Goal: Task Accomplishment & Management: Use online tool/utility

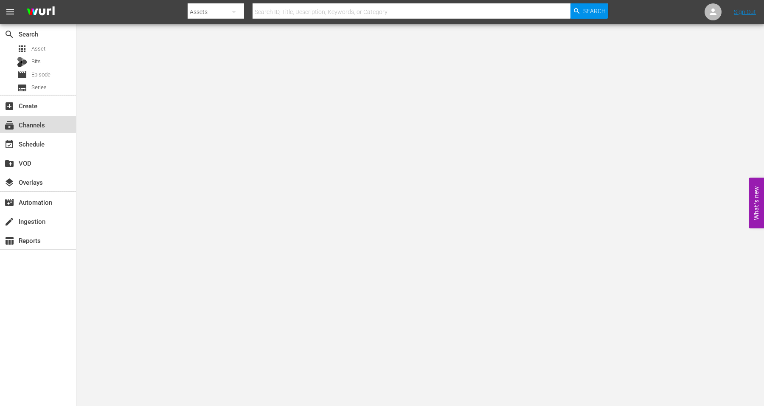
click at [31, 120] on div "subscriptions Channels" at bounding box center [24, 124] width 48 height 8
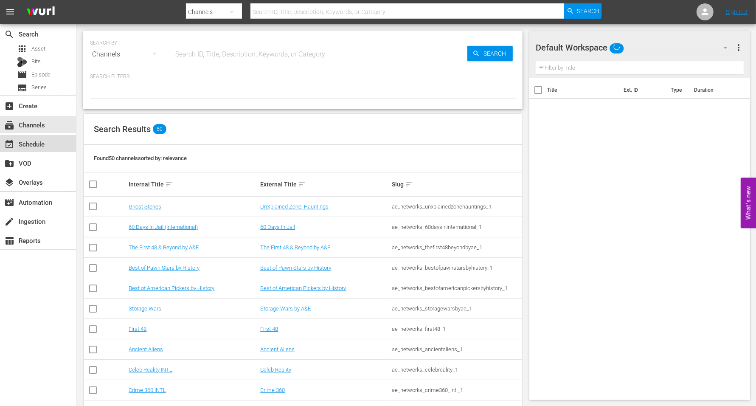
click at [17, 144] on div "event_available Schedule" at bounding box center [24, 143] width 48 height 8
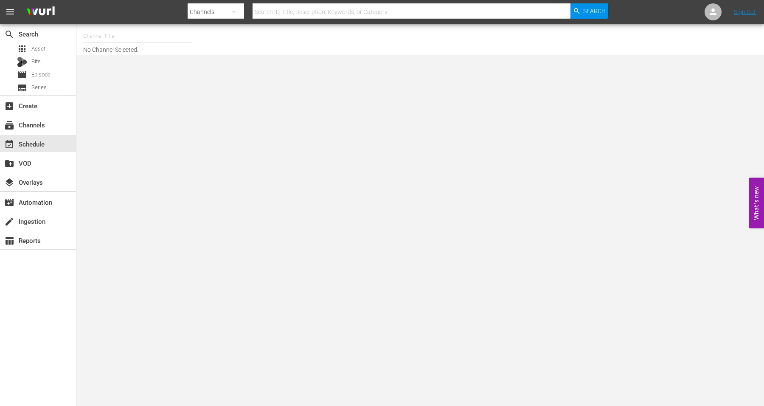
click at [104, 39] on input "text" at bounding box center [137, 36] width 109 height 20
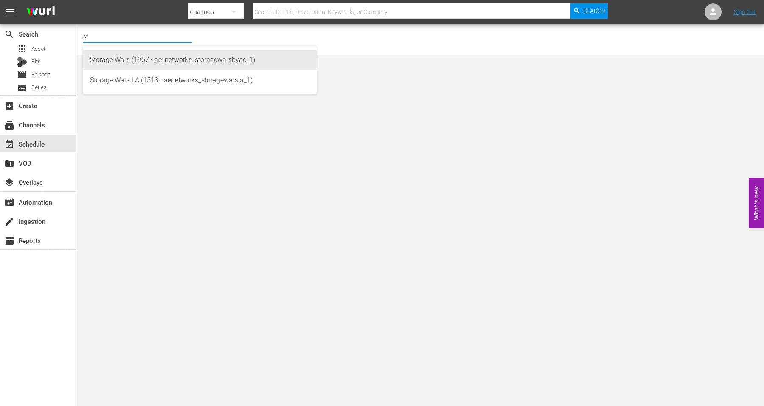
click at [108, 58] on div "Storage Wars (1967 - ae_networks_storagewarsbyae_1)" at bounding box center [200, 60] width 220 height 20
type input "Storage Wars (1967 - ae_networks_storagewarsbyae_1)"
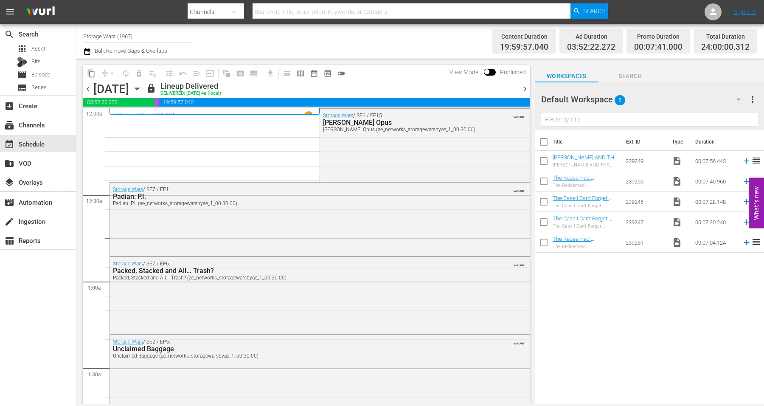
click at [142, 87] on icon "button" at bounding box center [136, 88] width 9 height 9
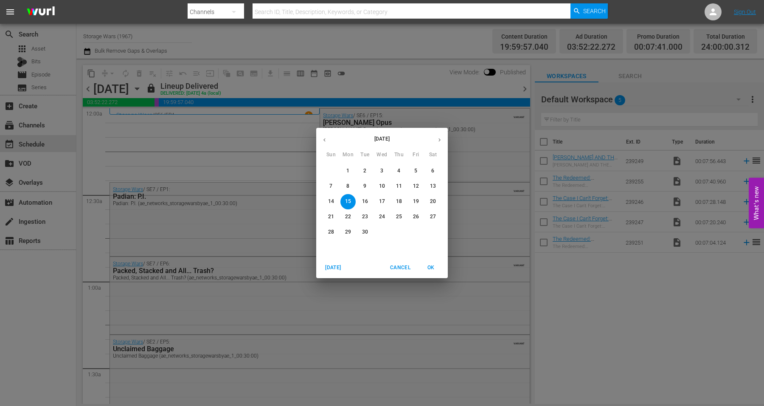
click at [351, 230] on span "29" at bounding box center [347, 231] width 15 height 7
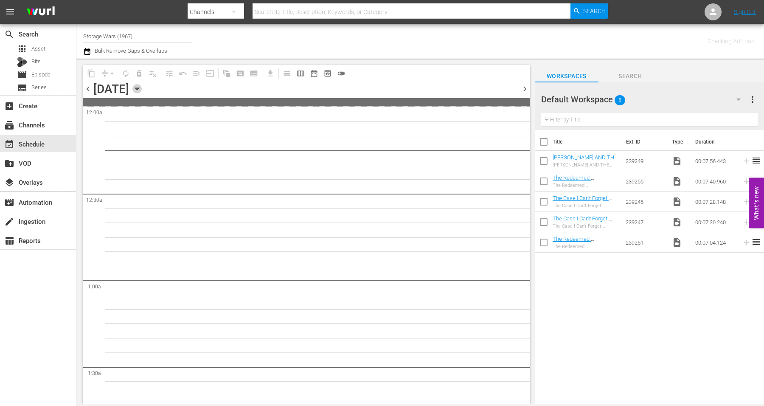
click at [142, 91] on icon "button" at bounding box center [136, 88] width 9 height 9
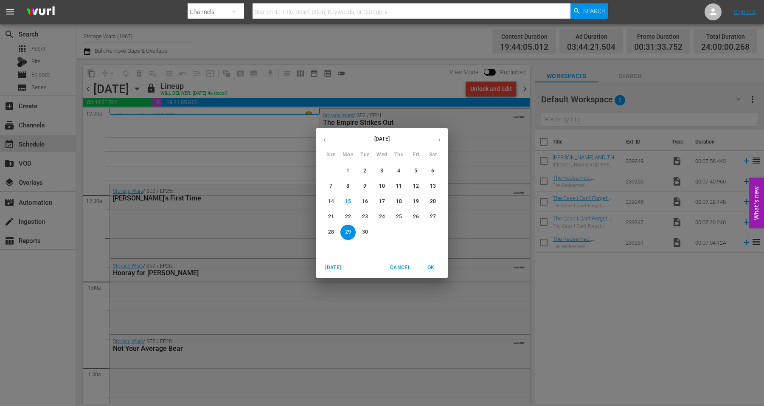
click at [430, 269] on span "OK" at bounding box center [431, 267] width 20 height 9
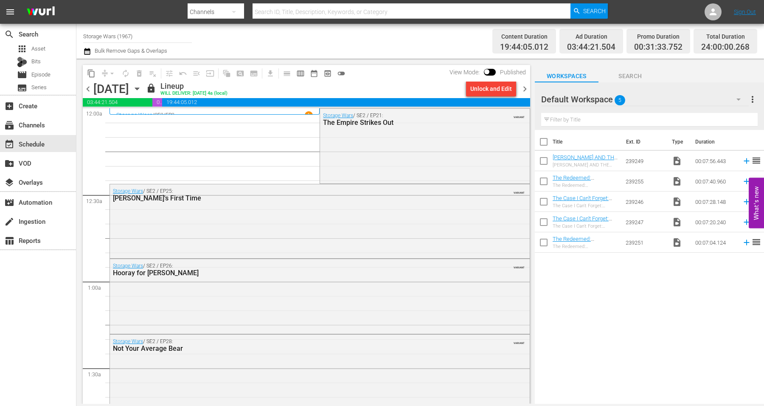
click at [525, 86] on span "chevron_right" at bounding box center [524, 89] width 11 height 11
click at [525, 90] on span "chevron_right" at bounding box center [524, 89] width 11 height 11
click at [522, 85] on span "chevron_right" at bounding box center [524, 89] width 11 height 11
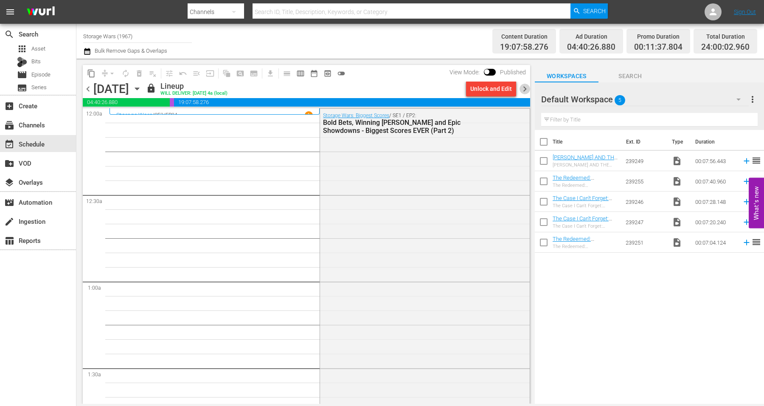
click at [524, 87] on span "chevron_right" at bounding box center [524, 89] width 11 height 11
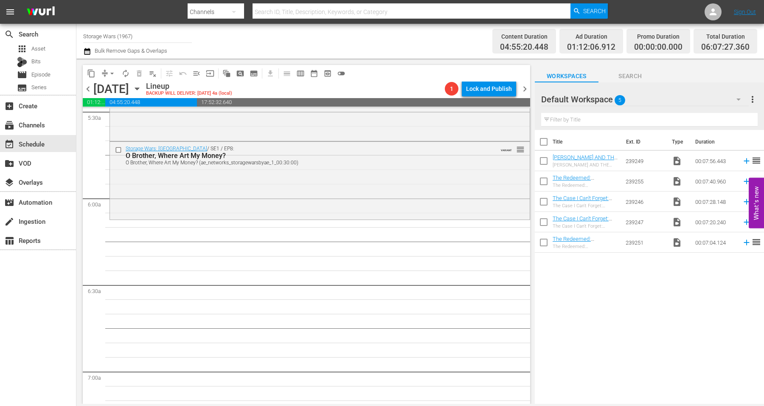
scroll to position [955, 0]
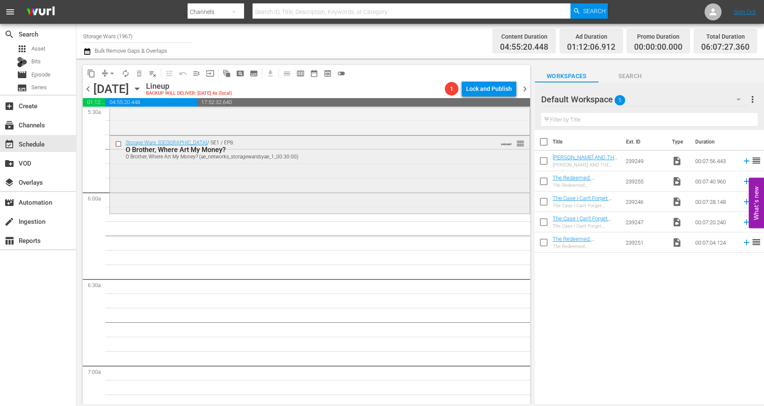
click at [189, 179] on div "Storage Wars: Miami / SE1 / EP8: O Brother, Where Art My Money? O Brother, Wher…" at bounding box center [320, 174] width 420 height 76
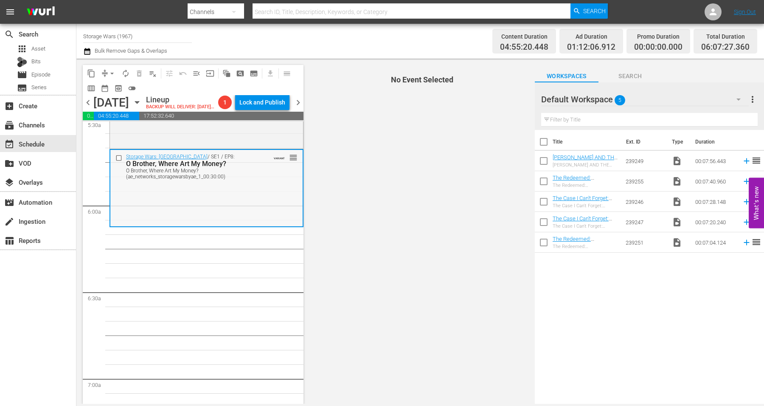
click at [177, 203] on div "Storage Wars: Miami / SE1 / EP8: O Brother, Where Art My Money? O Brother, Wher…" at bounding box center [206, 188] width 192 height 76
click at [109, 71] on span "arrow_drop_down" at bounding box center [112, 73] width 8 height 8
click at [104, 91] on li "Align to Midnight" at bounding box center [112, 90] width 89 height 14
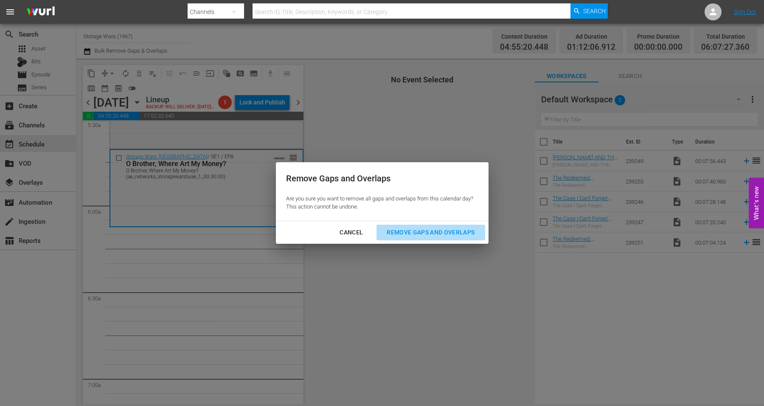
click at [414, 230] on div "Remove Gaps and Overlaps" at bounding box center [430, 232] width 101 height 11
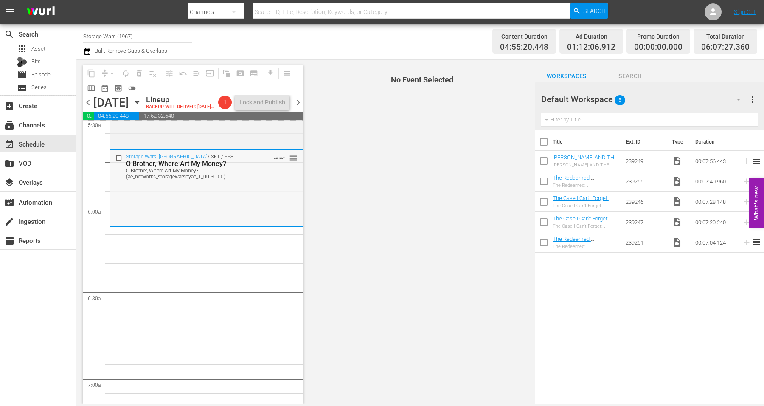
click at [257, 194] on div "Storage Wars: Miami / SE1 / EP8: O Brother, Where Art My Money? O Brother, Wher…" at bounding box center [206, 188] width 192 height 76
click at [229, 137] on div "Storage Wars: Miami / SE1 / EP7: Interview With the Vampirologist Interview Wit…" at bounding box center [206, 109] width 193 height 76
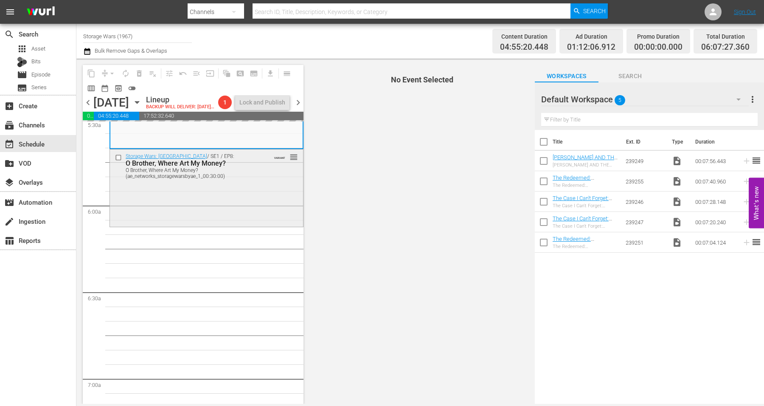
click at [231, 187] on div "Storage Wars: Miami / SE1 / EP8: O Brother, Where Art My Money? O Brother, Wher…" at bounding box center [206, 187] width 193 height 76
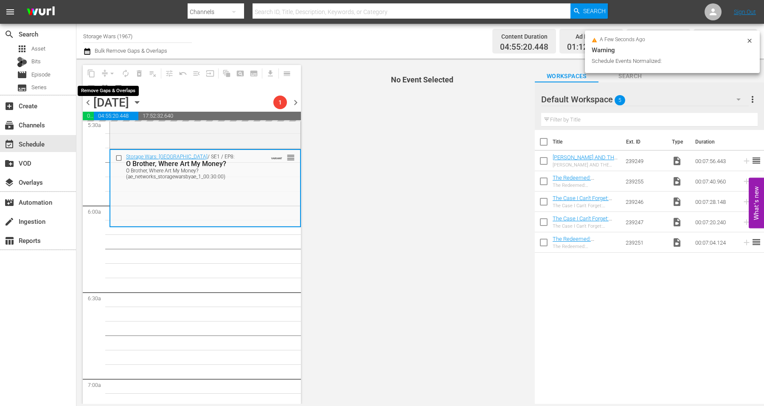
click at [112, 74] on div "arrow_drop_down" at bounding box center [112, 74] width 14 height 14
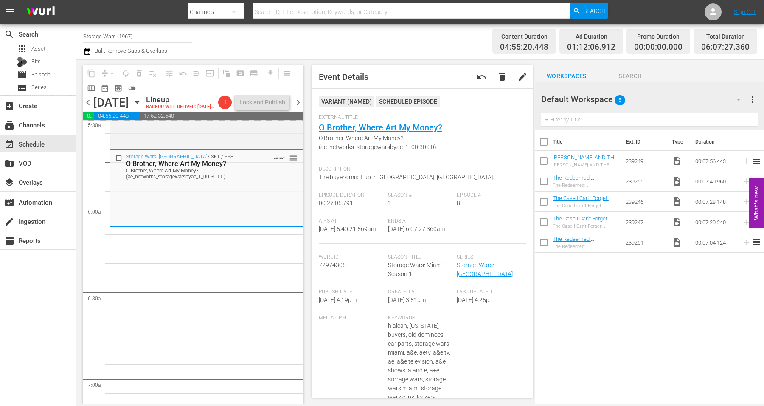
scroll to position [0, 0]
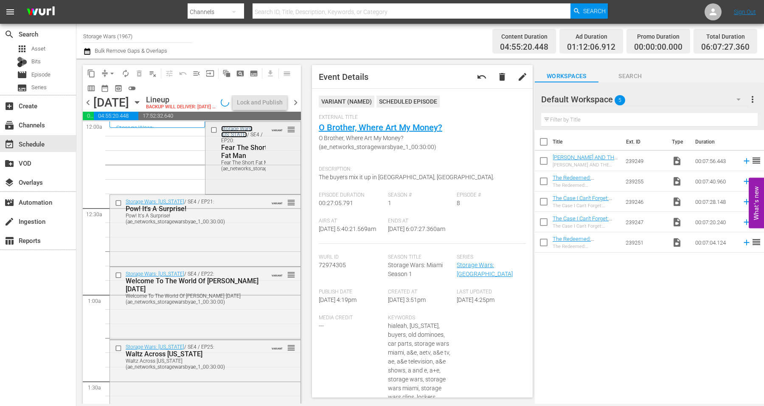
click at [238, 128] on link "Storage Wars: Texas" at bounding box center [236, 132] width 31 height 12
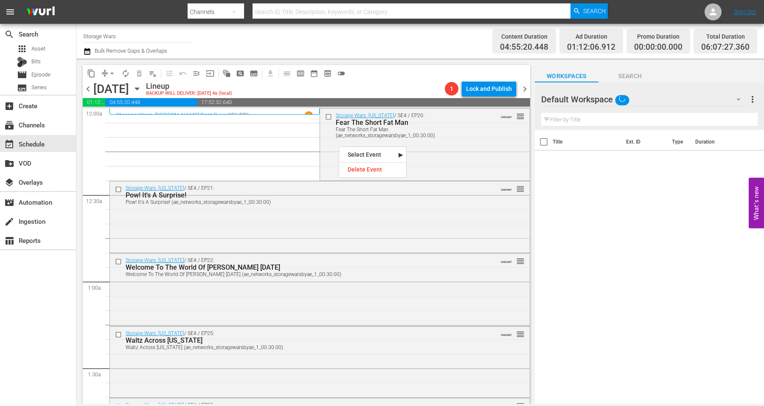
click at [463, 149] on div "Storage Wars: Texas / SE4 / EP20: Fear The Short Fat Man Fear The Short Fat Man…" at bounding box center [424, 144] width 209 height 70
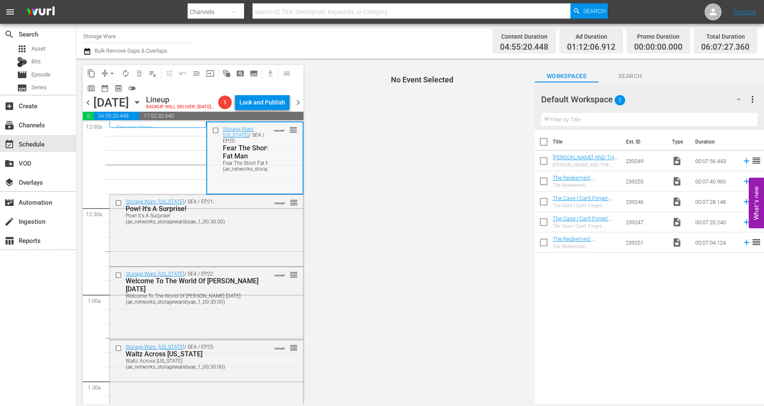
click at [224, 182] on div "Storage Wars: Texas / SE4 / EP20: Fear The Short Fat Man Fear The Short Fat Man…" at bounding box center [254, 157] width 95 height 70
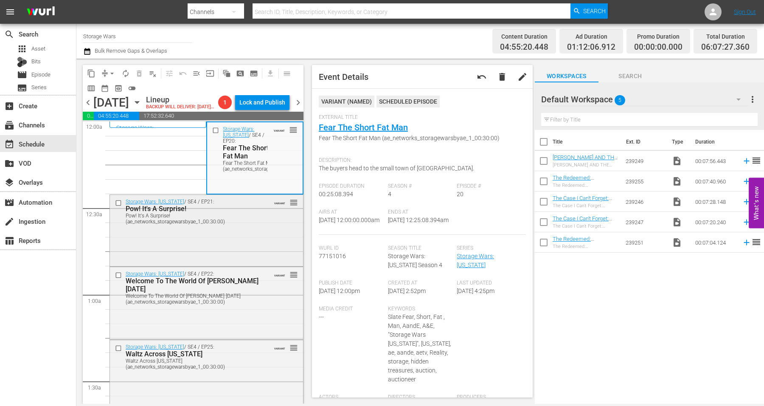
click at [241, 239] on div "Storage Wars: Texas / SE4 / EP21: Pow! It's A Surprise! Pow! It's A Surprise! (…" at bounding box center [206, 230] width 193 height 70
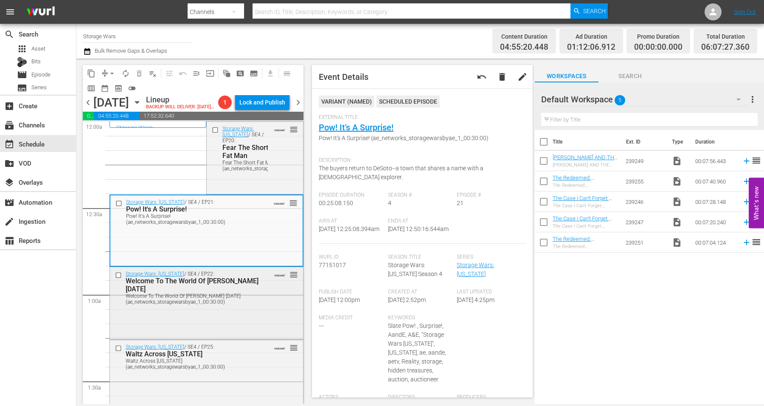
click at [228, 293] on div "Welcome To The World Of Sonny Monday (ae_networks_storagewarsbyae_1_00:30:00)" at bounding box center [193, 299] width 135 height 12
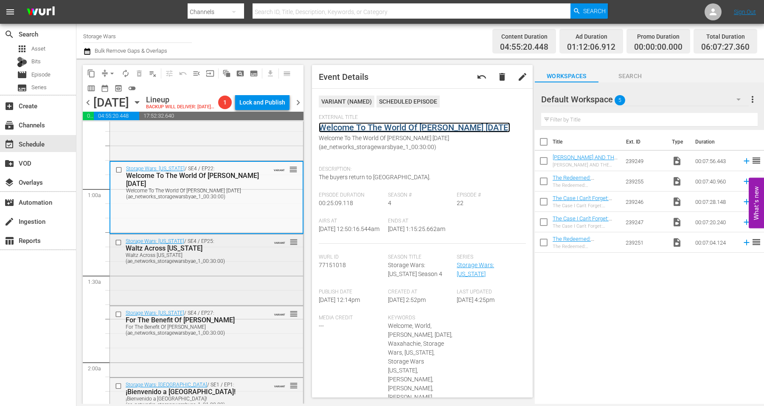
scroll to position [106, 0]
click at [251, 261] on div "Waltz Across Texas (ae_networks_storagewarsbyae_1_00:30:00)" at bounding box center [193, 258] width 135 height 12
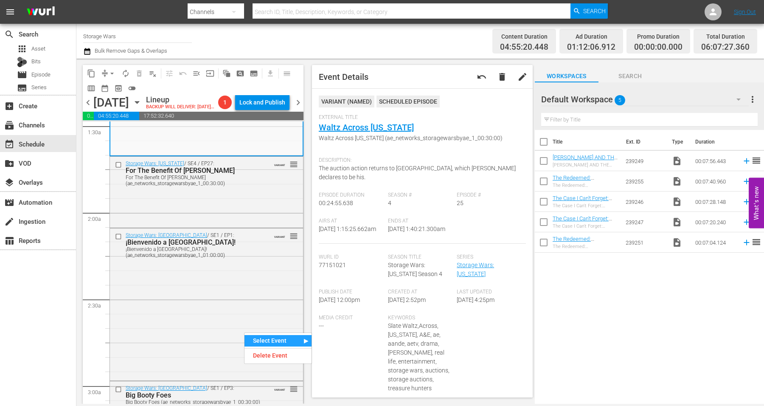
scroll to position [265, 0]
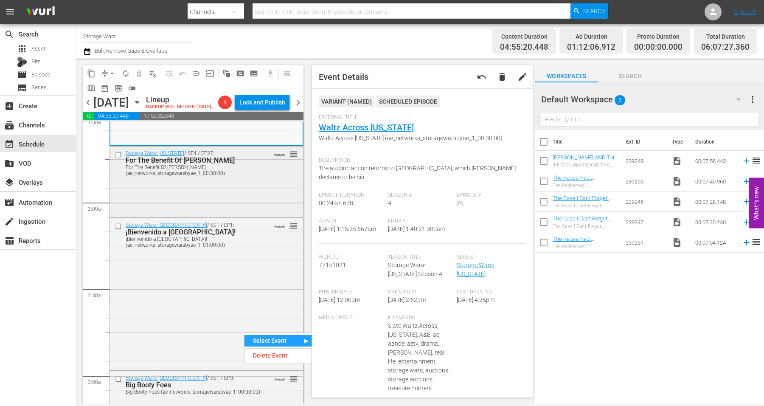
click at [252, 181] on div "Storage Wars: Texas / SE4 / EP27: For The Benefit Of Mr. Charles For The Benefi…" at bounding box center [206, 181] width 193 height 70
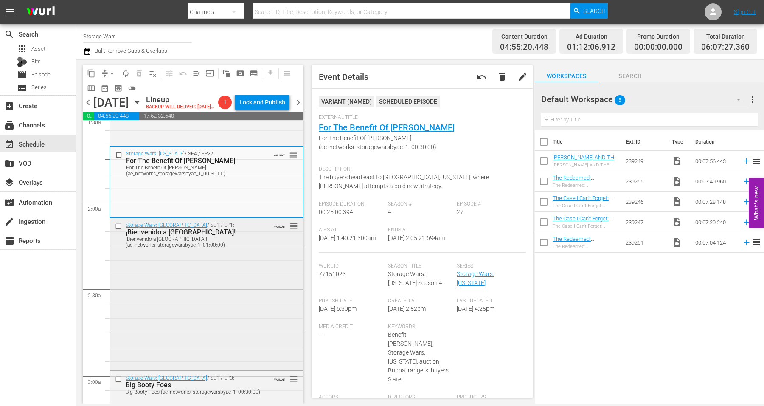
click at [173, 262] on div "Storage Wars: Miami / SE1 / EP1: ¡Bienvenido a Miami! ¡Bienvenido a Miami! (ae_…" at bounding box center [206, 293] width 193 height 150
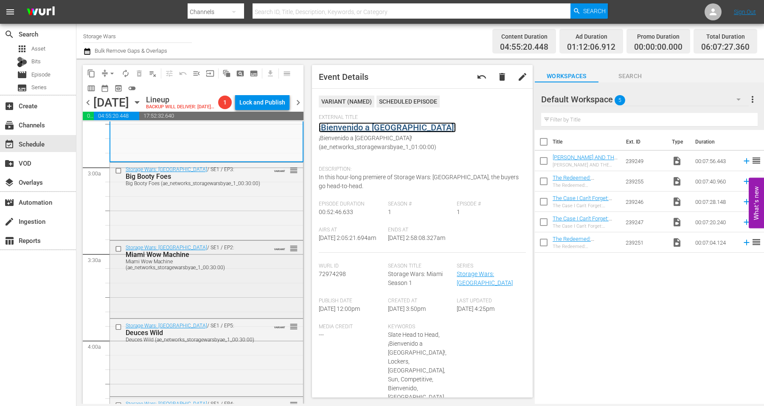
scroll to position [477, 0]
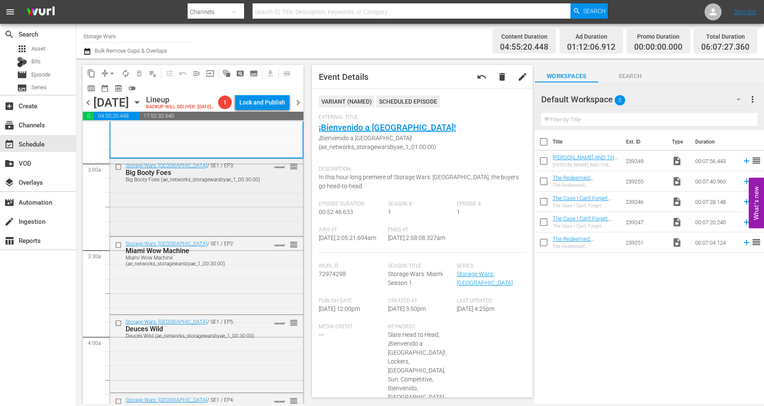
click at [197, 207] on div "Storage Wars: Miami / SE1 / EP3: Big Booty Foes Big Booty Foes (ae_networks_sto…" at bounding box center [206, 197] width 193 height 76
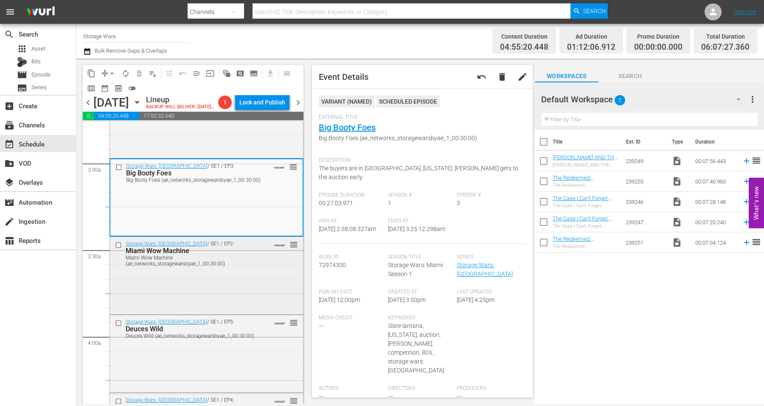
click at [187, 292] on div "Storage Wars: Miami / SE1 / EP2: Miami Wow Machine Miami Wow Machine (ae_networ…" at bounding box center [206, 275] width 193 height 76
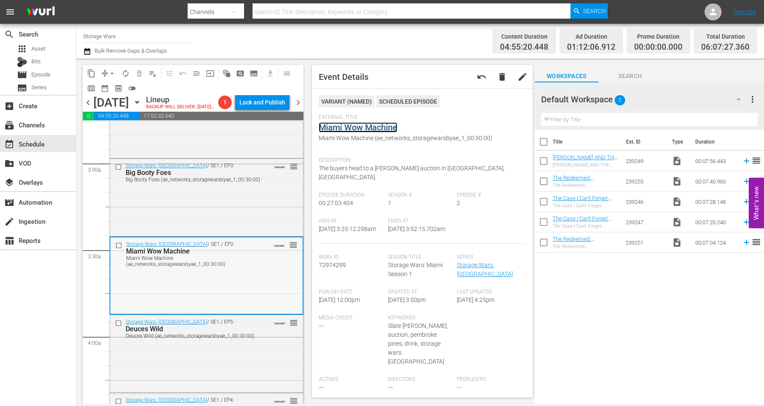
scroll to position [584, 0]
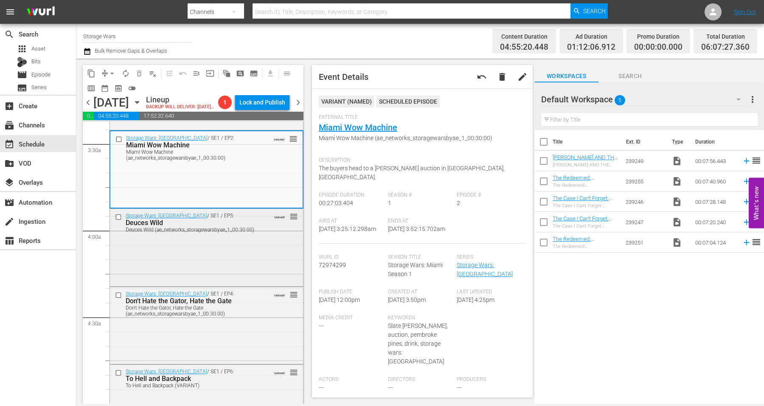
click at [203, 252] on div "Storage Wars: Miami / SE1 / EP5: Deuces Wild Deuces Wild (ae_networks_storagewa…" at bounding box center [206, 247] width 193 height 76
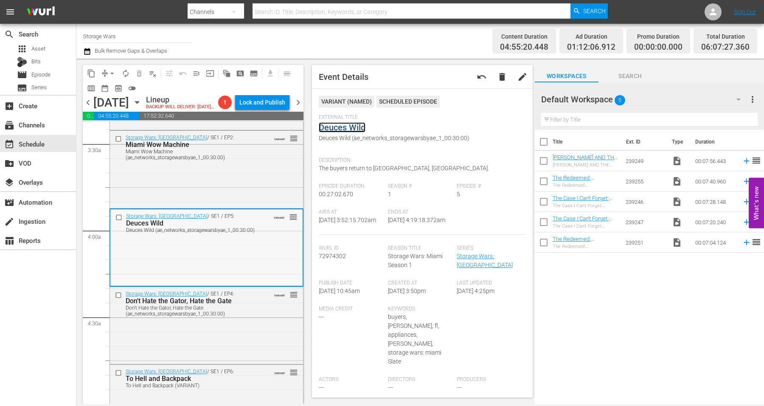
scroll to position [690, 0]
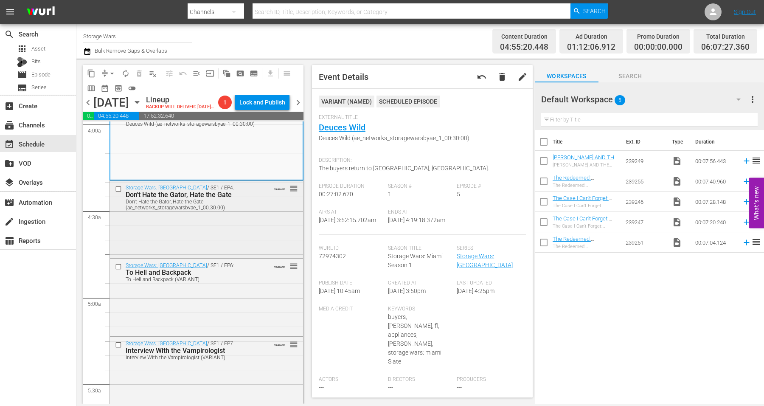
click at [241, 219] on div "Storage Wars: Miami / SE1 / EP4: Don't Hate the Gator, Hate the Gate Don't Hate…" at bounding box center [206, 218] width 193 height 75
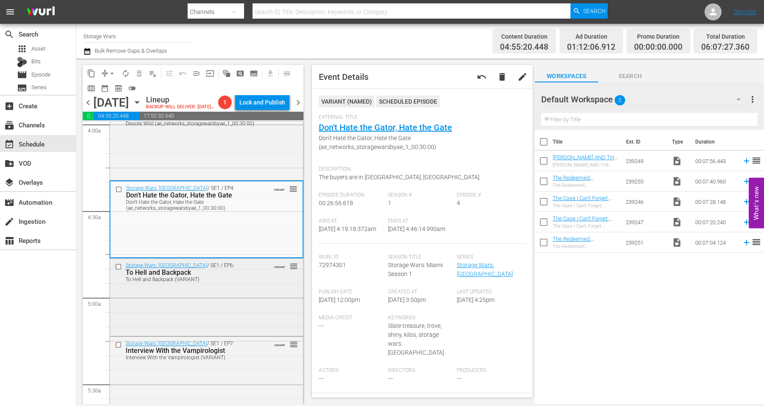
click at [212, 292] on div "Storage Wars: Miami / SE1 / EP6: To Hell and Backpack To Hell and Backpack (VAR…" at bounding box center [206, 296] width 193 height 76
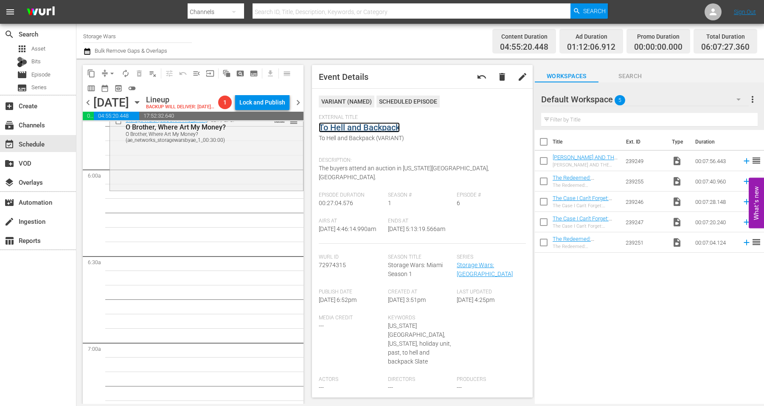
scroll to position [955, 0]
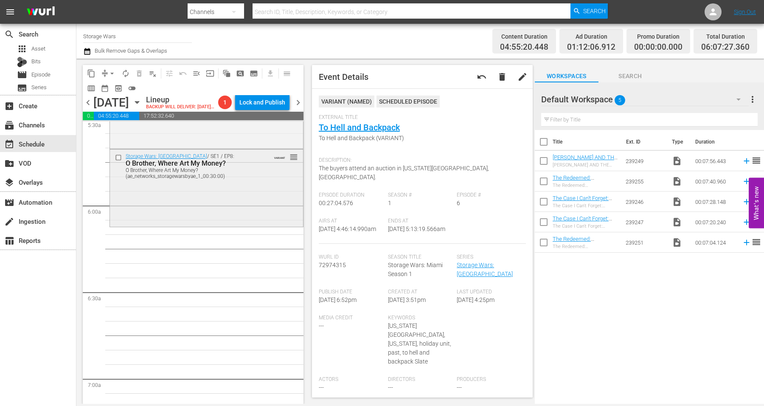
click at [165, 216] on div "Storage Wars: Miami / SE1 / EP8: O Brother, Where Art My Money? O Brother, Wher…" at bounding box center [206, 187] width 193 height 76
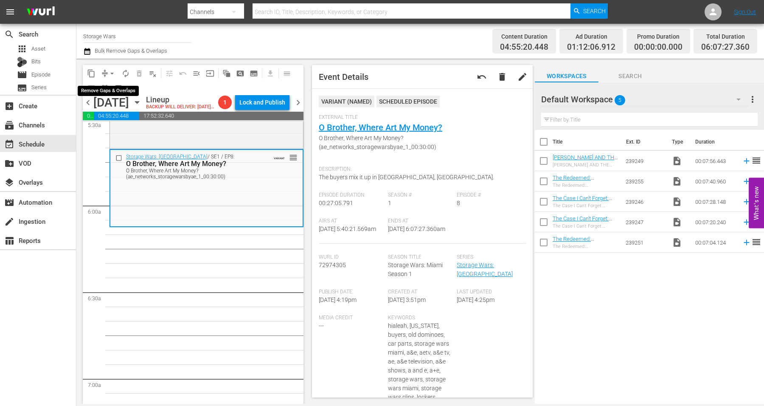
click at [111, 71] on span "arrow_drop_down" at bounding box center [112, 73] width 8 height 8
click at [107, 88] on li "Align to Midnight" at bounding box center [112, 90] width 89 height 14
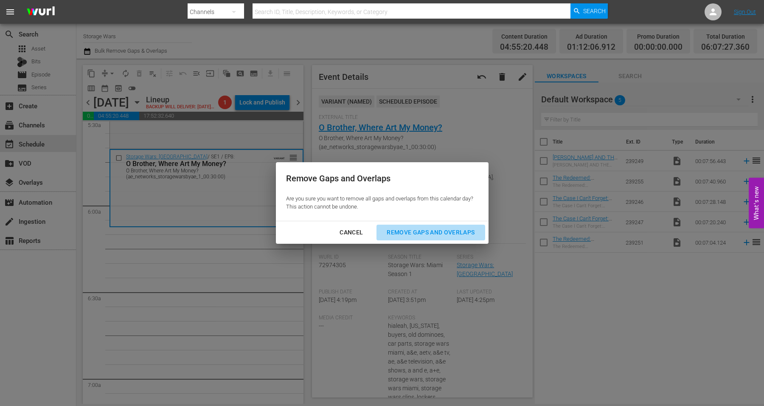
click at [438, 230] on div "Remove Gaps and Overlaps" at bounding box center [430, 232] width 101 height 11
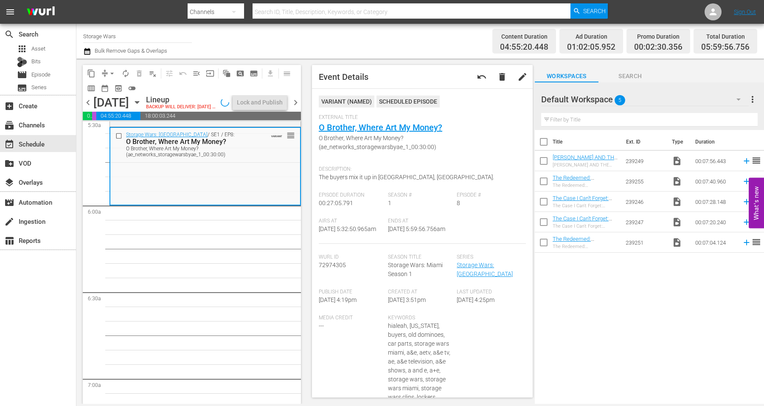
scroll to position [926, 0]
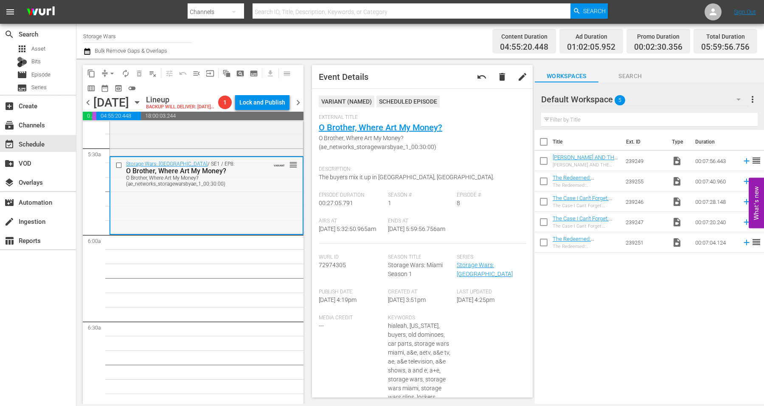
click at [184, 198] on div "Storage Wars: Miami / SE1 / EP8: O Brother, Where Art My Money? O Brother, Wher…" at bounding box center [206, 195] width 192 height 76
click at [112, 71] on span "arrow_drop_down" at bounding box center [112, 73] width 8 height 8
click at [112, 87] on li "Align to Midnight" at bounding box center [112, 90] width 89 height 14
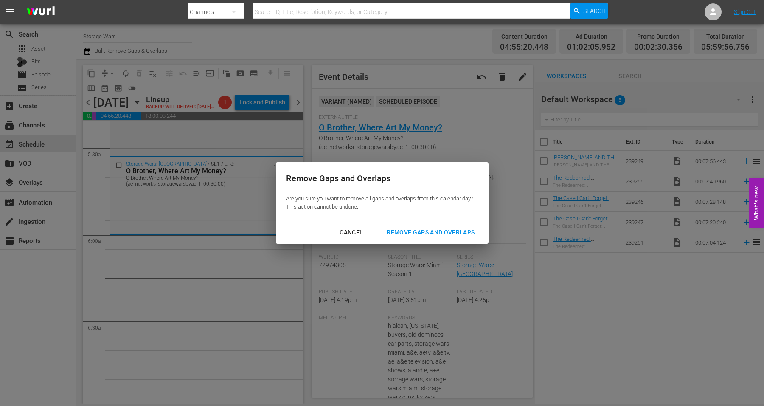
click at [435, 233] on div "Remove Gaps and Overlaps" at bounding box center [430, 232] width 101 height 11
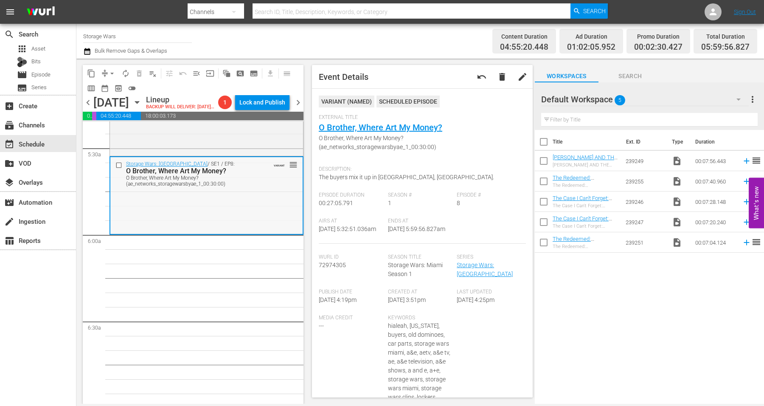
click at [196, 196] on div "Storage Wars: Miami / SE1 / EP8: O Brother, Where Art My Money? O Brother, Wher…" at bounding box center [206, 195] width 192 height 76
click at [109, 74] on span "arrow_drop_down" at bounding box center [112, 73] width 8 height 8
click at [115, 90] on li "Align to Midnight" at bounding box center [112, 90] width 89 height 14
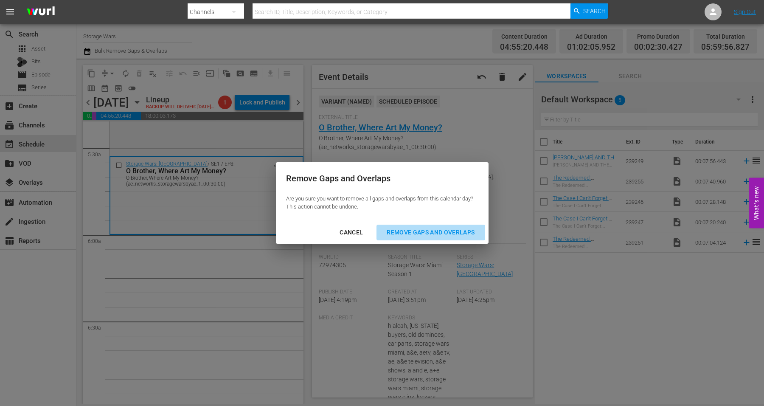
click at [404, 231] on div "Remove Gaps and Overlaps" at bounding box center [430, 232] width 101 height 11
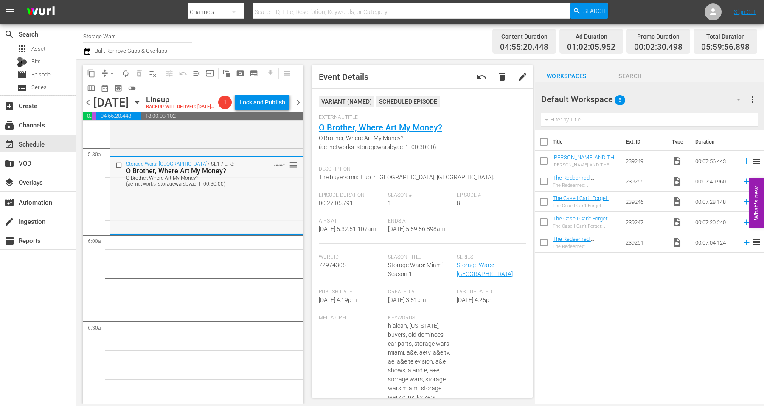
click at [176, 204] on div "Storage Wars: Miami / SE1 / EP8: O Brother, Where Art My Money? O Brother, Wher…" at bounding box center [206, 195] width 192 height 76
click at [113, 70] on span "arrow_drop_down" at bounding box center [112, 73] width 8 height 8
click at [110, 88] on li "Align to Midnight" at bounding box center [112, 90] width 89 height 14
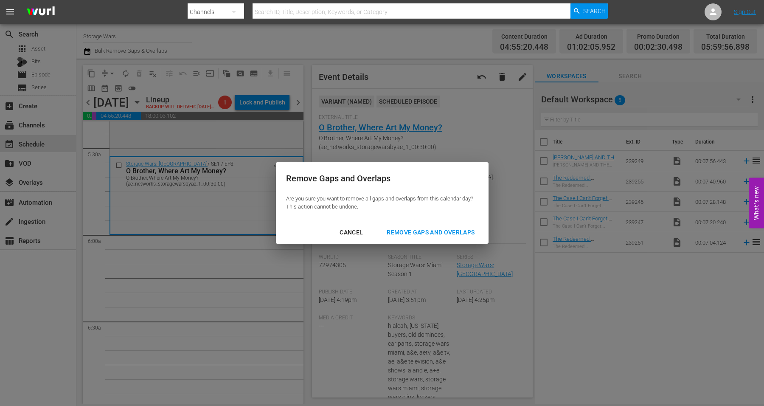
click at [435, 230] on div "Remove Gaps and Overlaps" at bounding box center [430, 232] width 101 height 11
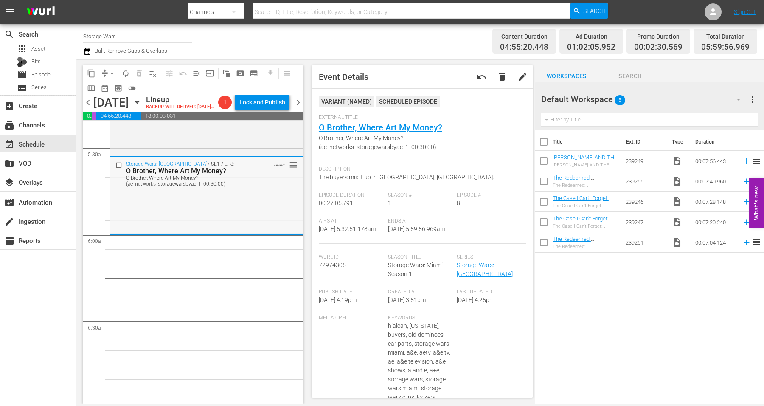
click at [197, 217] on div "Storage Wars: Miami / SE1 / EP8: O Brother, Where Art My Money? O Brother, Wher…" at bounding box center [206, 195] width 192 height 76
click at [112, 74] on span "arrow_drop_down" at bounding box center [112, 73] width 8 height 8
click at [110, 86] on li "Align to Midnight" at bounding box center [112, 90] width 89 height 14
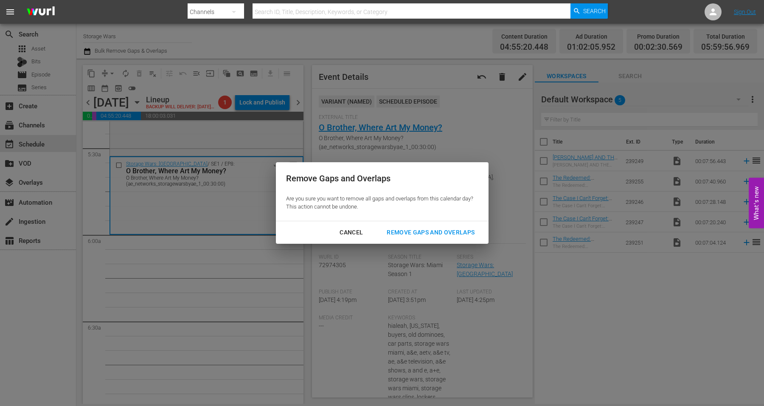
click at [445, 229] on div "Remove Gaps and Overlaps" at bounding box center [430, 232] width 101 height 11
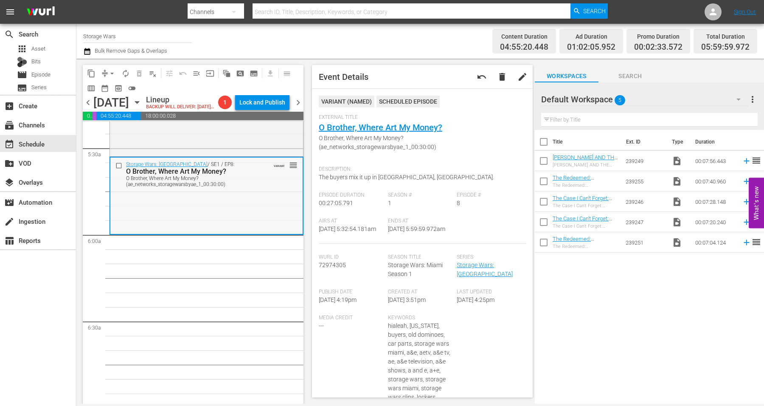
click at [247, 193] on div "Storage Wars: Miami / SE1 / EP8: O Brother, Where Art My Money? O Brother, Wher…" at bounding box center [206, 195] width 192 height 76
click at [113, 73] on span "arrow_drop_down" at bounding box center [112, 73] width 8 height 8
click at [108, 90] on li "Align to Midnight" at bounding box center [112, 90] width 89 height 14
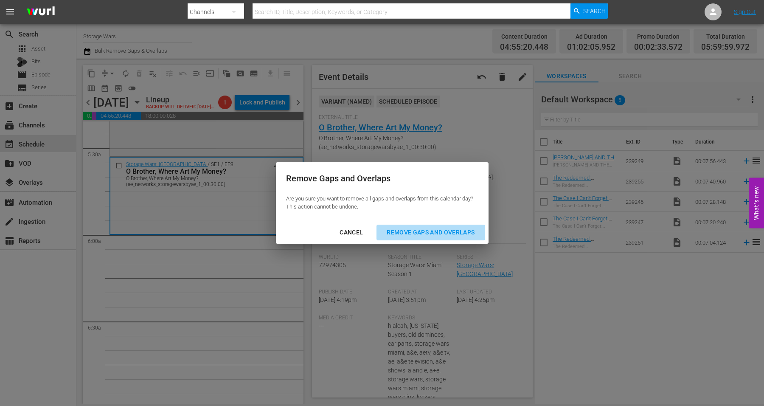
click at [443, 232] on div "Remove Gaps and Overlaps" at bounding box center [430, 232] width 101 height 11
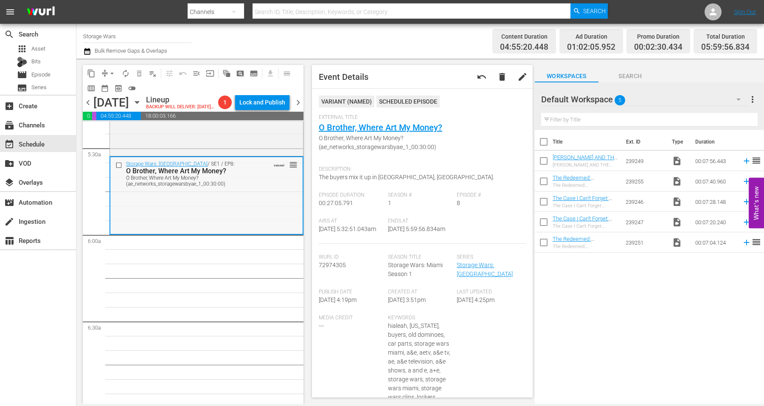
click at [183, 204] on div "Storage Wars: Miami / SE1 / EP8: O Brother, Where Art My Money? O Brother, Wher…" at bounding box center [206, 195] width 192 height 76
click at [112, 73] on span "arrow_drop_down" at bounding box center [112, 73] width 8 height 8
click at [109, 87] on li "Align to Midnight" at bounding box center [112, 90] width 89 height 14
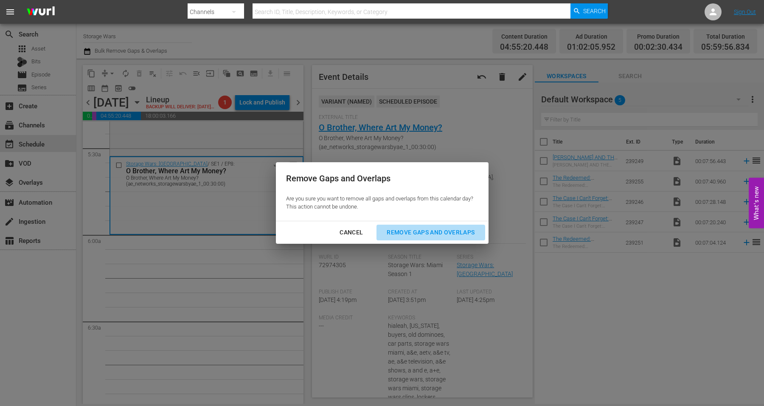
click at [426, 227] on div "Remove Gaps and Overlaps" at bounding box center [430, 232] width 101 height 11
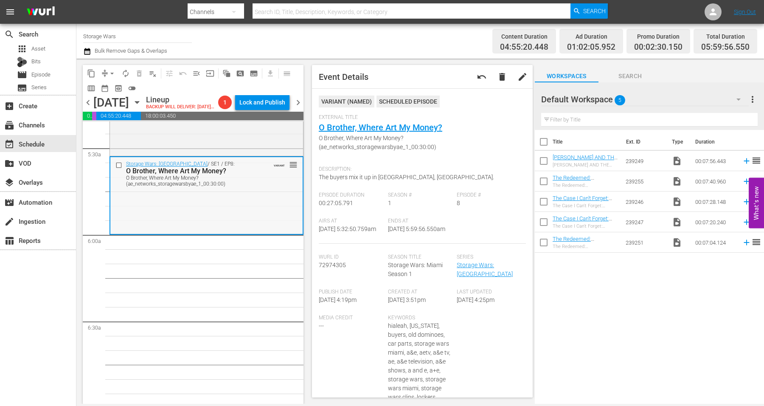
click at [234, 191] on div "Storage Wars: Miami / SE1 / EP8: O Brother, Where Art My Money? O Brother, Wher…" at bounding box center [206, 195] width 192 height 76
click at [111, 70] on span "arrow_drop_down" at bounding box center [112, 73] width 8 height 8
click at [115, 84] on li "Align to Midnight" at bounding box center [112, 90] width 89 height 14
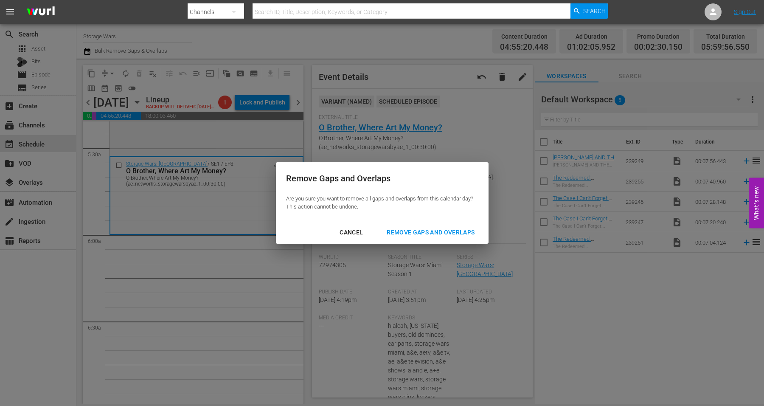
click at [414, 233] on div "Remove Gaps and Overlaps" at bounding box center [430, 232] width 101 height 11
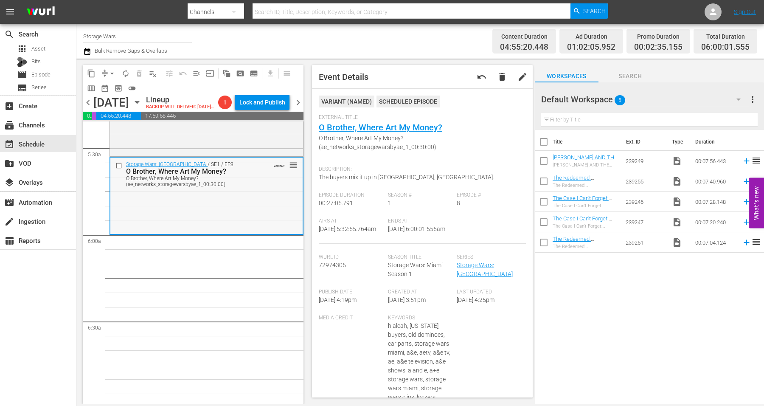
click at [217, 186] on div "O Brother, Where Art My Money? (ae_networks_storagewarsbyae_1_00:30:00)" at bounding box center [193, 181] width 135 height 12
click at [273, 217] on div "Storage Wars: Miami / SE1 / EP8: O Brother, Where Art My Money? O Brother, Wher…" at bounding box center [206, 195] width 192 height 76
click at [111, 71] on span "arrow_drop_down" at bounding box center [112, 73] width 8 height 8
click at [111, 87] on li "Align to Midnight" at bounding box center [112, 90] width 89 height 14
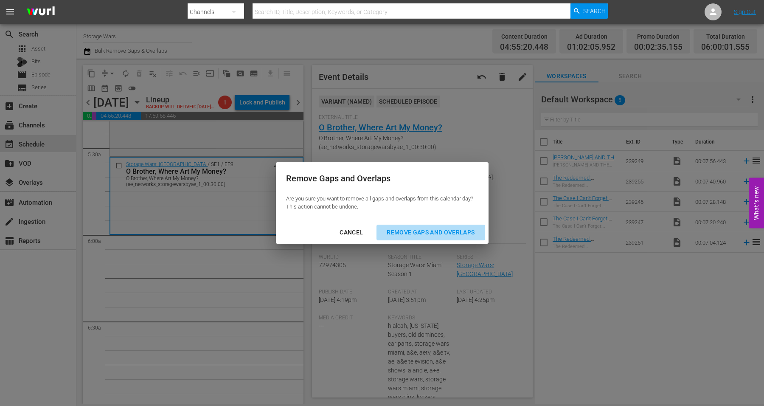
click at [420, 225] on button "Remove Gaps and Overlaps" at bounding box center [430, 233] width 108 height 16
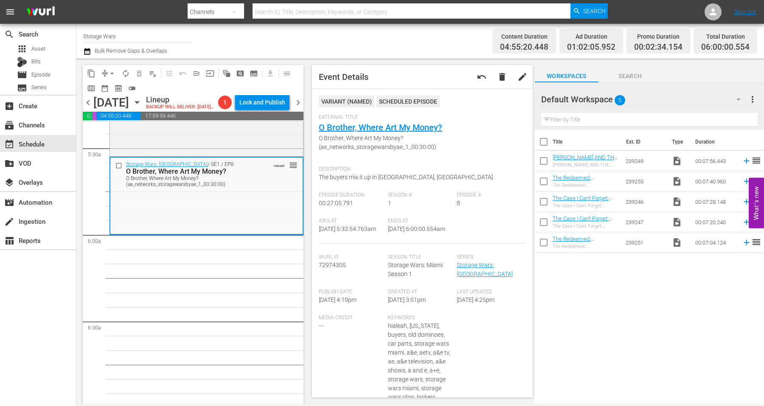
click at [157, 213] on div "Storage Wars: Miami / SE1 / EP8: O Brother, Where Art My Money? O Brother, Wher…" at bounding box center [206, 195] width 192 height 76
click at [126, 73] on span "autorenew_outlined" at bounding box center [125, 73] width 8 height 8
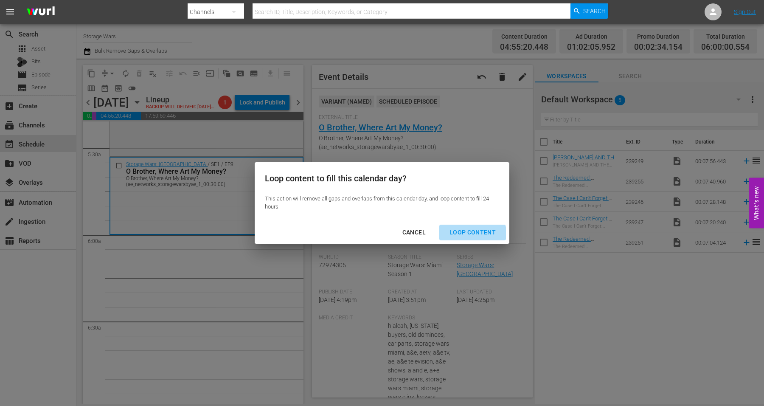
click at [473, 236] on div "Loop Content" at bounding box center [473, 232] width 60 height 11
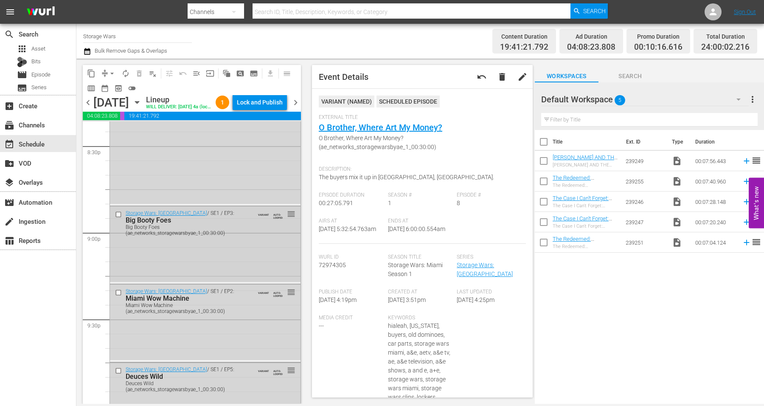
scroll to position [3873, 0]
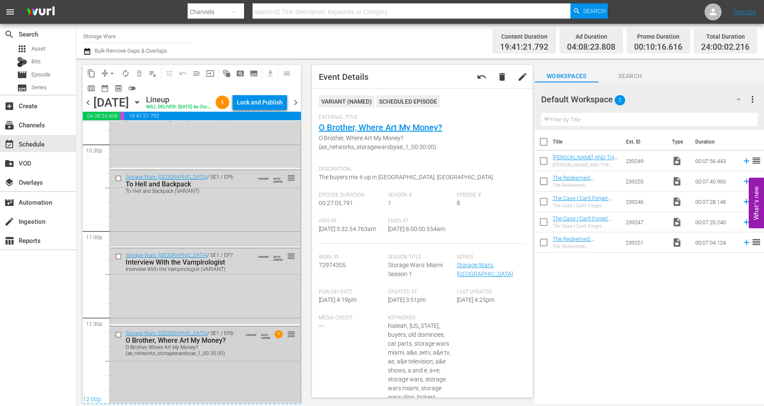
click at [242, 375] on div "Storage Wars: Miami / SE1 / EP8: O Brother, Where Art My Money? O Brother, Wher…" at bounding box center [205, 364] width 191 height 76
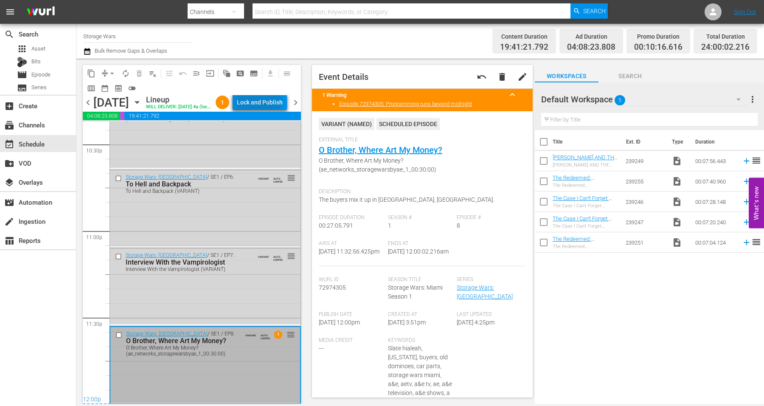
click at [260, 100] on div "Lock and Publish" at bounding box center [260, 102] width 46 height 15
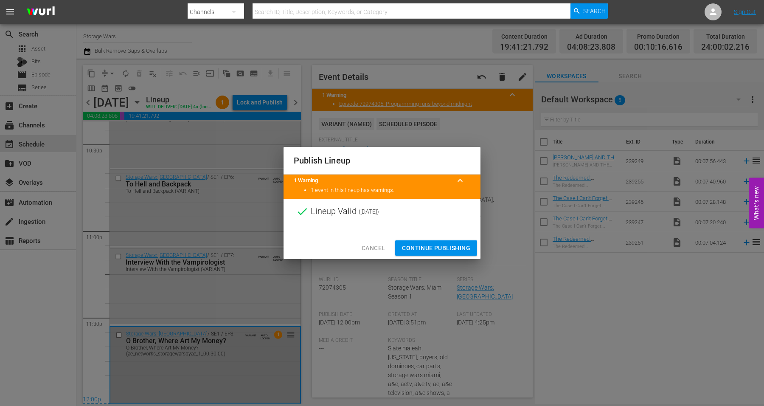
click at [438, 242] on button "Continue Publishing" at bounding box center [436, 248] width 82 height 16
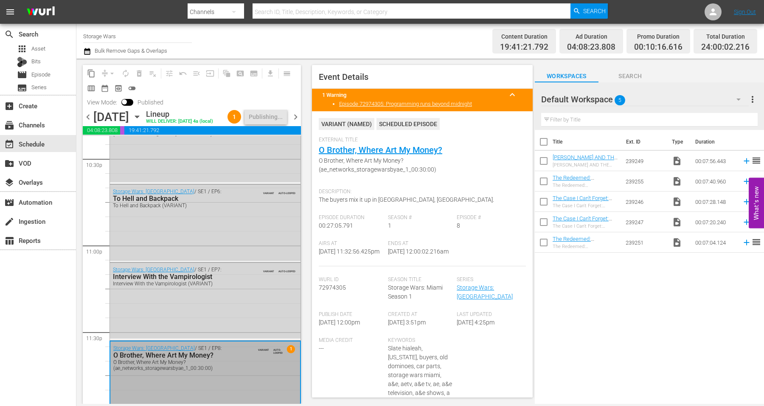
click at [297, 118] on span "chevron_right" at bounding box center [295, 117] width 11 height 11
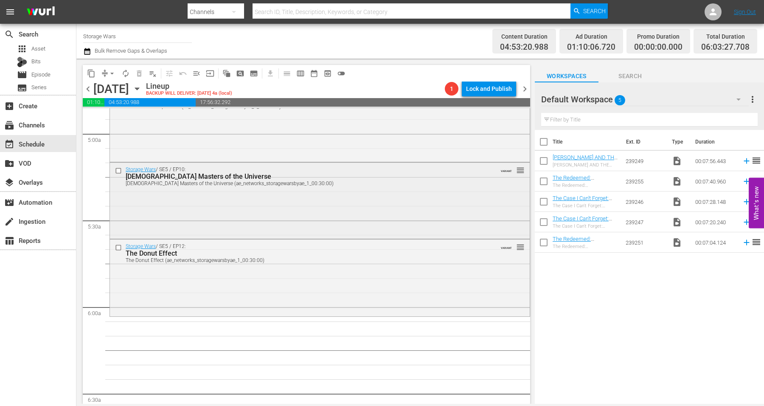
scroll to position [832, 0]
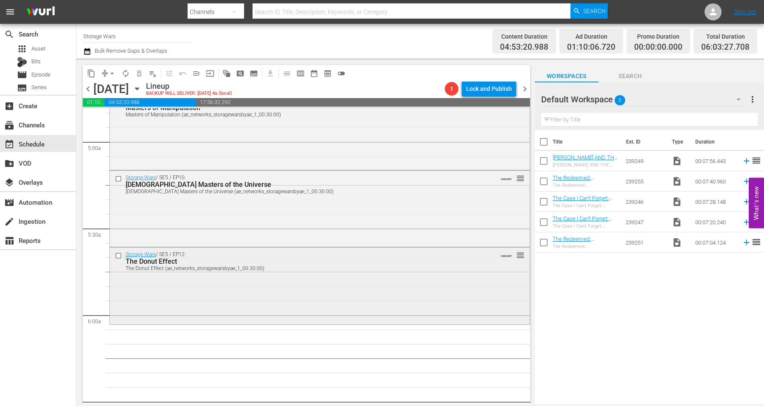
click at [188, 285] on div "Storage Wars / SE5 / EP12: The Donut Effect The Donut Effect (ae_networks_stora…" at bounding box center [320, 284] width 420 height 75
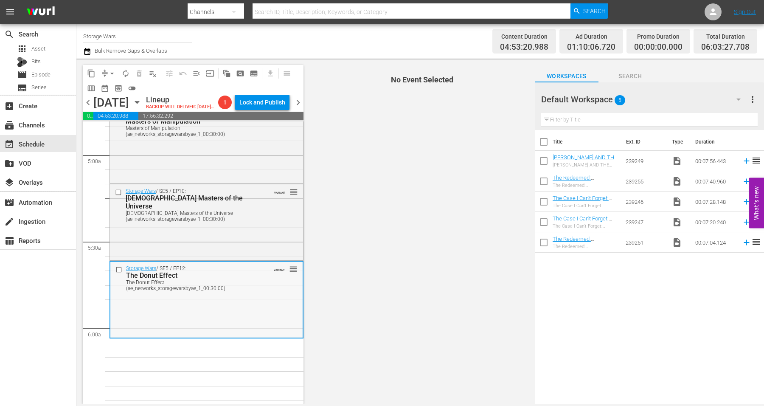
click at [151, 312] on div "Storage Wars / SE5 / EP12: The Donut Effect The Donut Effect (ae_networks_stora…" at bounding box center [206, 298] width 192 height 75
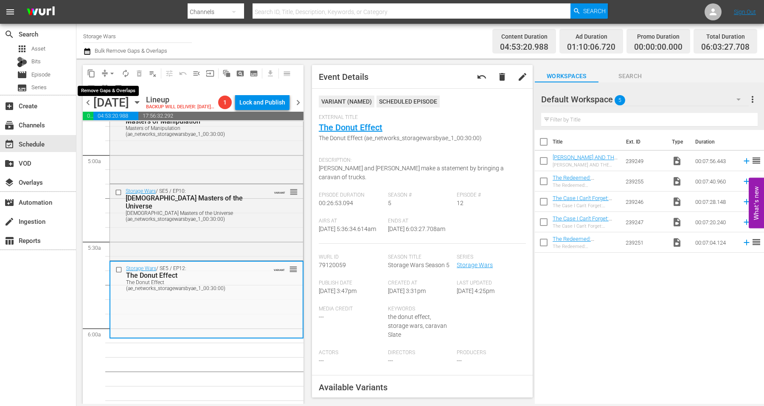
click at [106, 71] on button "arrow_drop_down" at bounding box center [112, 74] width 14 height 14
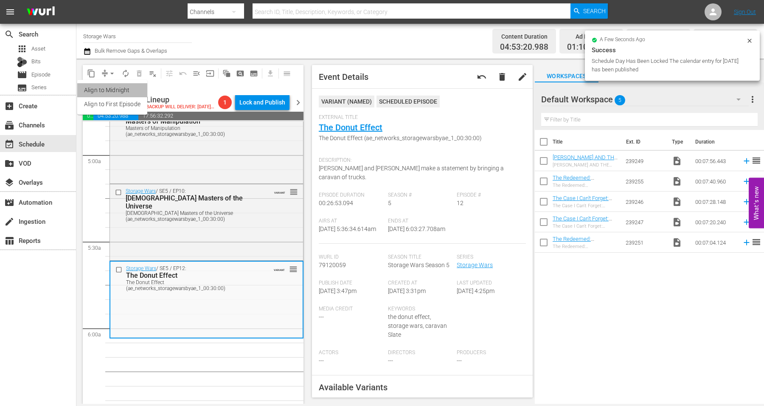
click at [109, 87] on li "Align to Midnight" at bounding box center [112, 90] width 70 height 14
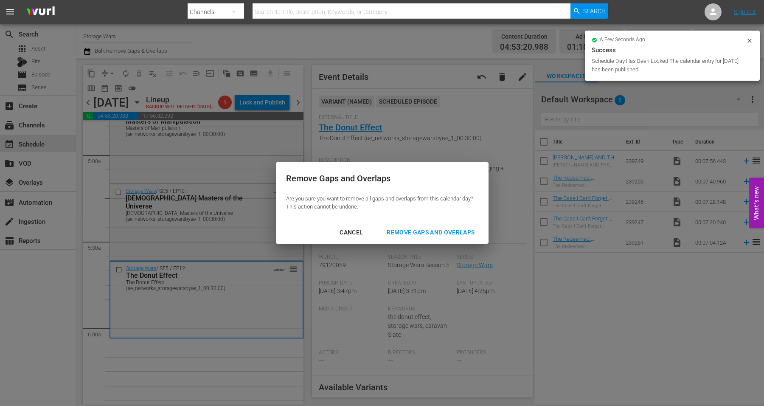
click at [448, 228] on div "Remove Gaps and Overlaps" at bounding box center [430, 232] width 101 height 11
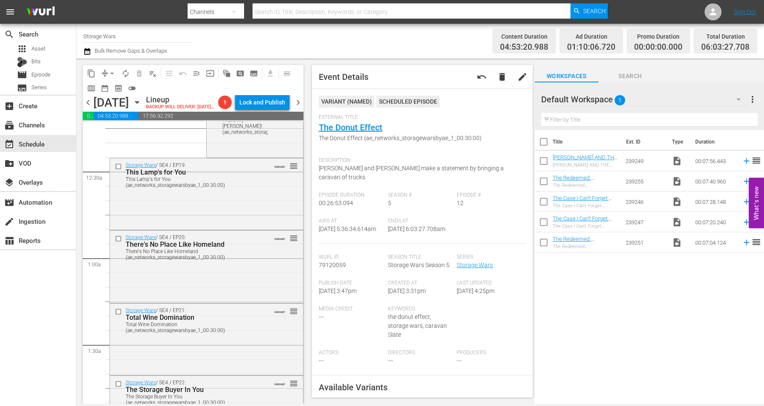
scroll to position [0, 0]
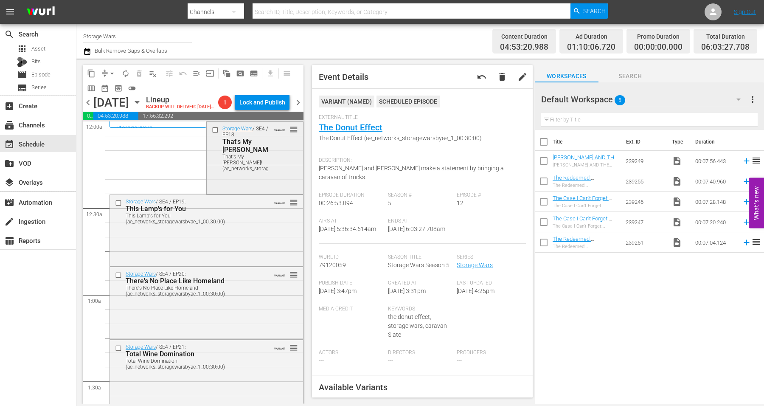
click at [249, 185] on div "Storage Wars / SE4 / EP18: That's My Jerry! That's My Jerry! (ae_networks_stora…" at bounding box center [255, 157] width 96 height 70
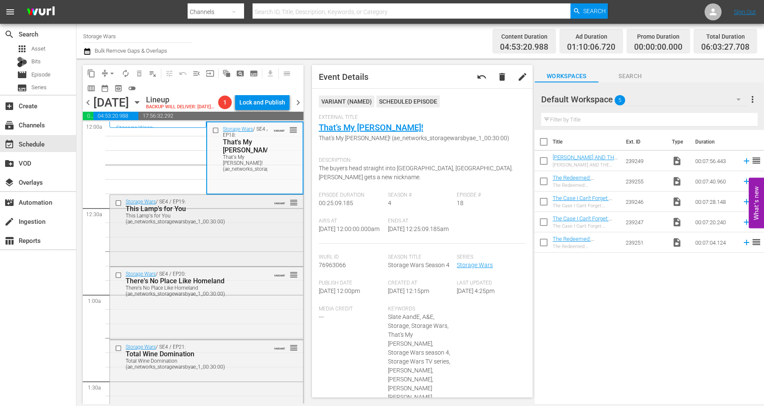
click at [241, 242] on div "Storage Wars / SE4 / EP19: This Lamp's for You This Lamp's for You (ae_networks…" at bounding box center [206, 230] width 193 height 70
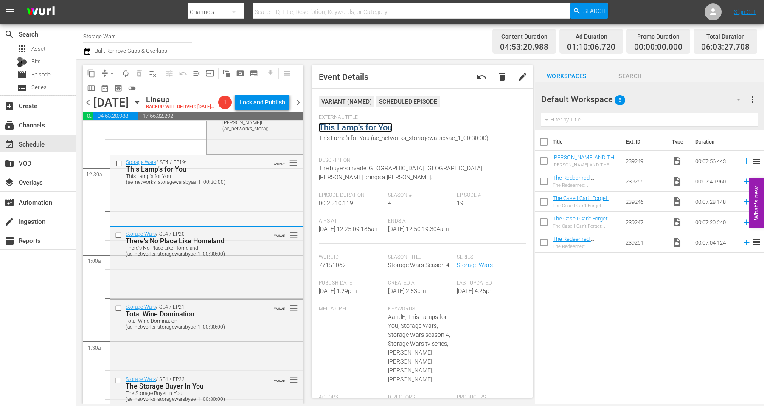
scroll to position [53, 0]
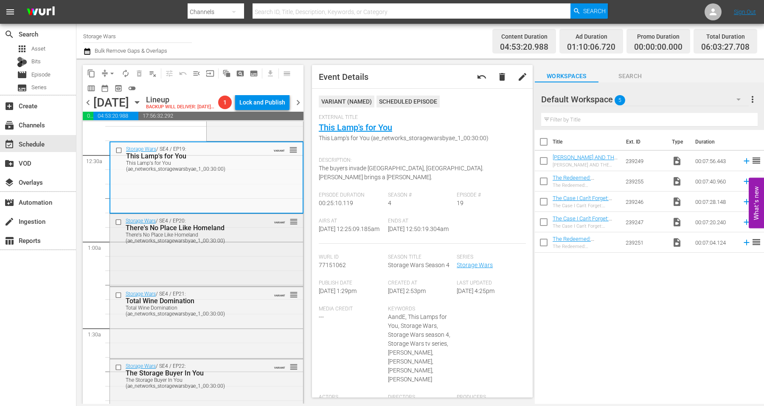
click at [241, 244] on div "There's No Place Like Homeland (ae_networks_storagewarsbyae_1_00:30:00)" at bounding box center [193, 238] width 135 height 12
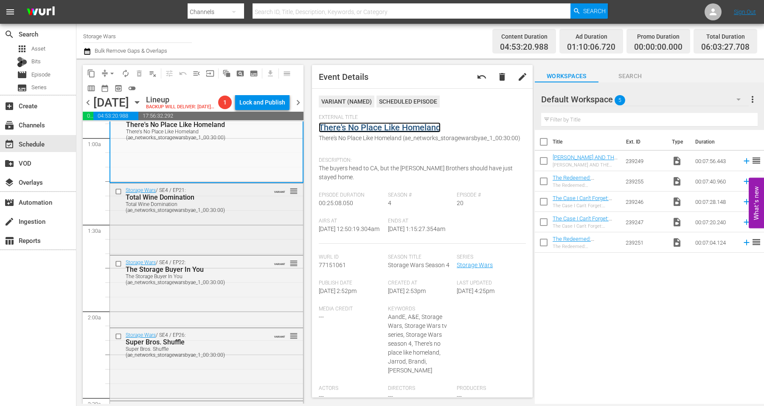
scroll to position [159, 0]
click at [252, 211] on div "Total Wine Domination (ae_networks_storagewarsbyae_1_00:30:00)" at bounding box center [193, 205] width 135 height 12
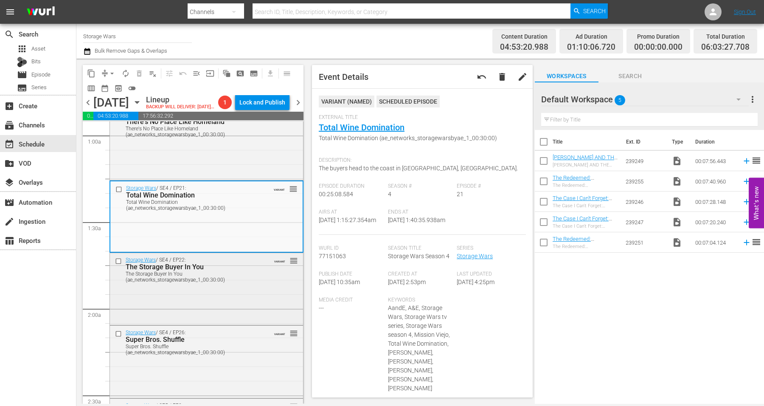
click at [242, 271] on div "The Storage Buyer In You" at bounding box center [193, 267] width 135 height 8
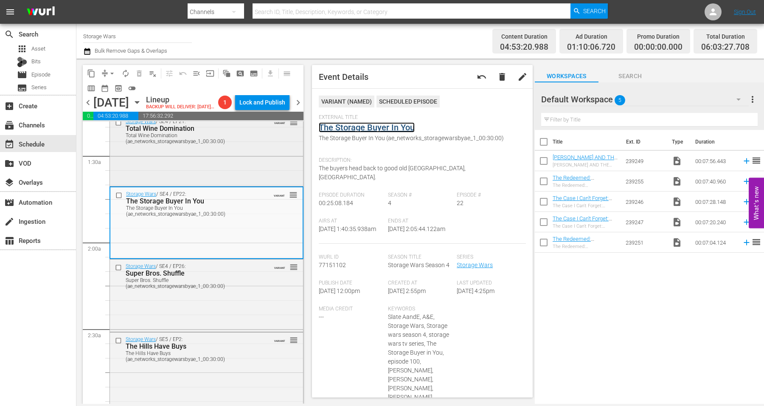
scroll to position [265, 0]
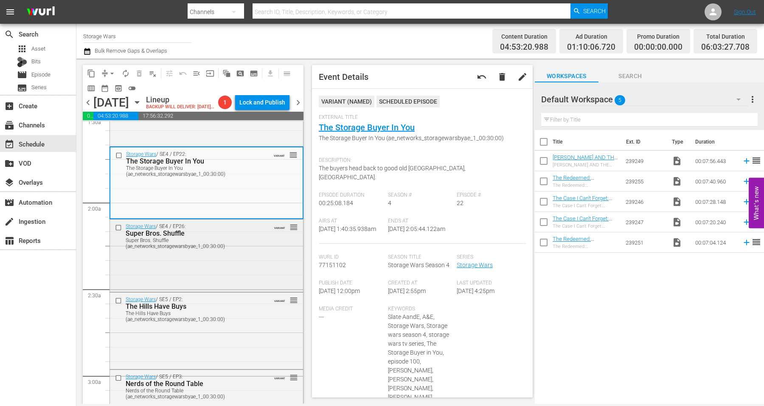
click at [237, 249] on div "Super Bros. Shuffle (ae_networks_storagewarsbyae_1_00:30:00)" at bounding box center [193, 243] width 135 height 12
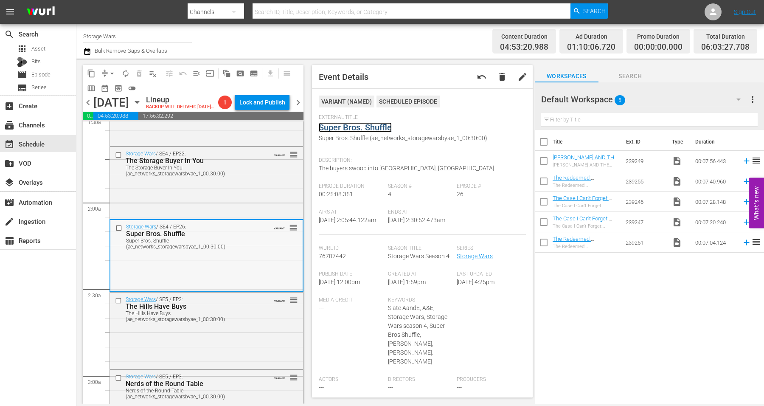
scroll to position [318, 0]
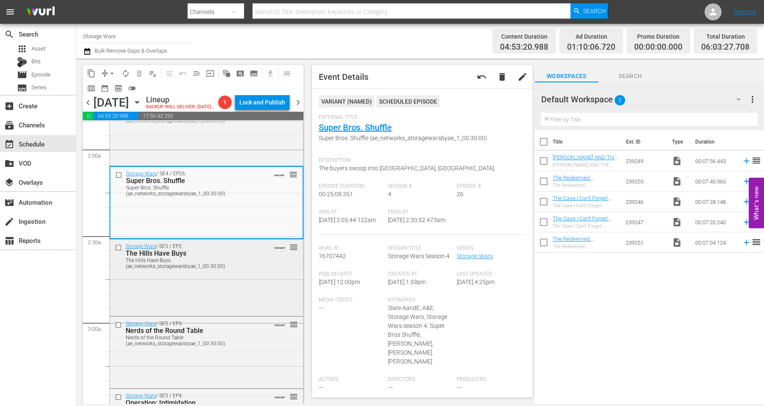
click at [257, 272] on div "Storage Wars / SE5 / EP2: The Hills Have Buys The Hills Have Buys (ae_networks_…" at bounding box center [206, 255] width 193 height 33
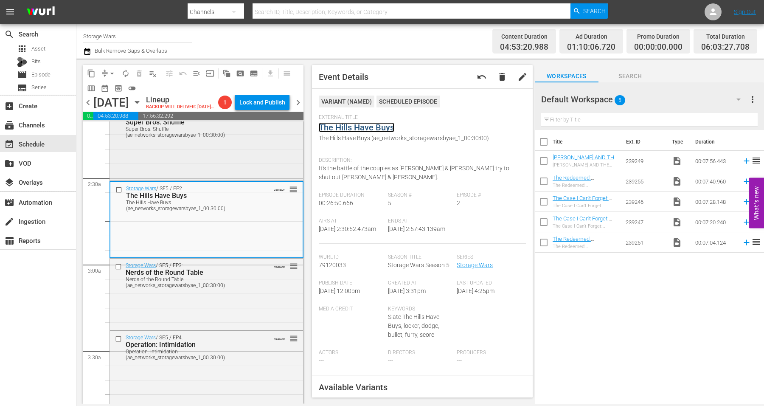
scroll to position [424, 0]
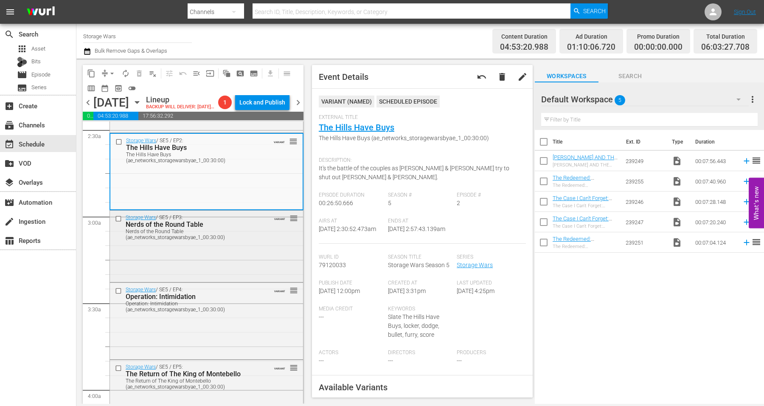
click at [266, 258] on div "Storage Wars / SE5 / EP3: Nerds of the Round Table Nerds of the Round Table (ae…" at bounding box center [206, 246] width 193 height 70
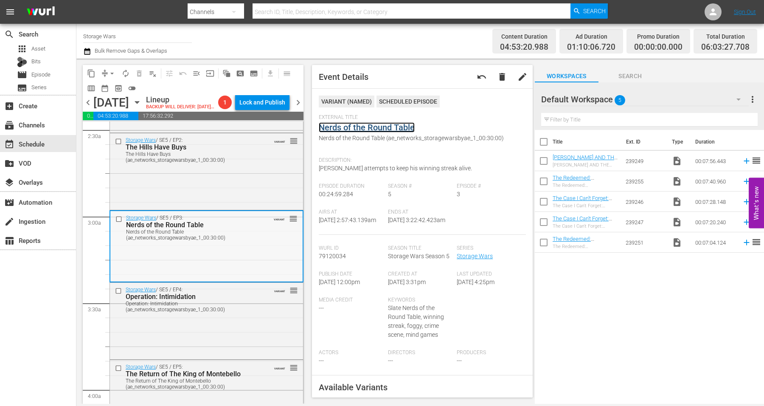
scroll to position [530, 0]
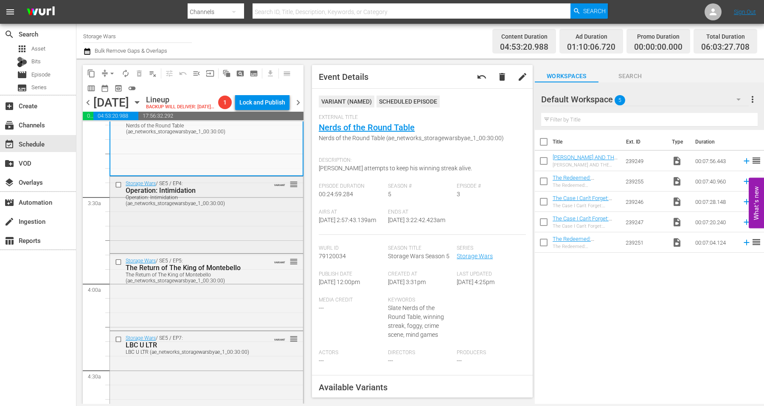
click at [250, 233] on div "Storage Wars / SE5 / EP4: Operation: Intimidation Operation: Intimidation (ae_n…" at bounding box center [206, 214] width 193 height 75
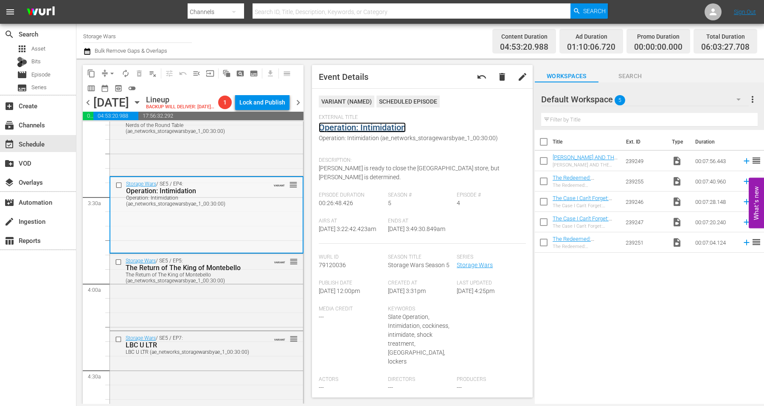
scroll to position [637, 0]
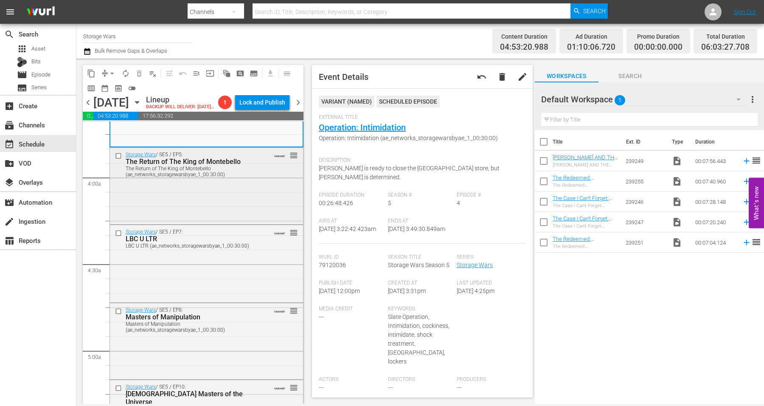
click at [244, 208] on div "Storage Wars / SE5 / EP5: The Return of The King of Montebello The Return of Th…" at bounding box center [206, 185] width 193 height 75
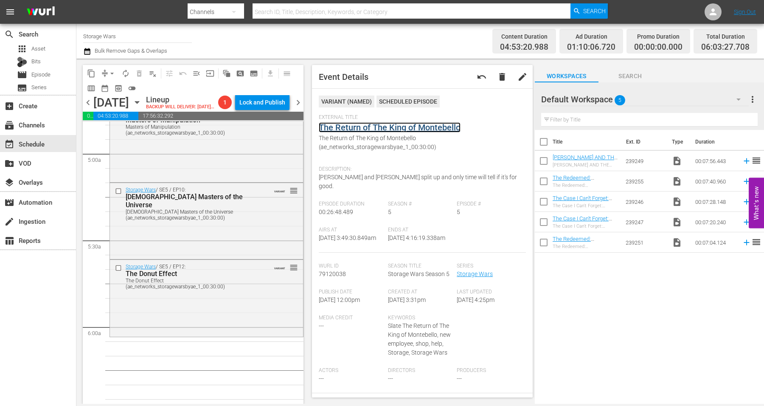
scroll to position [796, 0]
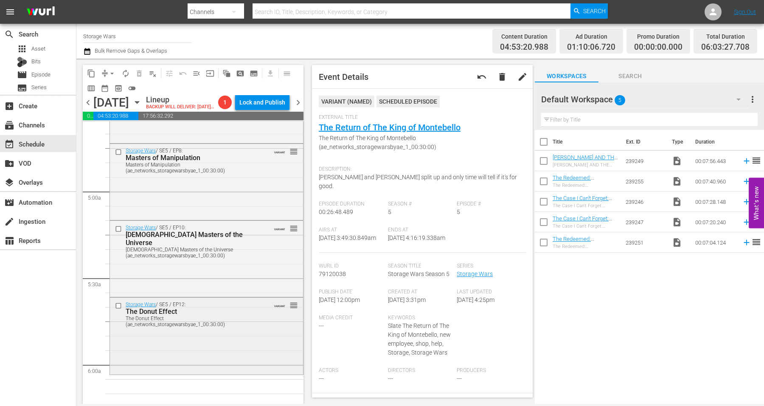
click at [244, 327] on div "The Donut Effect (ae_networks_storagewarsbyae_1_00:30:00)" at bounding box center [193, 321] width 135 height 12
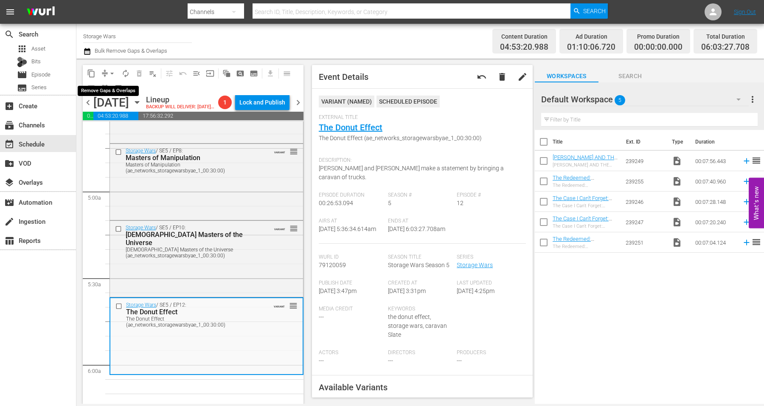
click at [113, 73] on span "arrow_drop_down" at bounding box center [112, 73] width 8 height 8
click at [103, 89] on li "Align to Midnight" at bounding box center [112, 90] width 89 height 14
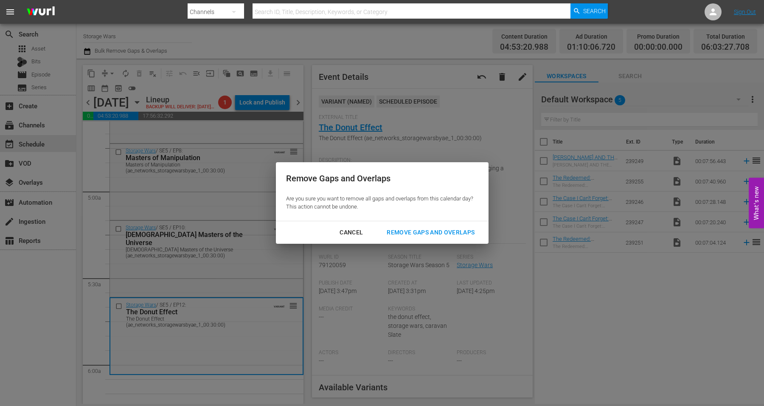
click at [437, 228] on div "Remove Gaps and Overlaps" at bounding box center [430, 232] width 101 height 11
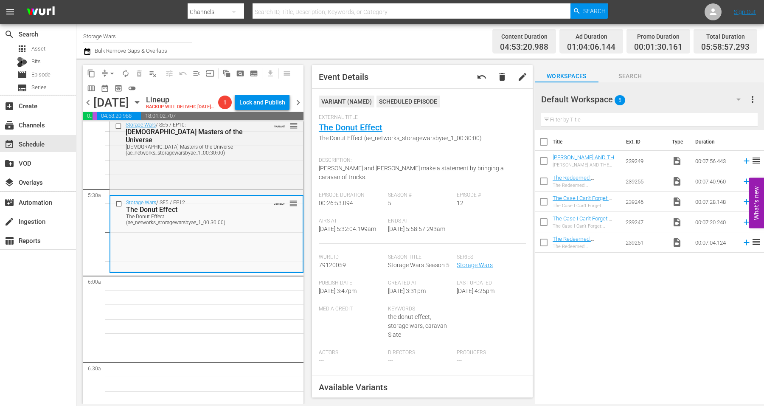
scroll to position [849, 0]
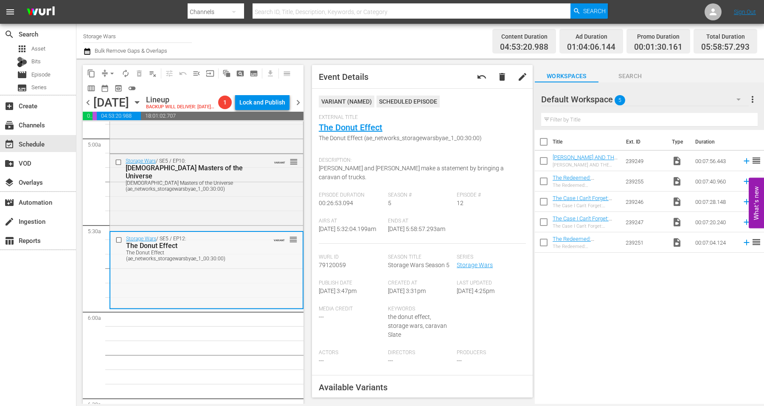
click at [253, 306] on div "Storage Wars / SE5 / EP12: The Donut Effect The Donut Effect (ae_networks_stora…" at bounding box center [206, 269] width 192 height 75
click at [107, 71] on button "arrow_drop_down" at bounding box center [112, 74] width 14 height 14
click at [103, 89] on li "Align to Midnight" at bounding box center [112, 90] width 89 height 14
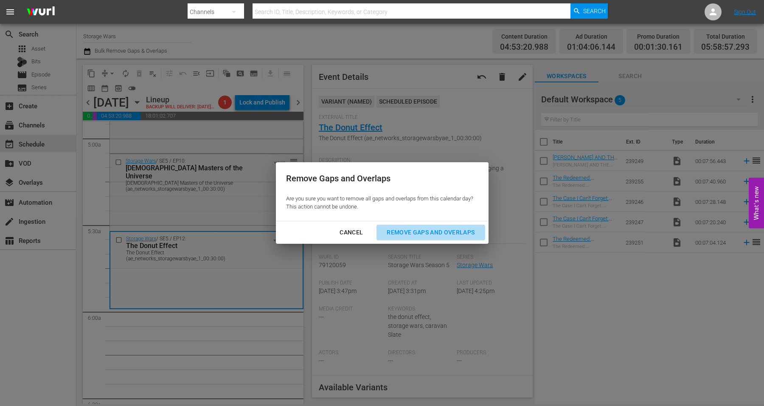
click at [414, 225] on button "Remove Gaps and Overlaps" at bounding box center [430, 233] width 108 height 16
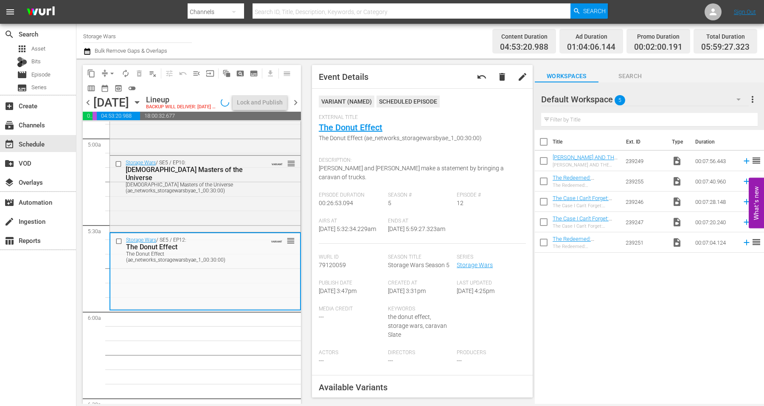
scroll to position [863, 0]
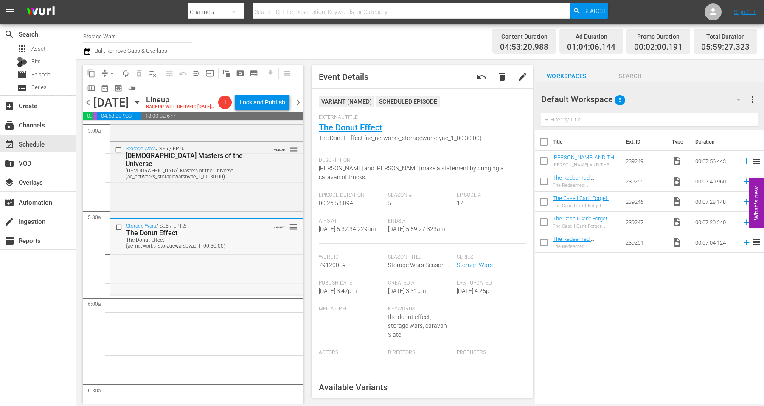
click at [215, 281] on div "Storage Wars / SE5 / EP12: The Donut Effect The Donut Effect (ae_networks_stora…" at bounding box center [206, 256] width 192 height 75
click at [110, 72] on span "arrow_drop_down" at bounding box center [112, 73] width 8 height 8
click at [104, 89] on li "Align to Midnight" at bounding box center [112, 90] width 89 height 14
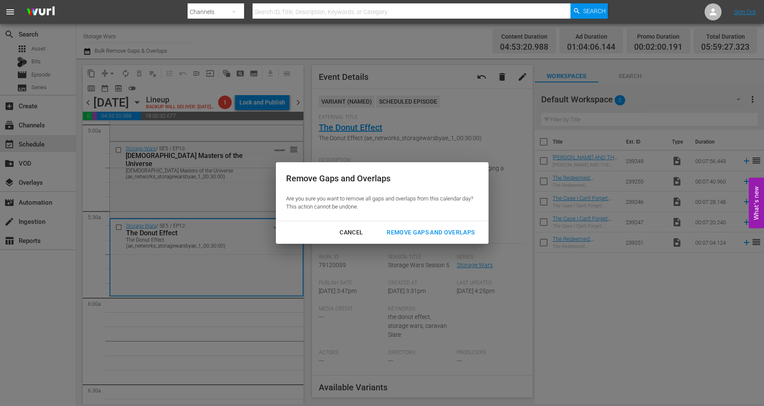
click at [434, 226] on button "Remove Gaps and Overlaps" at bounding box center [430, 233] width 108 height 16
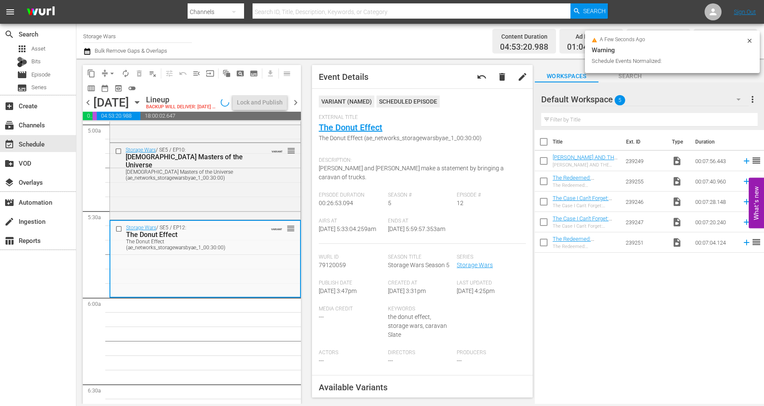
scroll to position [877, 0]
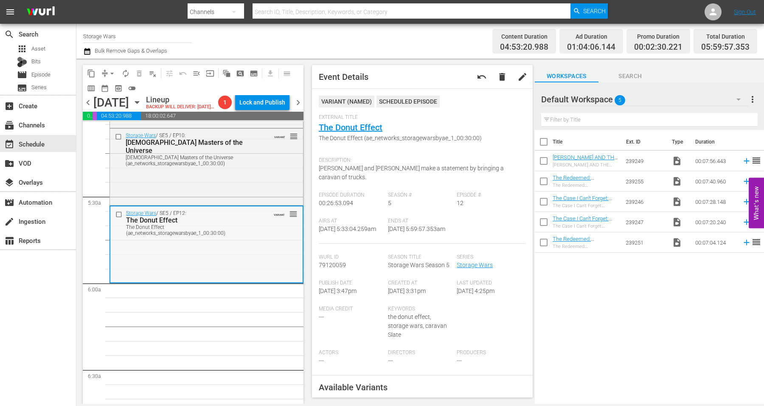
click at [163, 255] on div "Storage Wars / SE5 / EP12: The Donut Effect The Donut Effect (ae_networks_stora…" at bounding box center [206, 243] width 192 height 75
click at [112, 73] on span "arrow_drop_down" at bounding box center [112, 73] width 8 height 8
click at [113, 87] on li "Align to Midnight" at bounding box center [112, 90] width 89 height 14
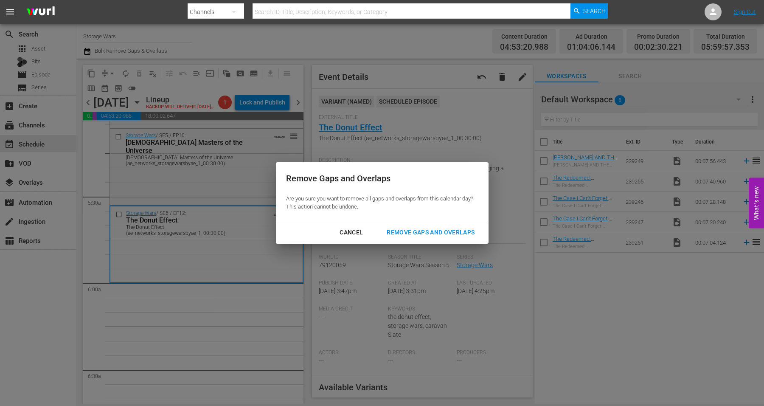
click at [477, 232] on div "Remove Gaps and Overlaps" at bounding box center [430, 232] width 101 height 11
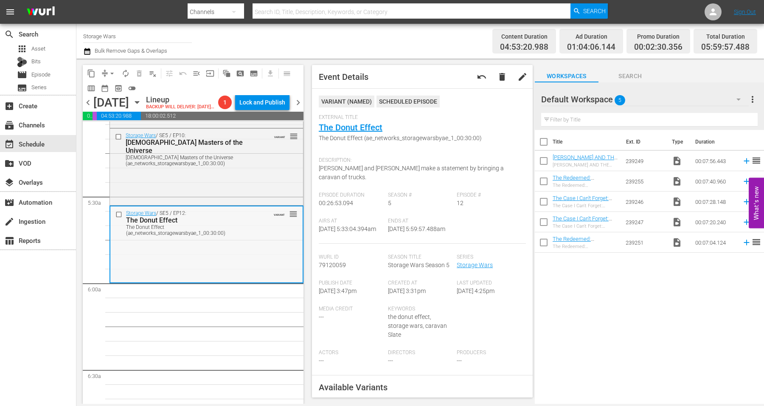
click at [165, 262] on div "Storage Wars / SE5 / EP12: The Donut Effect The Donut Effect (ae_networks_stora…" at bounding box center [206, 243] width 192 height 75
click at [111, 70] on span "arrow_drop_down" at bounding box center [112, 73] width 8 height 8
click at [105, 88] on li "Align to Midnight" at bounding box center [112, 90] width 89 height 14
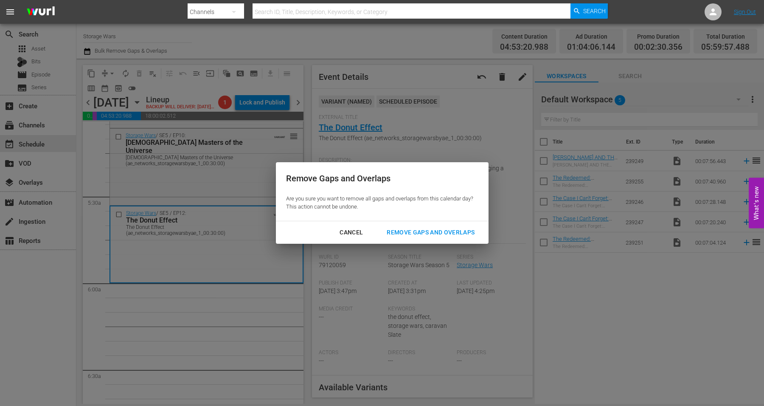
click at [429, 232] on div "Remove Gaps and Overlaps" at bounding box center [430, 232] width 101 height 11
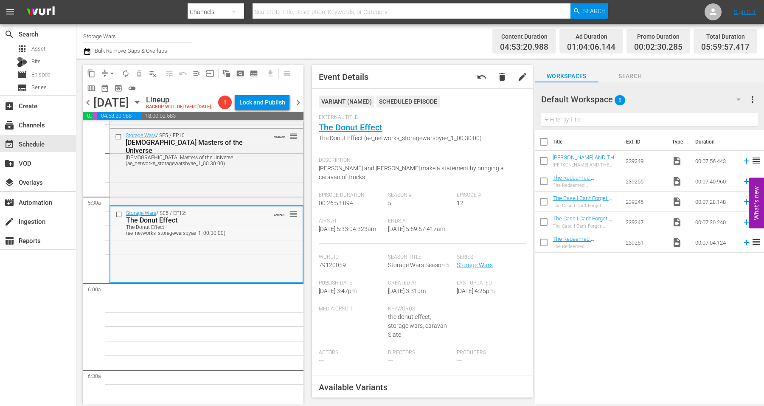
click at [165, 274] on div "Storage Wars / SE5 / EP12: The Donut Effect The Donut Effect (ae_networks_stora…" at bounding box center [206, 243] width 192 height 75
click at [113, 71] on span "arrow_drop_down" at bounding box center [112, 73] width 8 height 8
click at [111, 85] on li "Align to Midnight" at bounding box center [112, 90] width 89 height 14
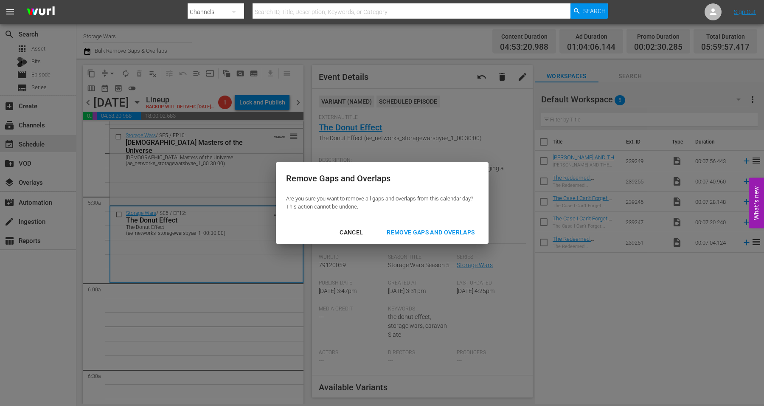
click at [399, 233] on div "Remove Gaps and Overlaps" at bounding box center [430, 232] width 101 height 11
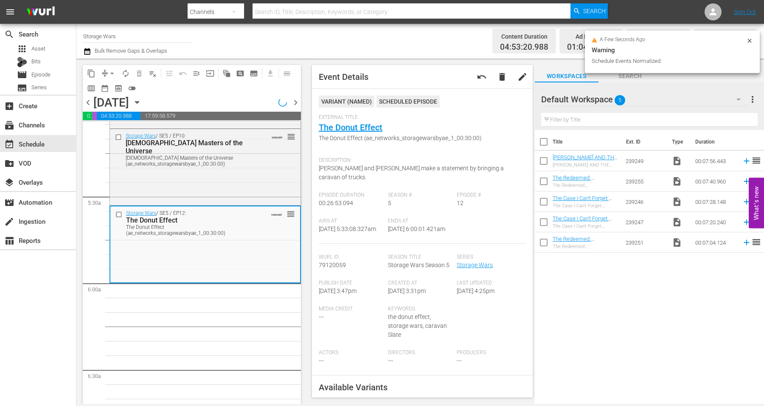
scroll to position [863, 0]
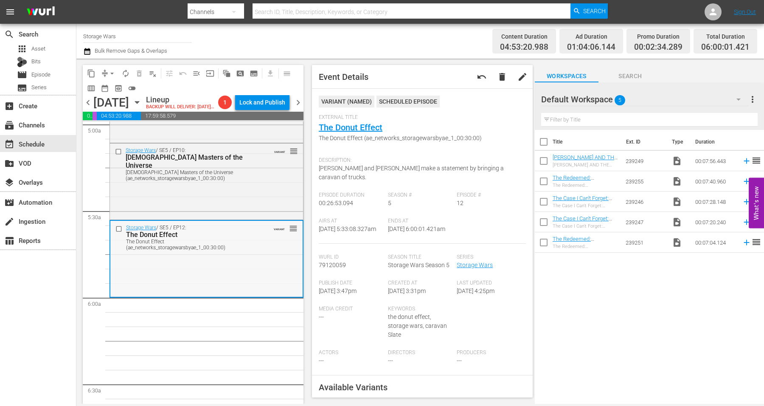
click at [177, 269] on div "Storage Wars / SE5 / EP12: The Donut Effect The Donut Effect (ae_networks_stora…" at bounding box center [206, 258] width 192 height 75
click at [111, 70] on span "arrow_drop_down" at bounding box center [112, 73] width 8 height 8
click at [115, 90] on li "Align to Midnight" at bounding box center [112, 90] width 89 height 14
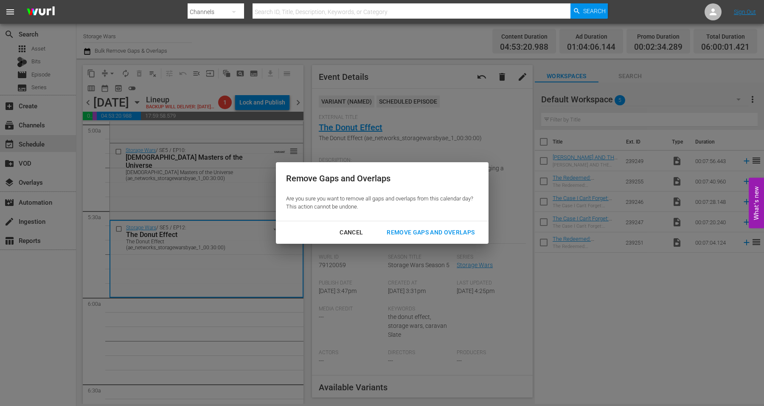
click at [444, 233] on div "Remove Gaps and Overlaps" at bounding box center [430, 232] width 101 height 11
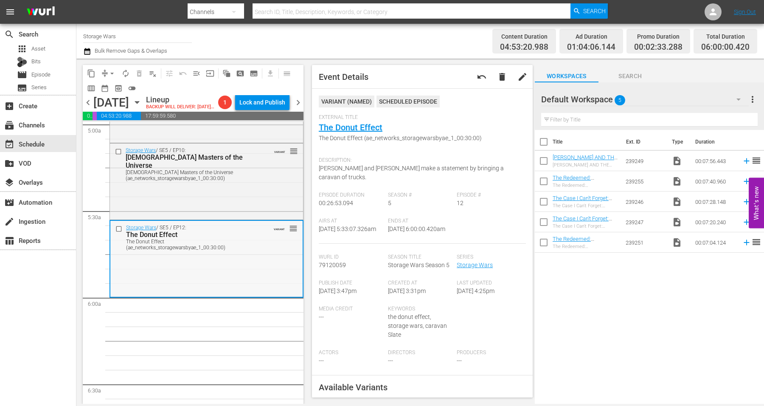
click at [233, 277] on div "Storage Wars / SE5 / EP12: The Donut Effect The Donut Effect (ae_networks_stora…" at bounding box center [206, 258] width 192 height 75
click at [125, 72] on span "autorenew_outlined" at bounding box center [125, 73] width 8 height 8
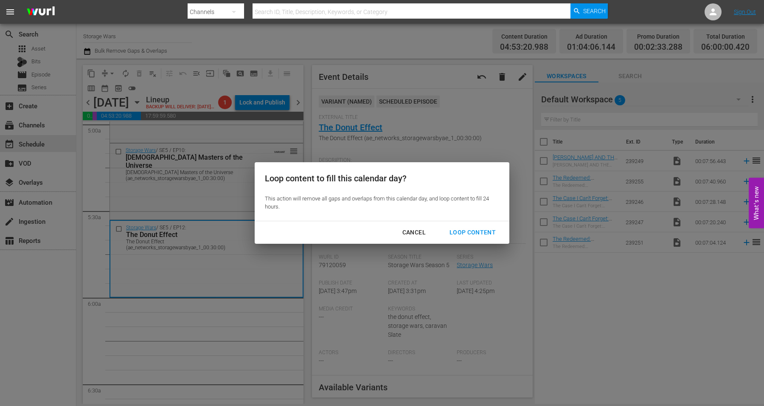
click at [466, 232] on div "Loop Content" at bounding box center [473, 232] width 60 height 11
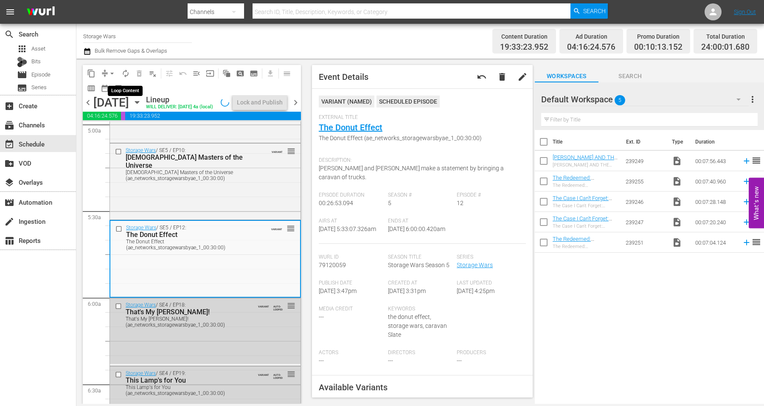
click at [125, 72] on span "autorenew_outlined" at bounding box center [125, 73] width 8 height 8
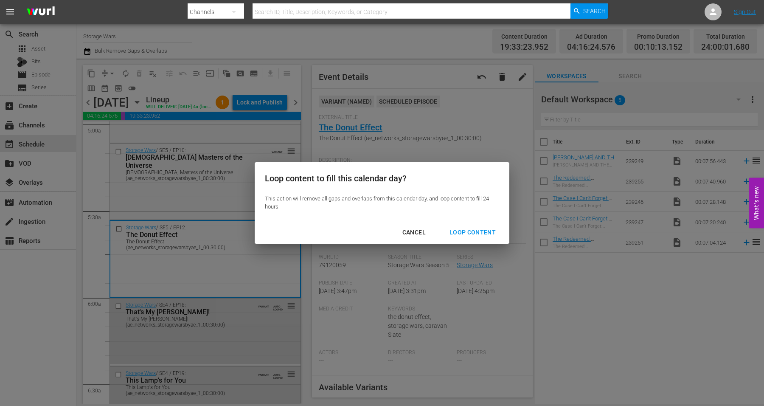
click at [416, 233] on div "Cancel" at bounding box center [414, 232] width 37 height 11
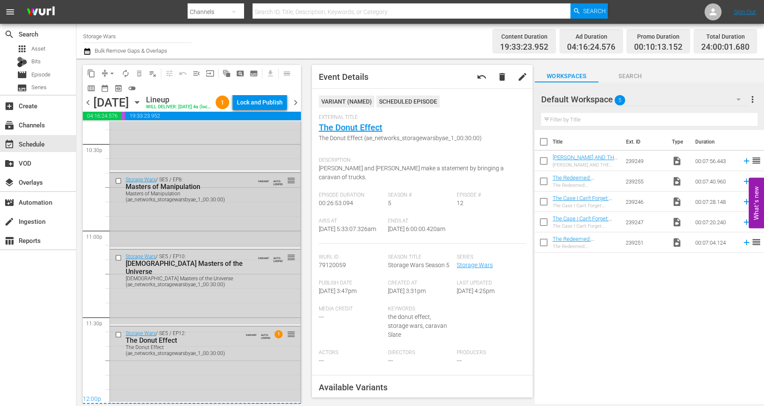
scroll to position [3887, 0]
click at [226, 370] on div "Storage Wars / SE5 / EP12: The Donut Effect The Donut Effect (ae_networks_stora…" at bounding box center [205, 363] width 191 height 75
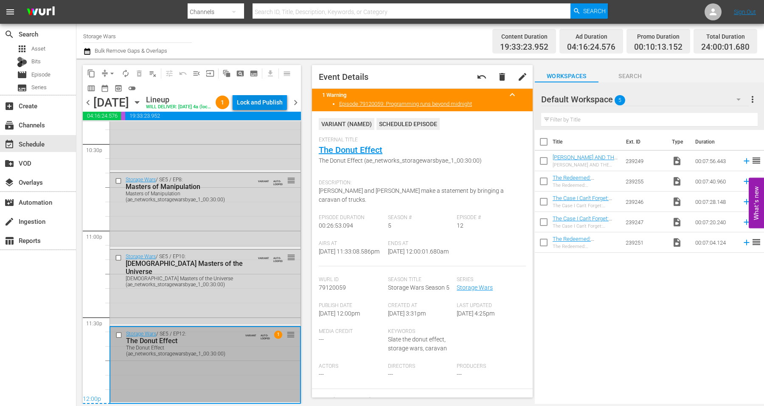
click at [261, 99] on div "Lock and Publish" at bounding box center [260, 102] width 46 height 15
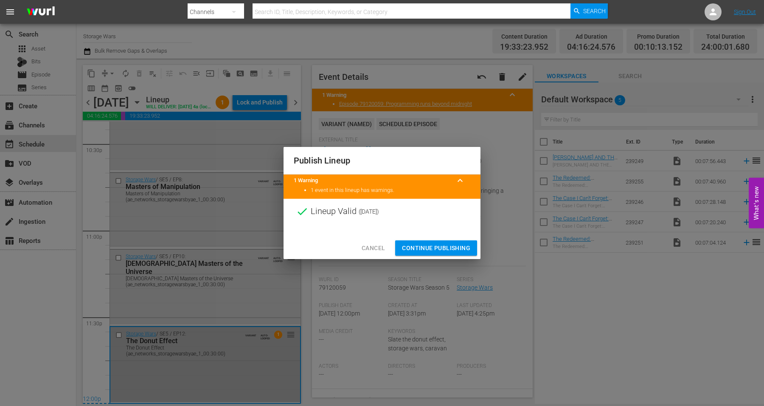
click at [418, 244] on span "Continue Publishing" at bounding box center [436, 248] width 68 height 11
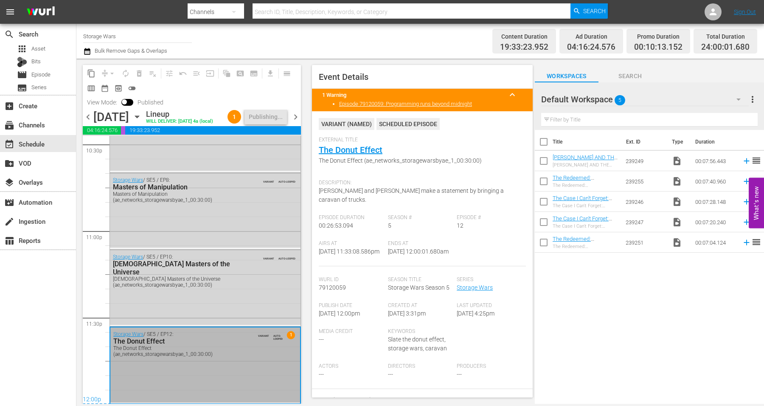
click at [296, 116] on span "chevron_right" at bounding box center [295, 117] width 11 height 11
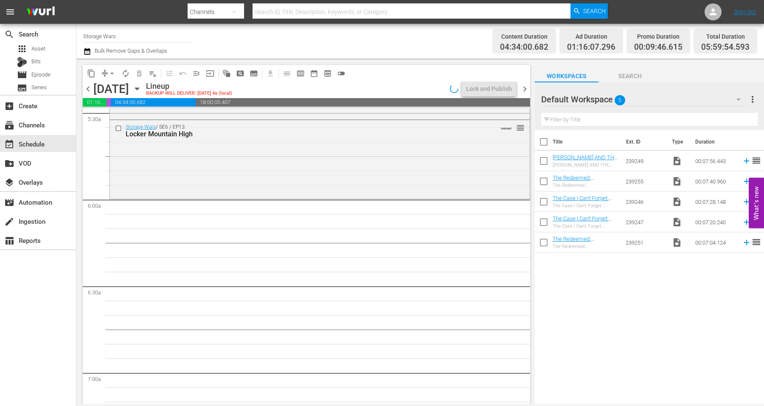
scroll to position [868, 0]
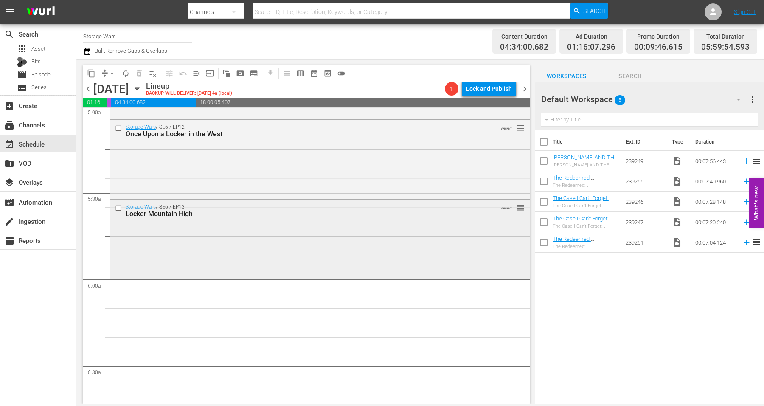
click at [285, 235] on div "Storage Wars / SE6 / EP13: Locker Mountain High VARIANT reorder" at bounding box center [320, 238] width 420 height 77
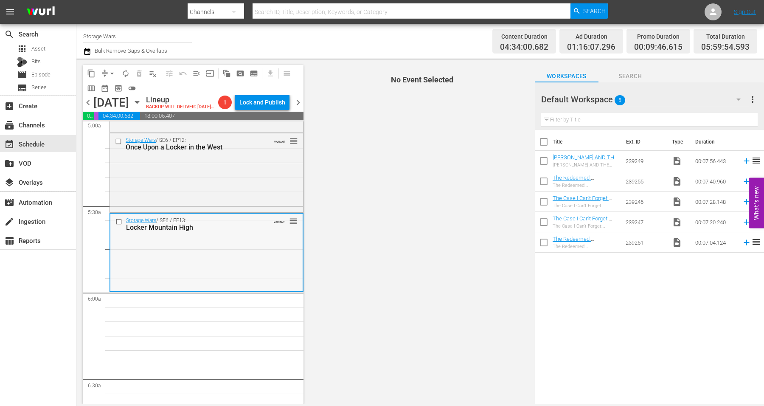
click at [243, 262] on div "Storage Wars / SE6 / EP13: Locker Mountain High VARIANT reorder" at bounding box center [206, 251] width 192 height 77
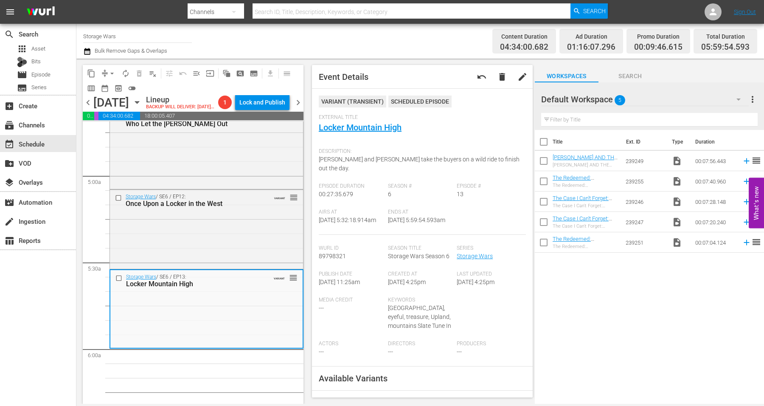
scroll to position [815, 0]
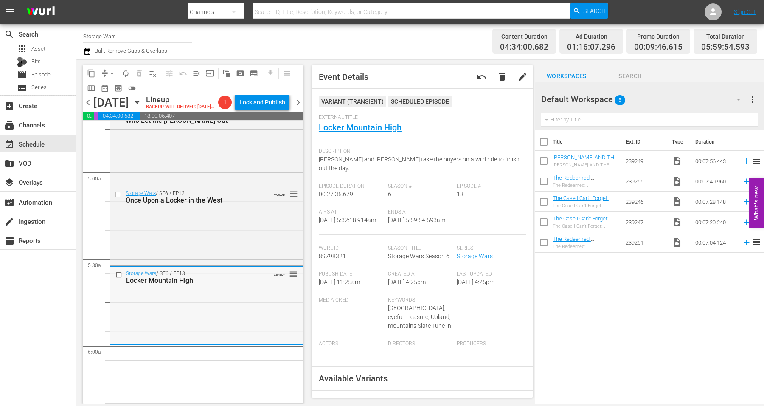
click at [240, 318] on div "Storage Wars / SE6 / EP13: Locker Mountain High VARIANT reorder" at bounding box center [206, 305] width 192 height 77
click at [114, 72] on span "arrow_drop_down" at bounding box center [112, 73] width 8 height 8
click at [112, 87] on li "Align to Midnight" at bounding box center [112, 90] width 70 height 14
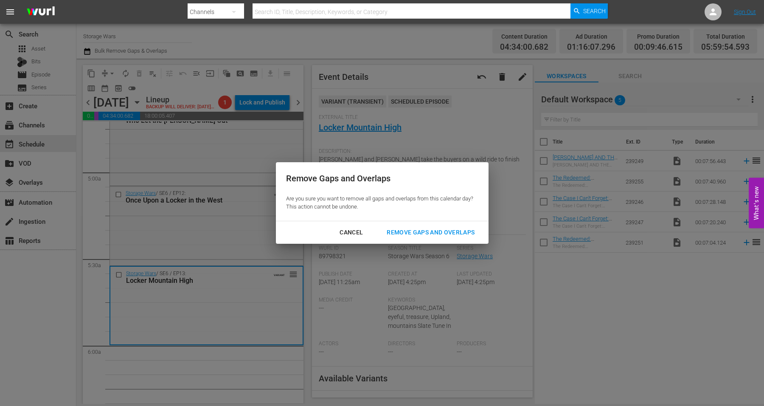
click at [408, 230] on div "Remove Gaps and Overlaps" at bounding box center [430, 232] width 101 height 11
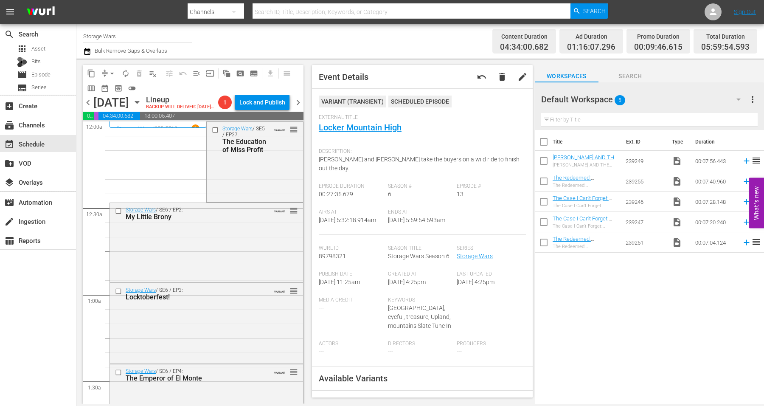
scroll to position [0, 0]
click at [224, 196] on div "Storage Wars / SE5 / EP27: The Education of Miss Profit VARIANT reorder" at bounding box center [255, 161] width 96 height 79
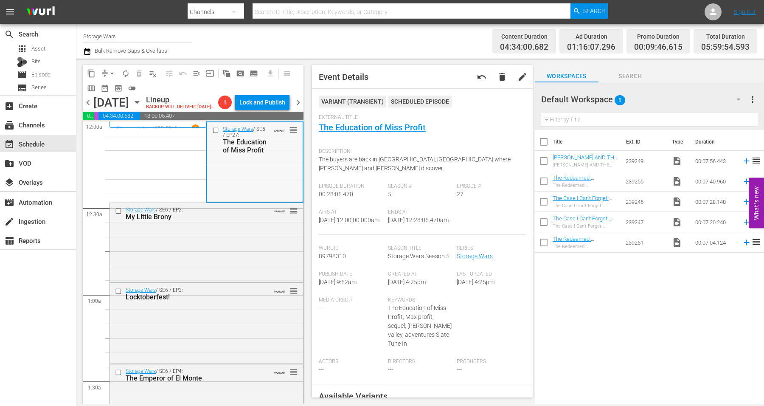
click at [223, 192] on div "Storage Wars / SE5 / EP27: The Education of Miss Profit VARIANT reorder" at bounding box center [254, 161] width 95 height 79
click at [232, 261] on div "Storage Wars / SE6 / EP2: My Little Brony VARIANT reorder" at bounding box center [206, 242] width 193 height 78
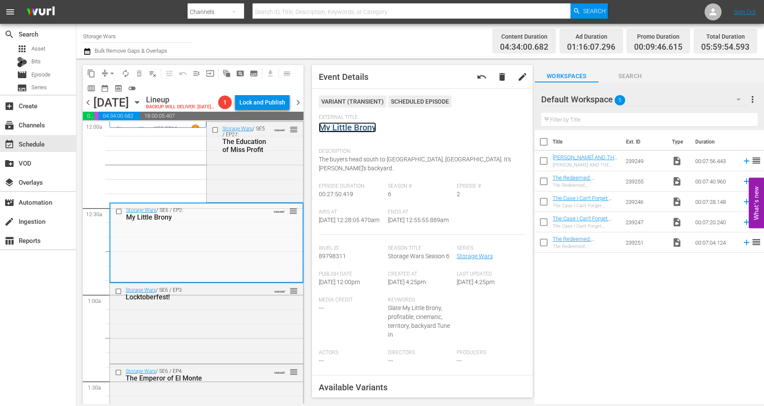
drag, startPoint x: 352, startPoint y: 122, endPoint x: 339, endPoint y: 129, distance: 15.2
click at [339, 129] on link "My Little Brony" at bounding box center [347, 127] width 57 height 10
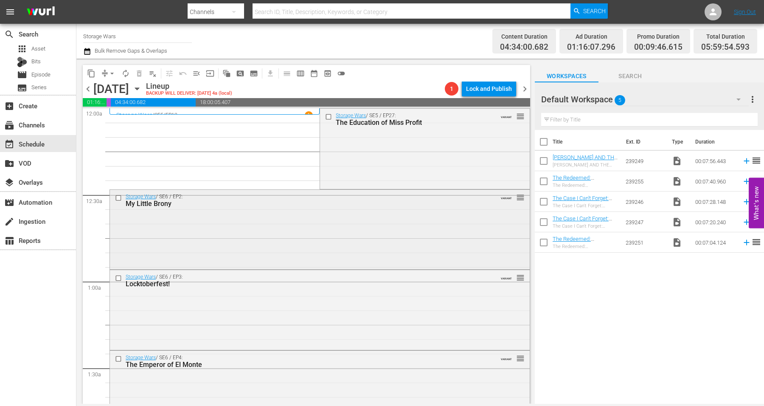
click at [261, 218] on div "Storage Wars / SE6 / EP2: My Little Brony VARIANT reorder" at bounding box center [320, 229] width 420 height 78
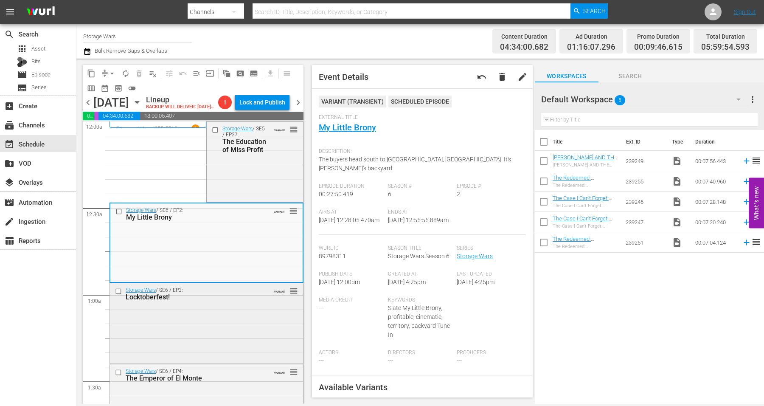
click at [207, 344] on div "Storage Wars / SE6 / EP3: Locktoberfest! VARIANT reorder" at bounding box center [206, 322] width 193 height 79
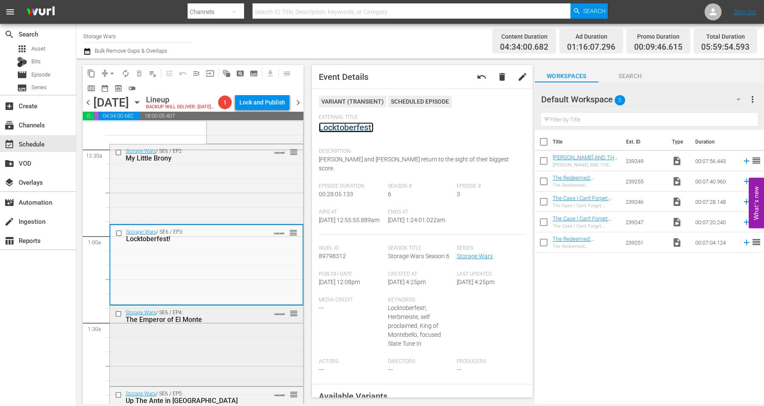
scroll to position [106, 0]
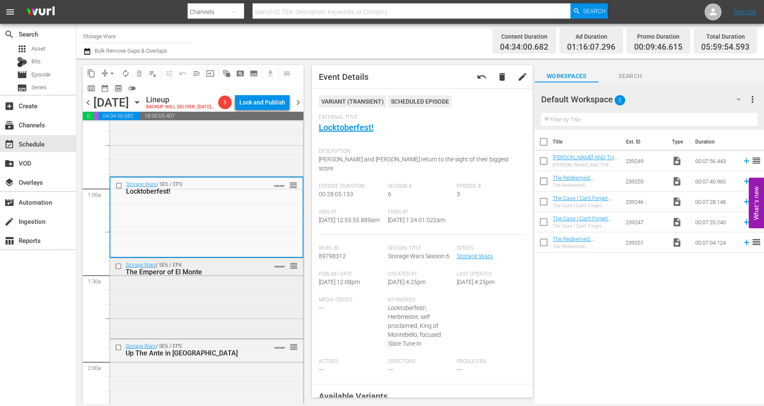
click at [198, 279] on div "Storage Wars / SE6 / EP4: The Emperor of El Monte VARIANT reorder" at bounding box center [206, 268] width 193 height 21
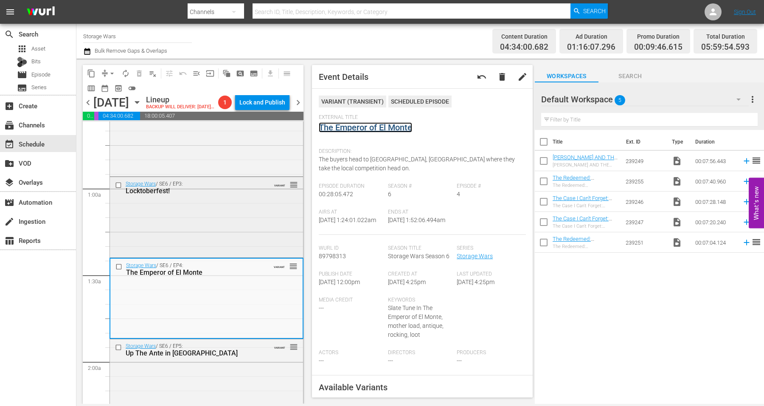
scroll to position [212, 0]
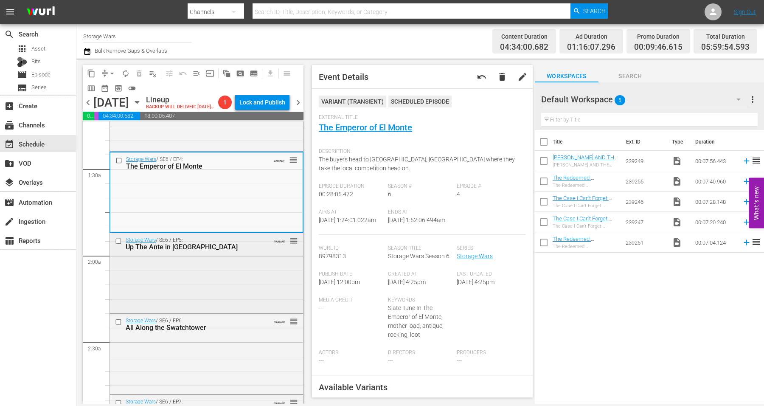
click at [206, 285] on div "Storage Wars / SE6 / EP5: Up The Ante in El Monte VARIANT reorder" at bounding box center [206, 272] width 193 height 78
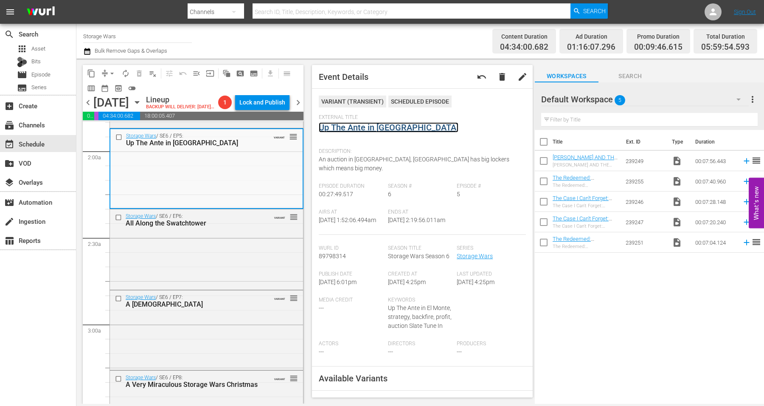
scroll to position [318, 0]
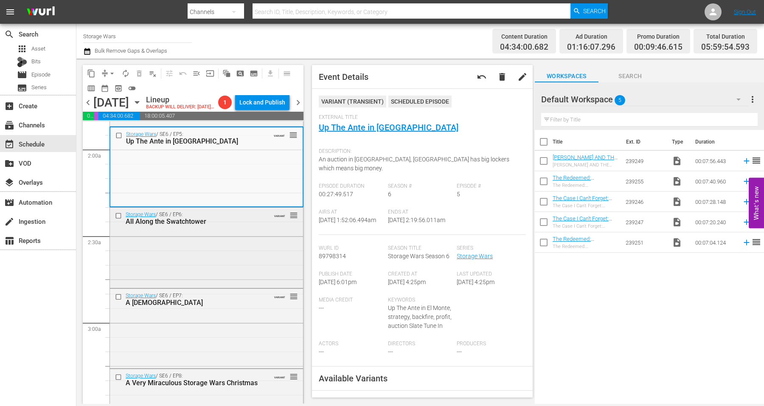
click at [215, 228] on div "Storage Wars / SE6 / EP6: All Along the Swatchtower VARIANT reorder" at bounding box center [206, 218] width 193 height 21
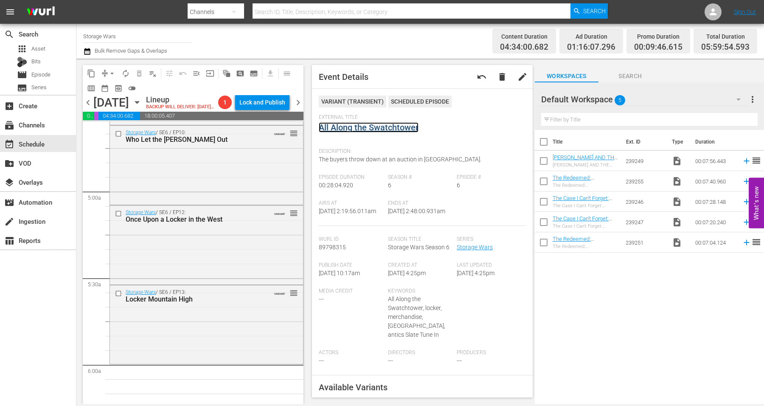
scroll to position [849, 0]
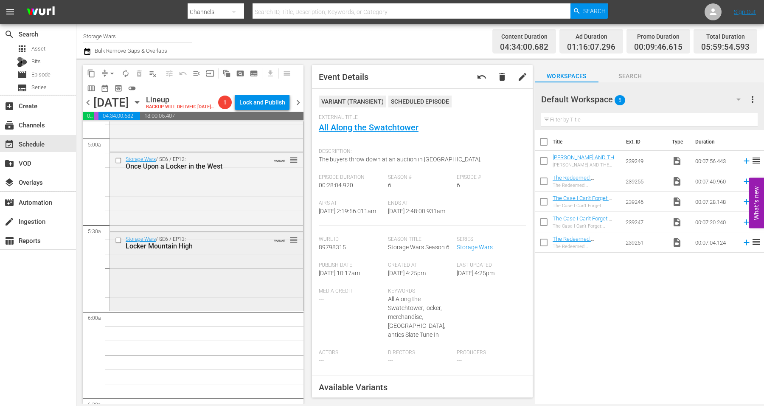
click at [177, 293] on div "Storage Wars / SE6 / EP13: Locker Mountain High VARIANT reorder" at bounding box center [206, 270] width 193 height 77
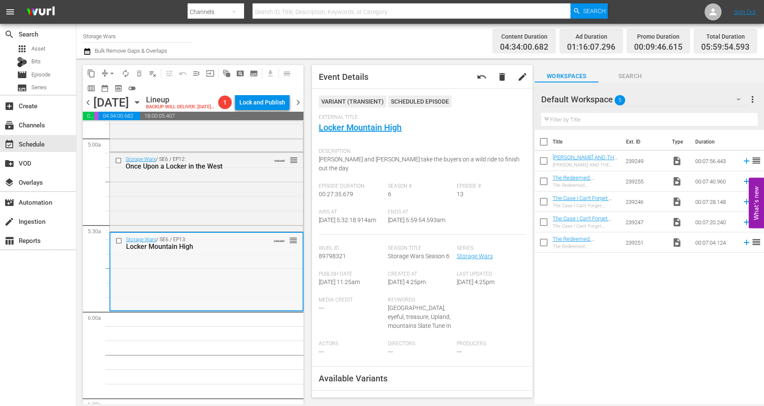
drag, startPoint x: 237, startPoint y: 283, endPoint x: 242, endPoint y: 283, distance: 5.2
click at [242, 283] on div "Storage Wars / SE6 / EP13: Locker Mountain High VARIANT reorder" at bounding box center [206, 271] width 192 height 77
click at [112, 73] on span "arrow_drop_down" at bounding box center [112, 73] width 8 height 8
click at [120, 87] on li "Align to Midnight" at bounding box center [112, 90] width 89 height 14
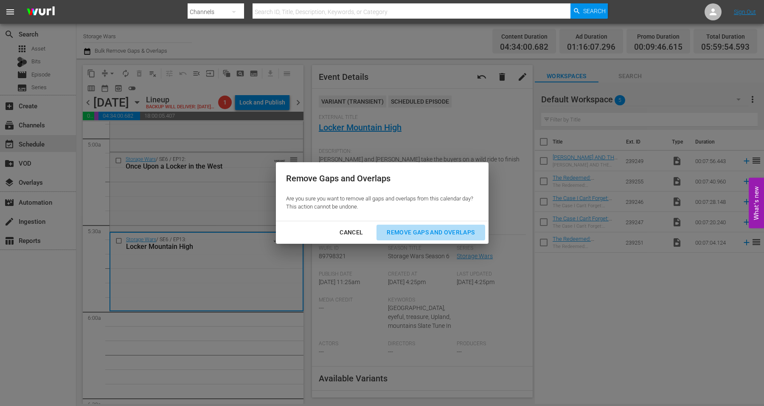
click at [455, 230] on div "Remove Gaps and Overlaps" at bounding box center [430, 232] width 101 height 11
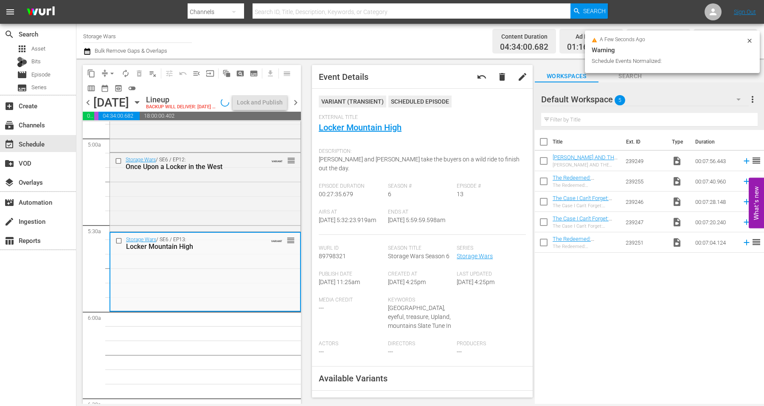
scroll to position [834, 0]
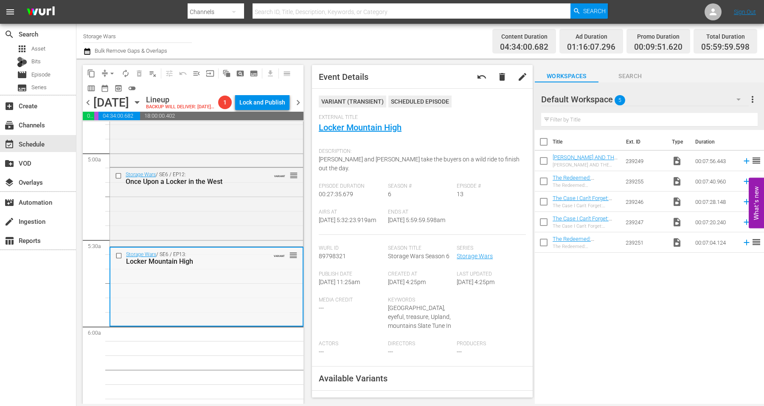
click at [178, 315] on div "Storage Wars / SE6 / EP13: Locker Mountain High VARIANT reorder" at bounding box center [206, 285] width 192 height 77
click at [108, 72] on span "arrow_drop_down" at bounding box center [112, 73] width 8 height 8
click at [112, 88] on li "Align to Midnight" at bounding box center [112, 90] width 89 height 14
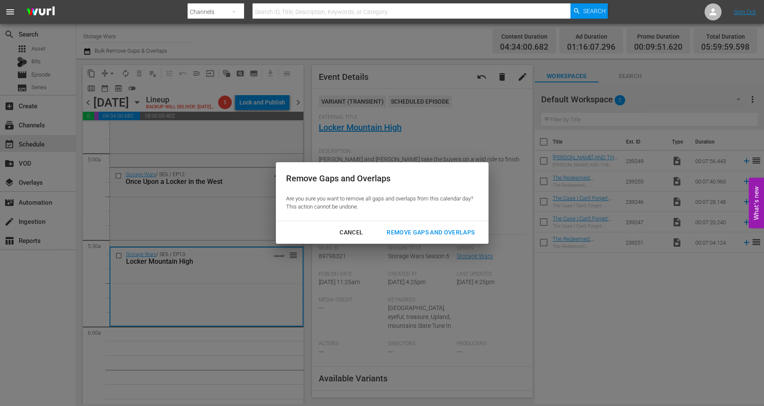
click at [416, 232] on div "Remove Gaps and Overlaps" at bounding box center [430, 232] width 101 height 11
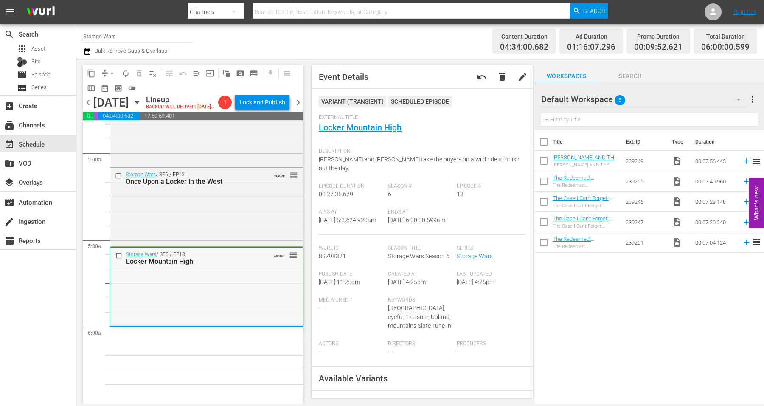
click at [208, 265] on div "Locker Mountain High" at bounding box center [193, 261] width 135 height 8
click at [128, 70] on span "autorenew_outlined" at bounding box center [125, 73] width 8 height 8
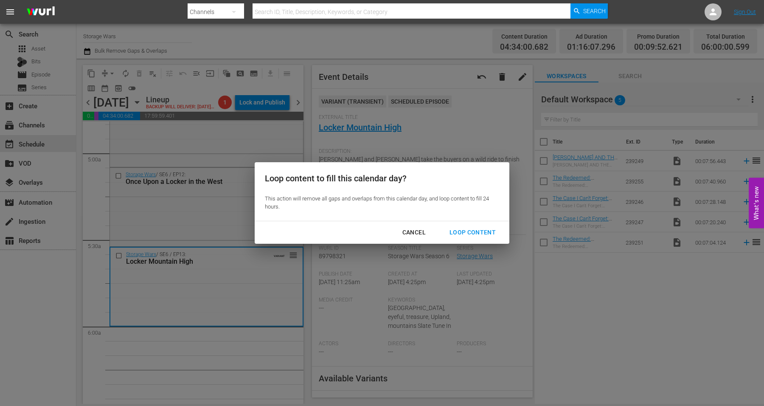
click at [469, 231] on div "Loop Content" at bounding box center [473, 232] width 60 height 11
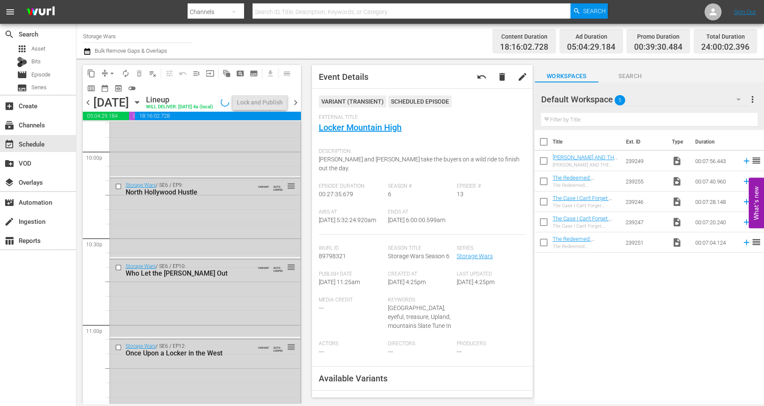
scroll to position [3873, 0]
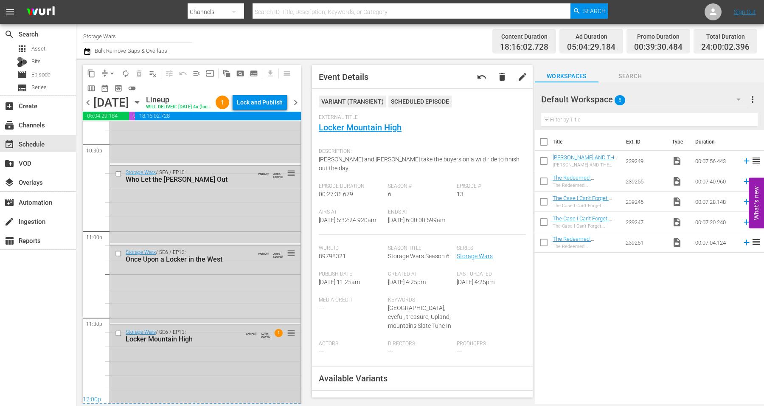
click at [222, 370] on div "Storage Wars / SE6 / EP13: Locker Mountain High VARIANT AUTO-LOOPED 1 reorder" at bounding box center [205, 363] width 191 height 77
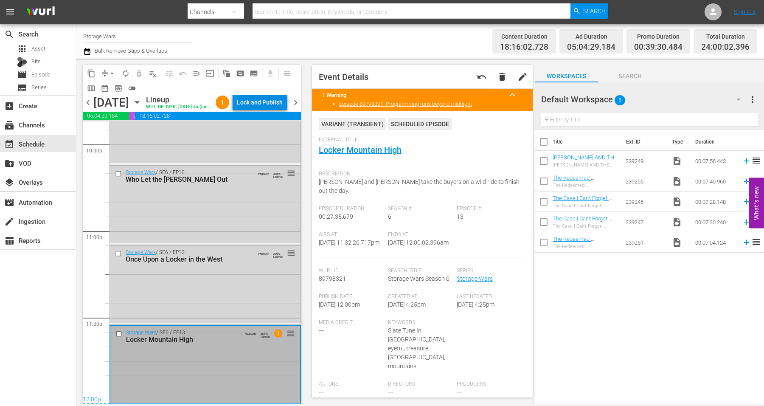
click at [265, 102] on div "Lock and Publish" at bounding box center [260, 102] width 46 height 15
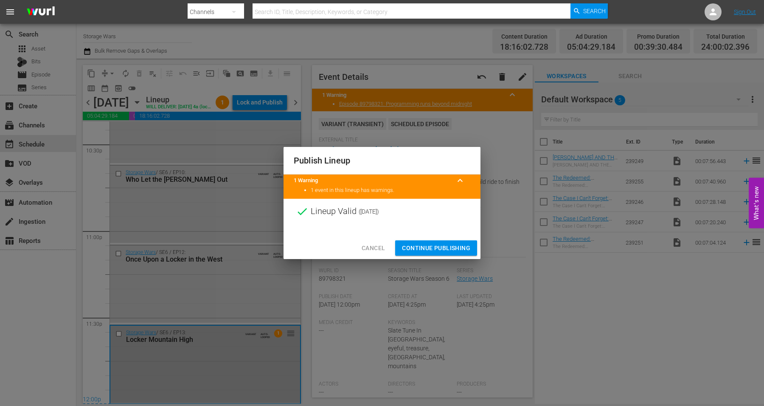
click at [433, 245] on span "Continue Publishing" at bounding box center [436, 248] width 68 height 11
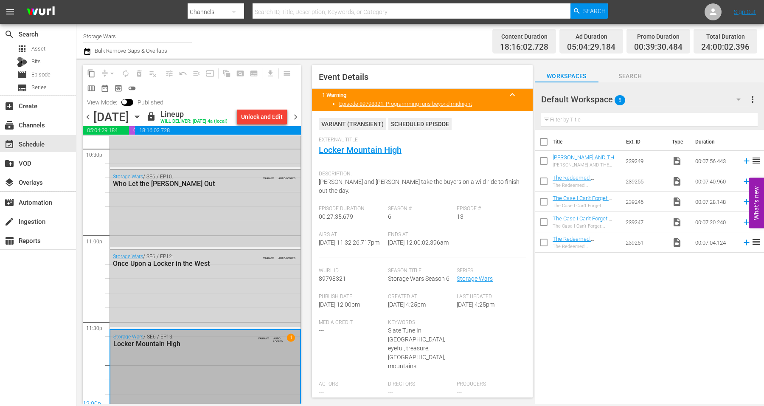
scroll to position [3887, 0]
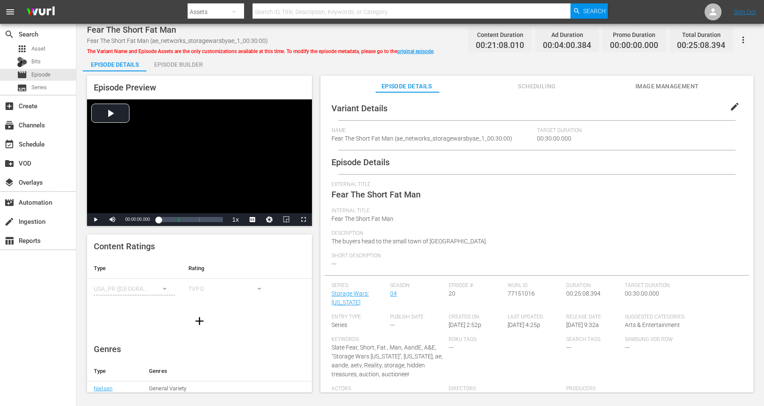
click at [175, 64] on div "Episode Builder" at bounding box center [178, 64] width 64 height 20
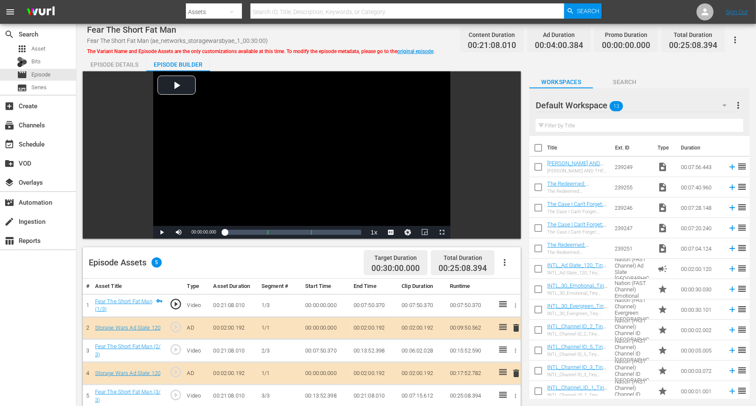
click at [611, 104] on icon "button" at bounding box center [724, 105] width 10 height 10
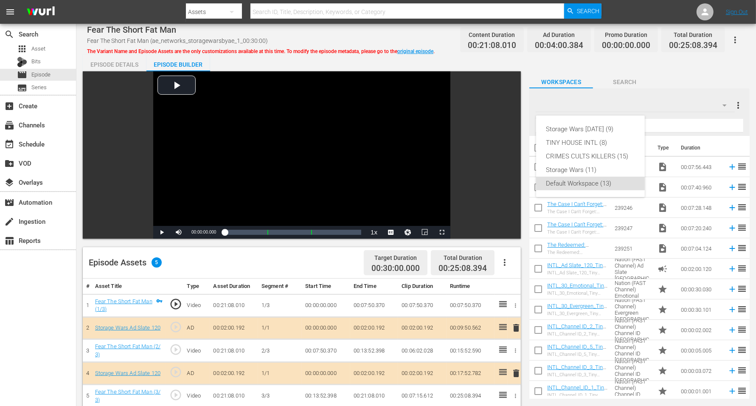
click at [611, 104] on div "Storage Wars [DATE] (9) TINY HOUSE INTL (8) CRIMES CULTS KILLERS (15) Storage W…" at bounding box center [378, 203] width 756 height 406
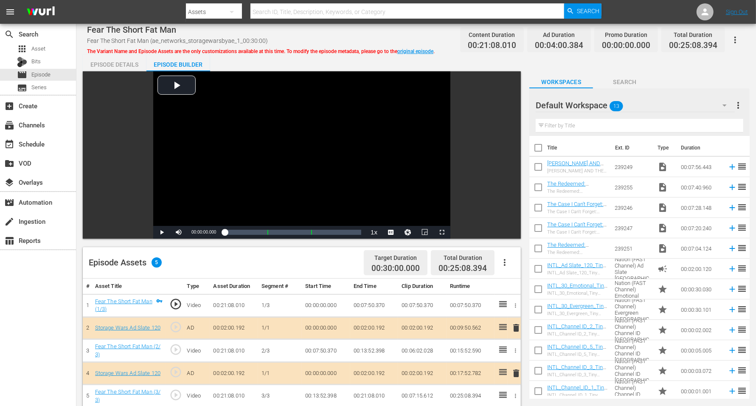
click at [611, 105] on icon "button" at bounding box center [724, 105] width 10 height 10
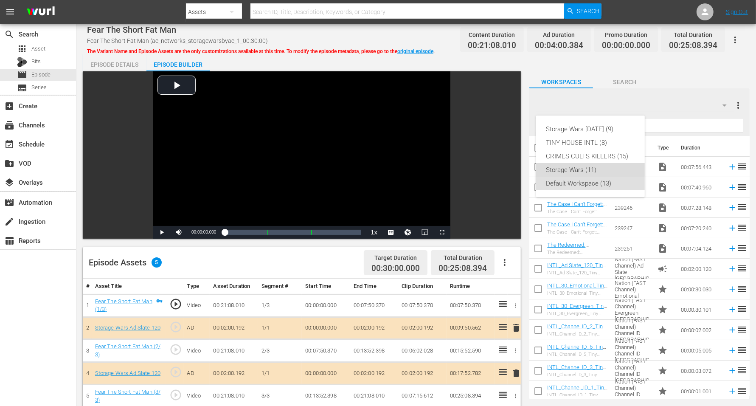
click at [563, 168] on div "Storage Wars (11)" at bounding box center [590, 170] width 88 height 14
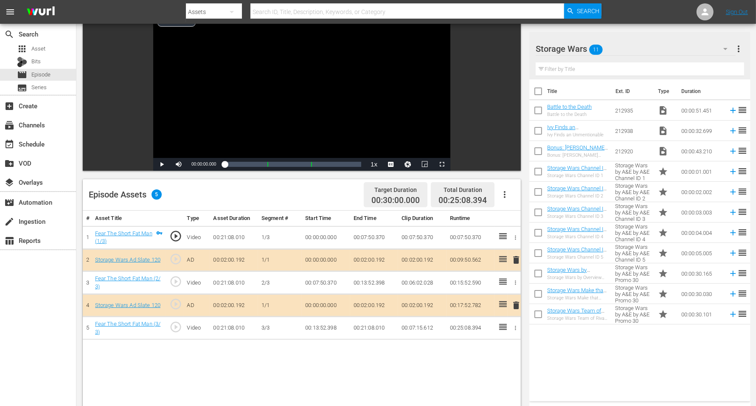
scroll to position [106, 0]
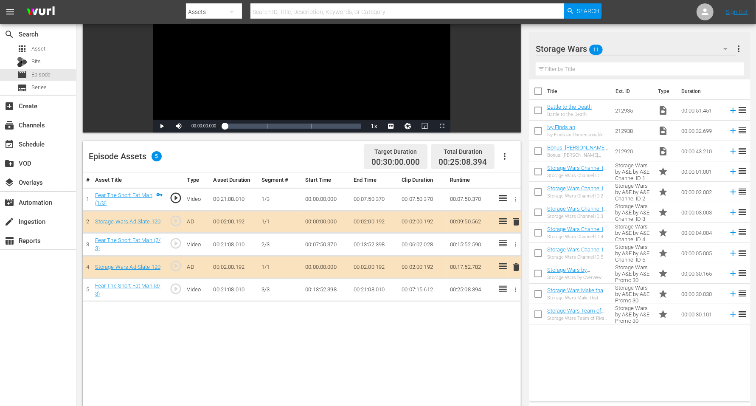
click at [516, 221] on span "delete" at bounding box center [516, 221] width 10 height 10
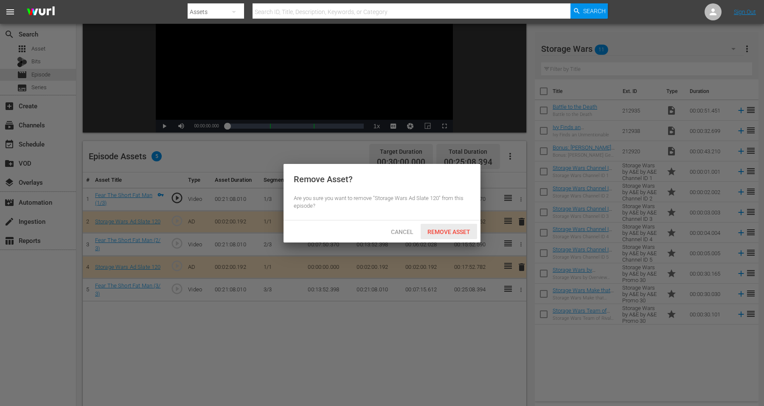
click at [447, 229] on span "Remove Asset" at bounding box center [449, 231] width 56 height 7
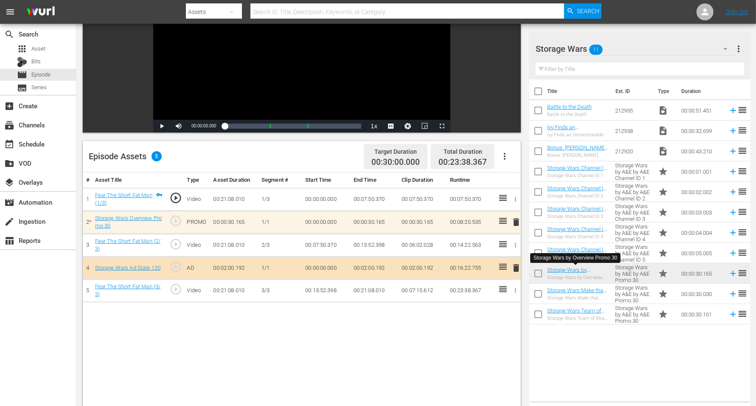
click at [517, 221] on span "delete" at bounding box center [516, 222] width 10 height 10
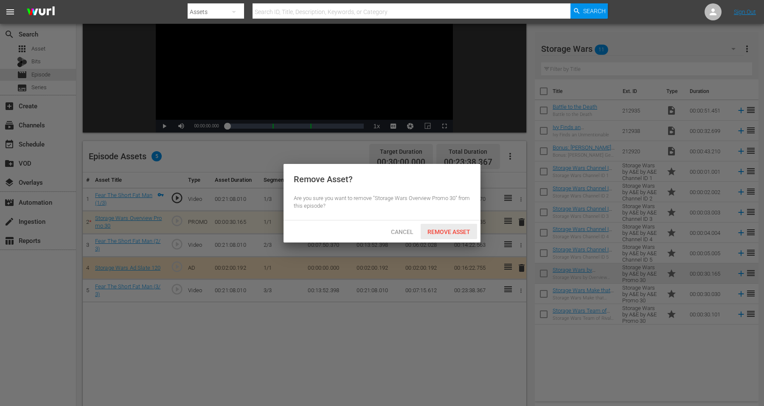
click at [456, 227] on div "Remove Asset" at bounding box center [449, 232] width 56 height 16
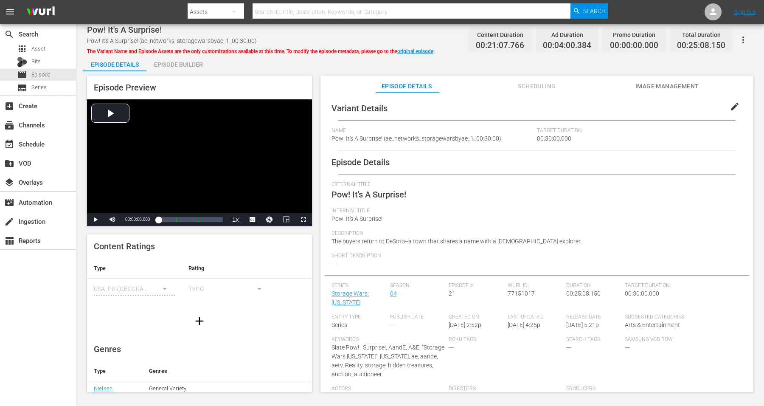
click at [179, 62] on div "Episode Builder" at bounding box center [178, 64] width 64 height 20
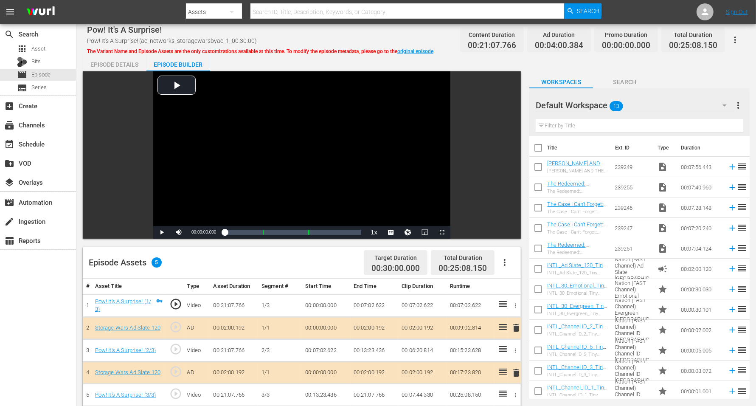
click at [611, 107] on icon "button" at bounding box center [724, 105] width 10 height 10
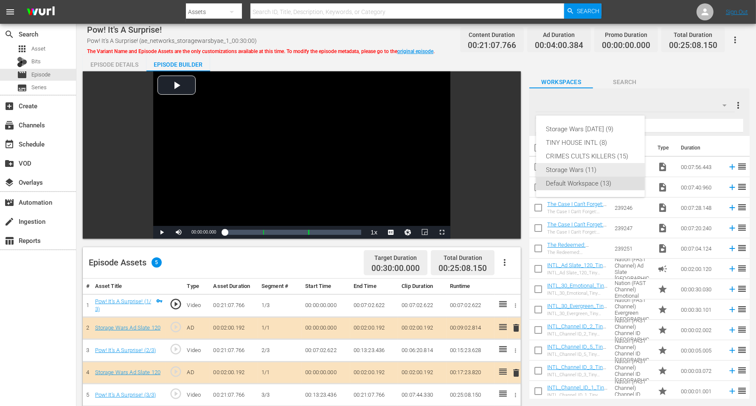
click at [561, 167] on div "Storage Wars (11)" at bounding box center [590, 170] width 88 height 14
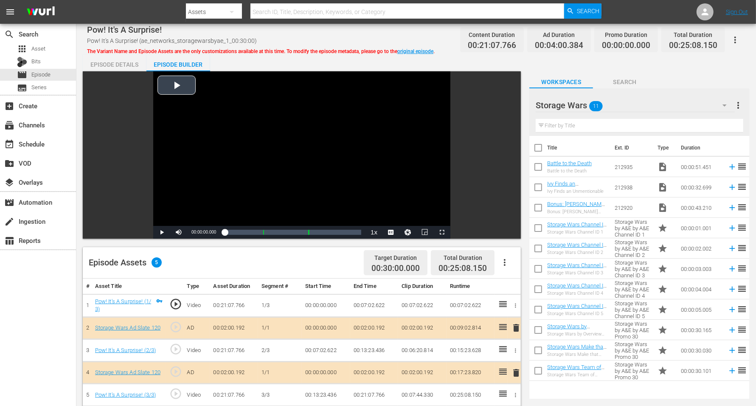
scroll to position [159, 0]
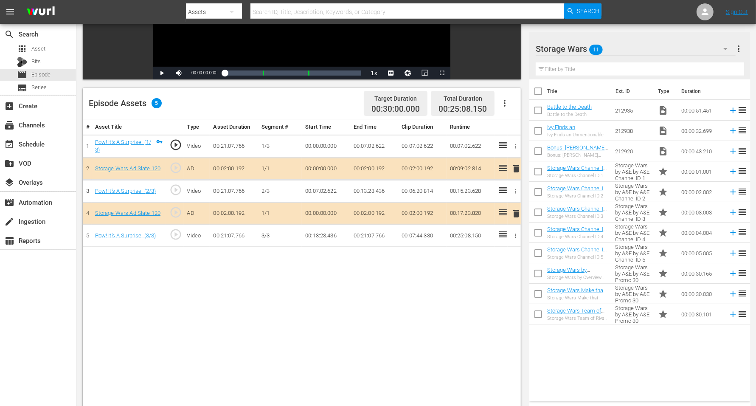
click at [518, 209] on span "delete" at bounding box center [516, 213] width 10 height 10
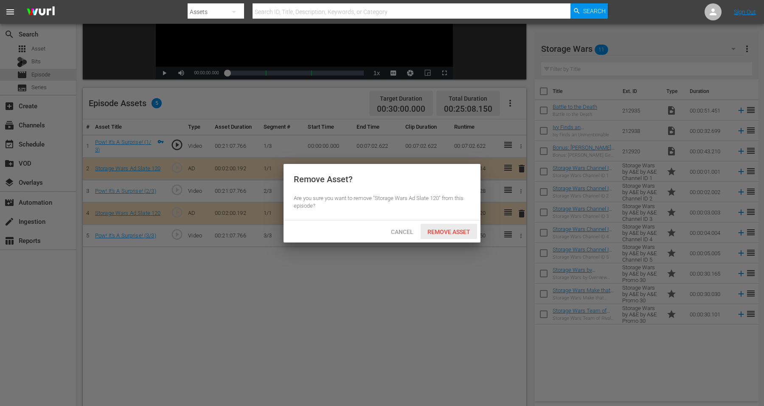
click at [449, 226] on div "Remove Asset" at bounding box center [449, 232] width 56 height 16
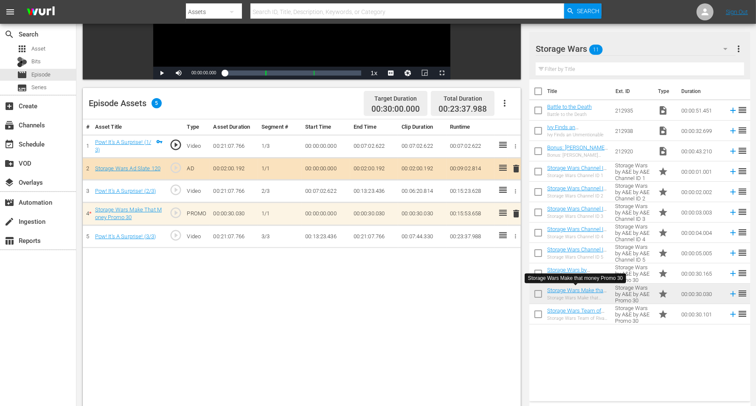
click at [514, 211] on span "delete" at bounding box center [516, 213] width 10 height 10
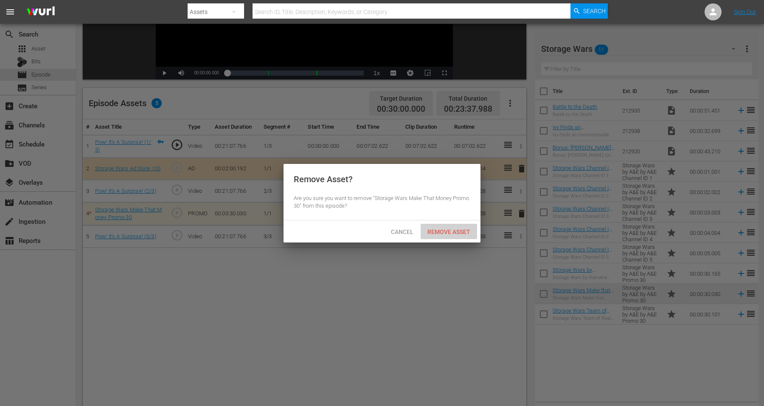
click at [446, 230] on span "Remove Asset" at bounding box center [449, 231] width 56 height 7
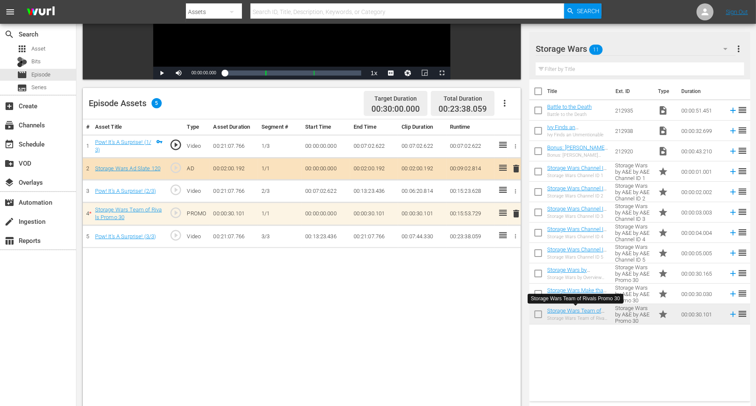
click at [517, 213] on span "delete" at bounding box center [516, 213] width 10 height 10
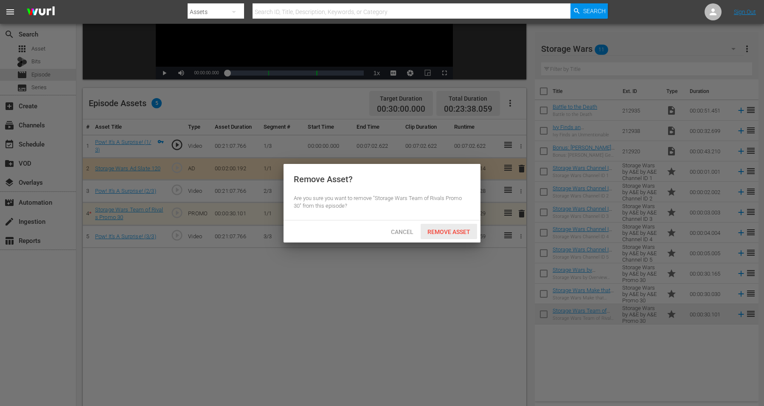
click at [438, 228] on span "Remove Asset" at bounding box center [449, 231] width 56 height 7
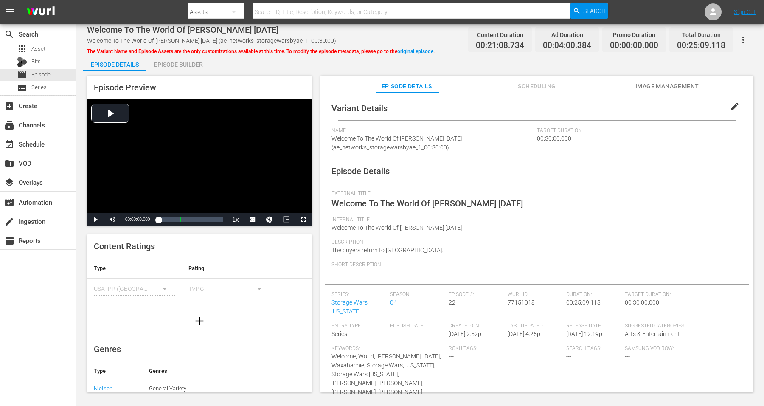
click at [173, 64] on div "Episode Builder" at bounding box center [178, 64] width 64 height 20
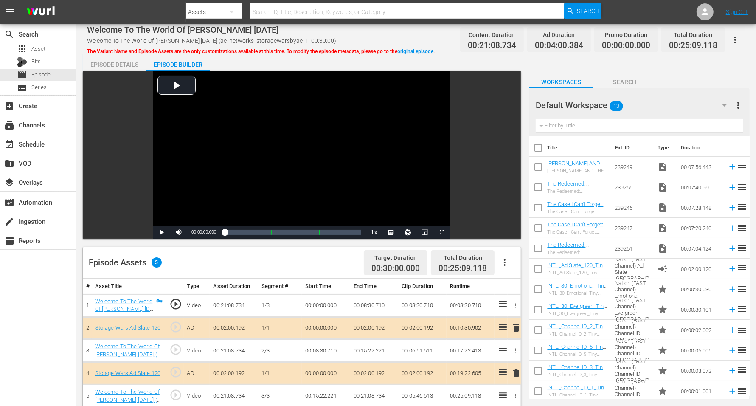
click at [611, 105] on icon "button" at bounding box center [724, 105] width 10 height 10
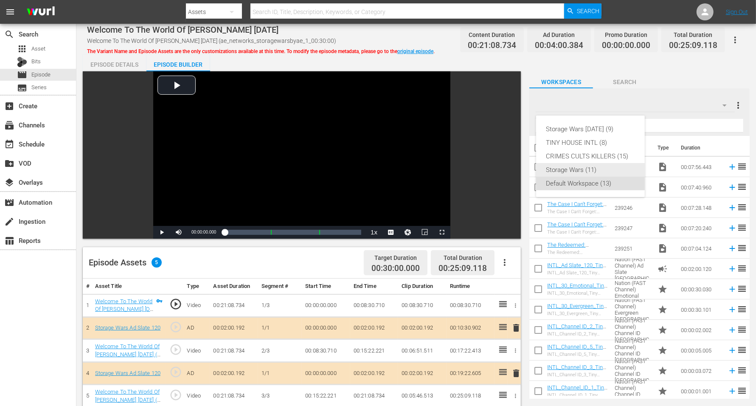
click at [562, 166] on div "Storage Wars (11)" at bounding box center [590, 170] width 88 height 14
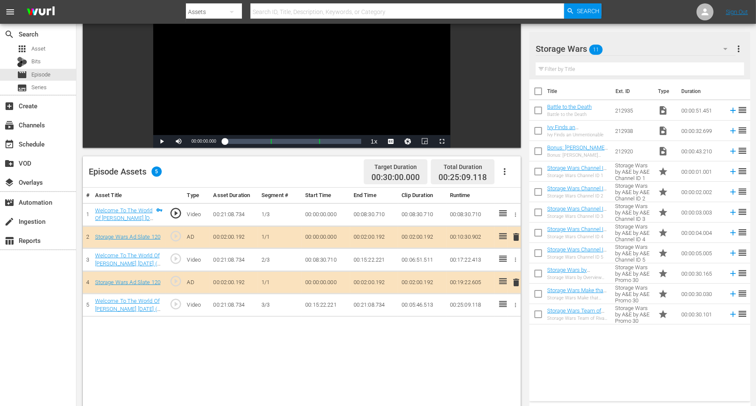
scroll to position [106, 0]
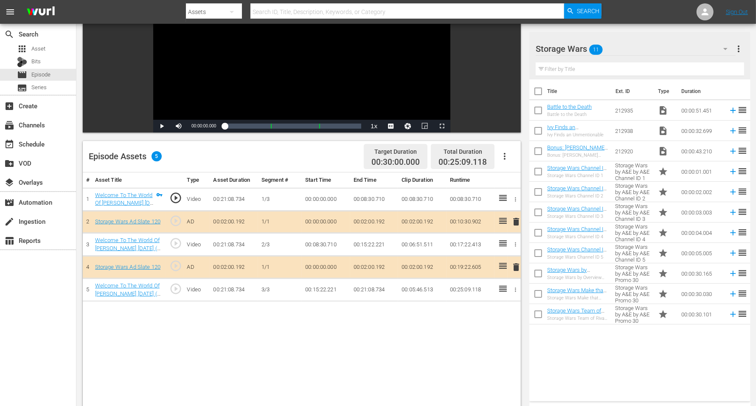
click at [516, 220] on span "delete" at bounding box center [516, 221] width 10 height 10
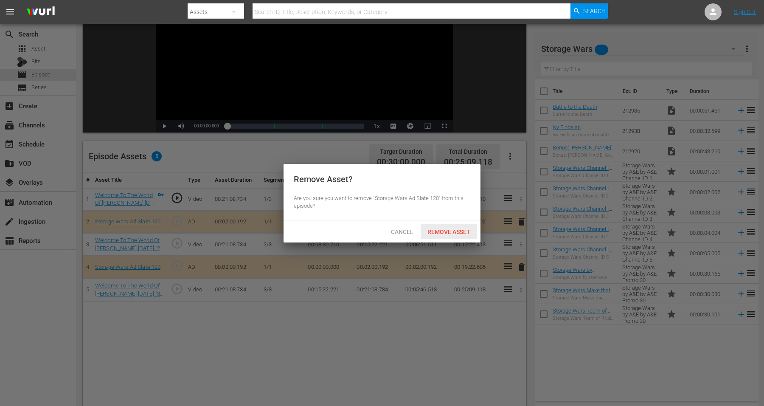
click at [457, 230] on span "Remove Asset" at bounding box center [449, 231] width 56 height 7
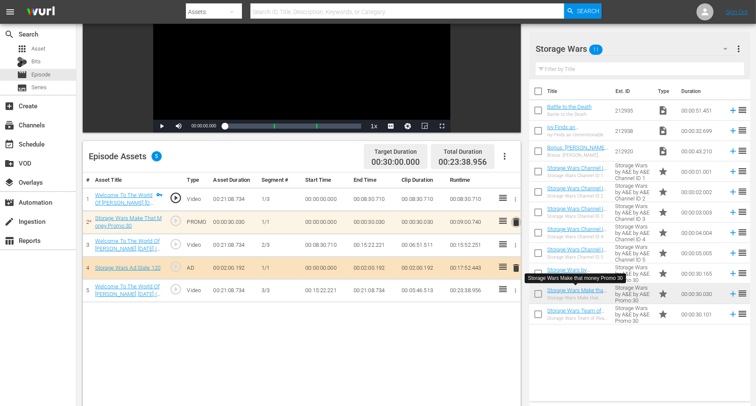
click at [516, 221] on span "delete" at bounding box center [516, 222] width 10 height 10
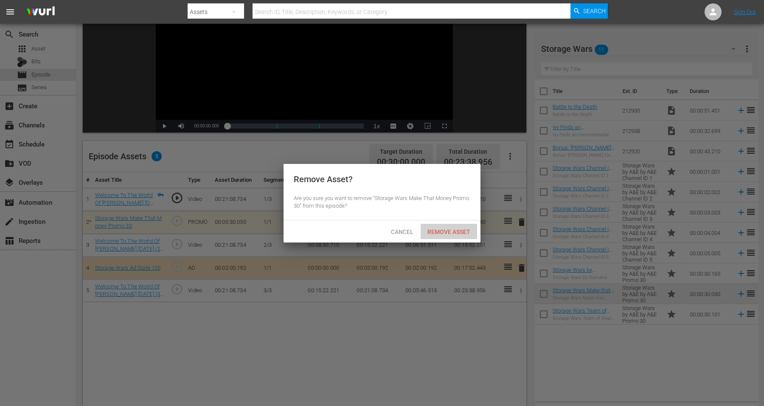
click at [442, 233] on span "Remove Asset" at bounding box center [449, 231] width 56 height 7
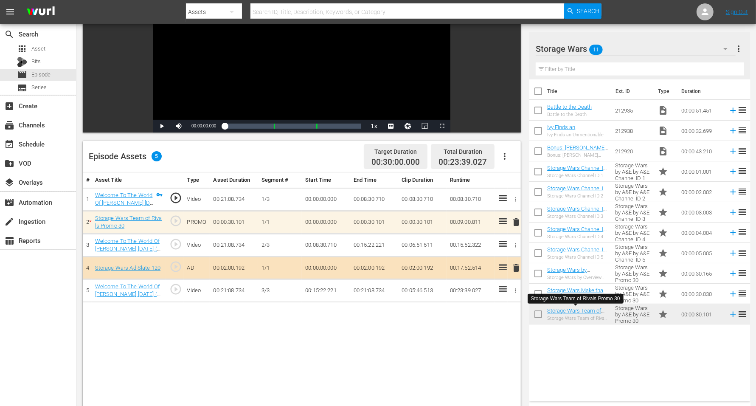
click at [515, 220] on span "delete" at bounding box center [516, 222] width 10 height 10
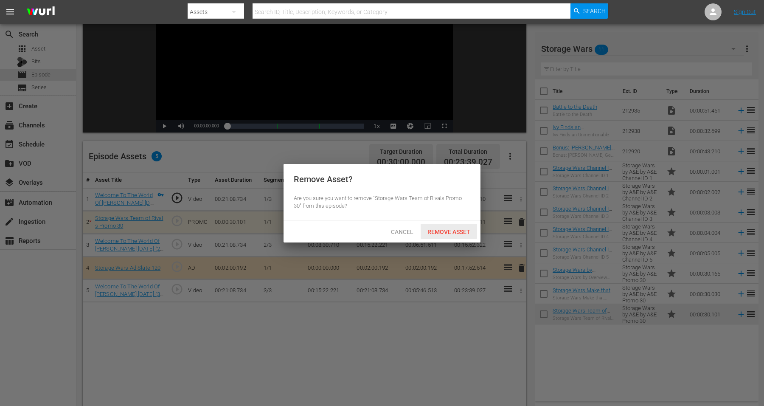
click at [460, 230] on span "Remove Asset" at bounding box center [449, 231] width 56 height 7
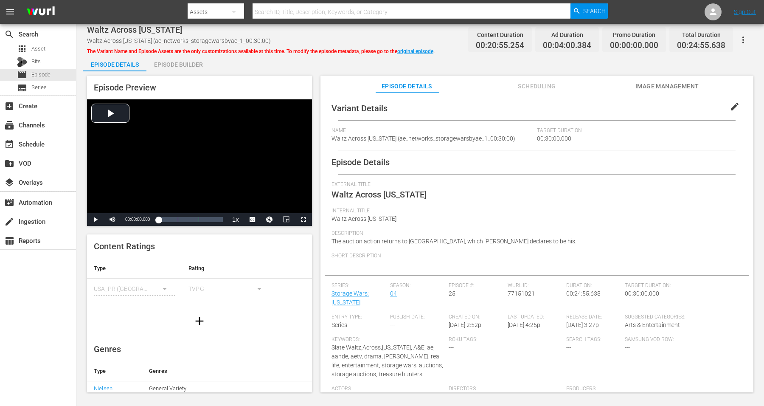
click at [180, 66] on div "Episode Builder" at bounding box center [178, 64] width 64 height 20
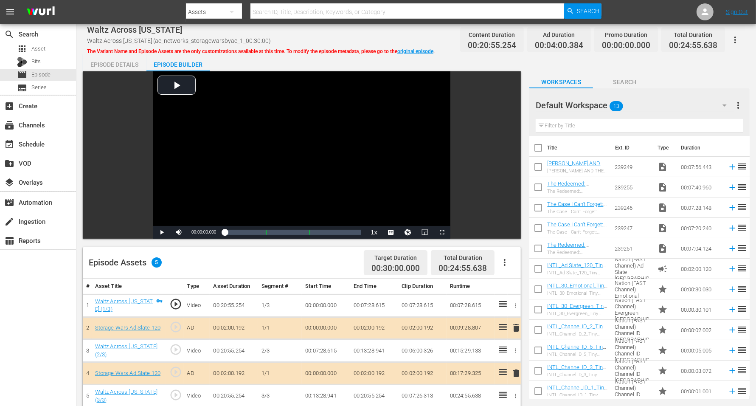
click at [181, 65] on div "Episode Builder" at bounding box center [178, 64] width 64 height 20
click at [611, 104] on icon "button" at bounding box center [724, 105] width 10 height 10
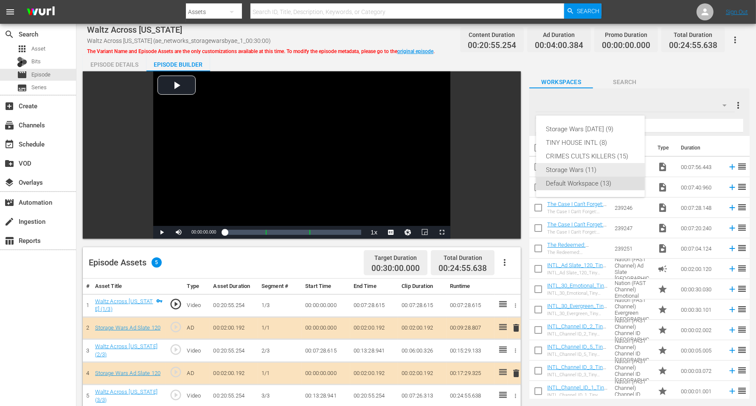
click at [555, 168] on div "Storage Wars (11)" at bounding box center [590, 170] width 88 height 14
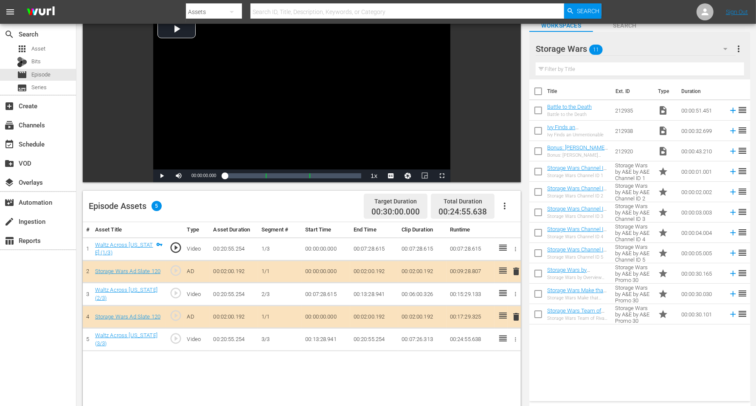
scroll to position [106, 0]
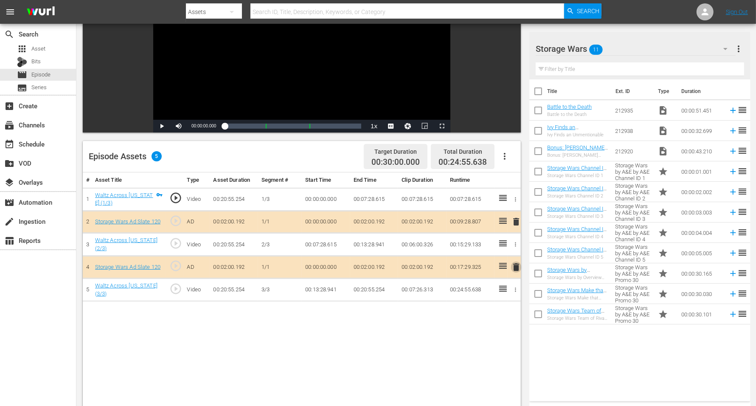
click at [516, 265] on span "delete" at bounding box center [516, 267] width 10 height 10
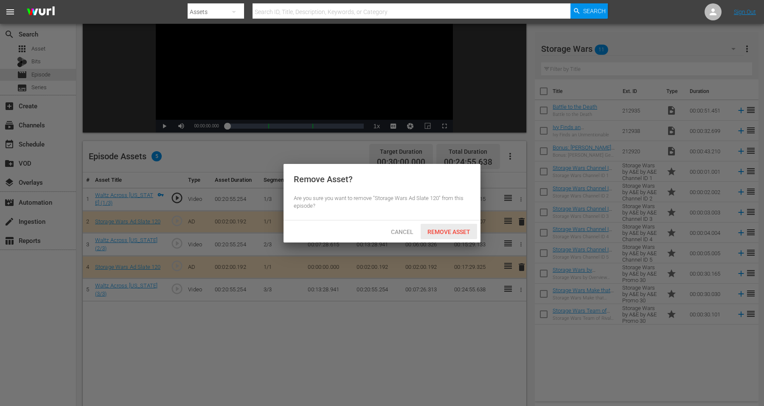
click at [435, 228] on span "Remove Asset" at bounding box center [449, 231] width 56 height 7
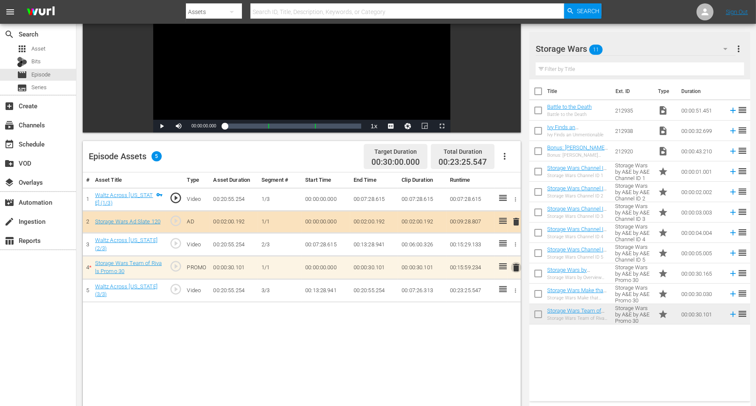
click at [518, 264] on span "delete" at bounding box center [516, 267] width 10 height 10
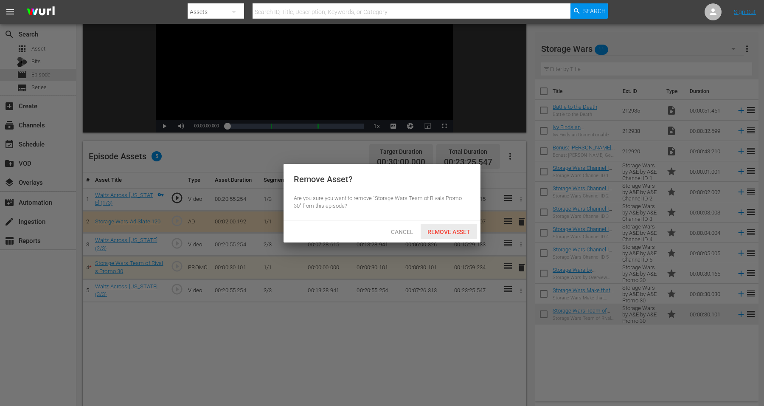
click at [438, 233] on span "Remove Asset" at bounding box center [449, 231] width 56 height 7
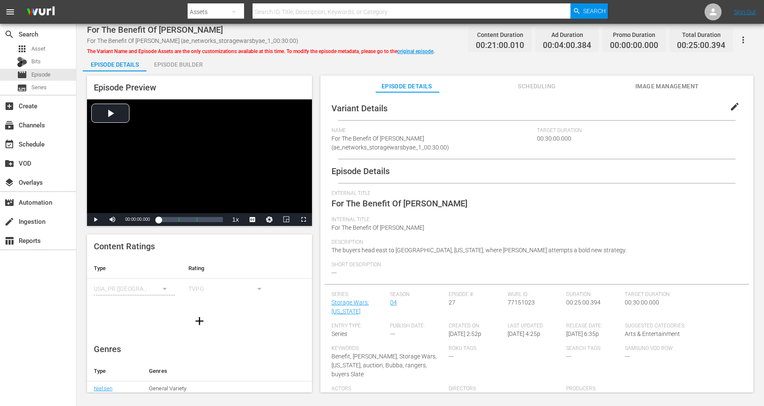
click at [177, 66] on div "Episode Builder" at bounding box center [178, 64] width 64 height 20
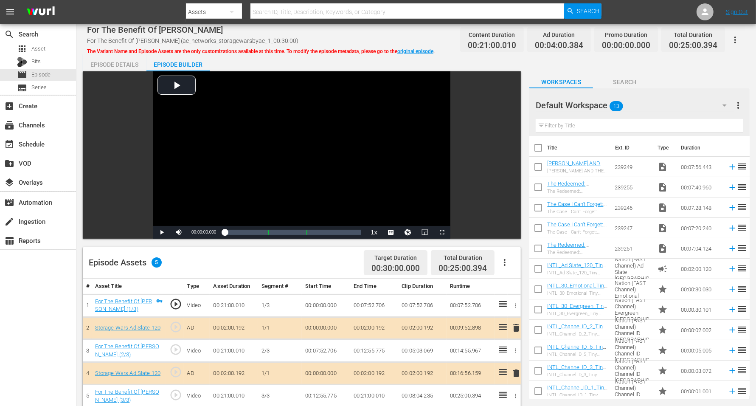
click at [611, 105] on icon "button" at bounding box center [724, 105] width 4 height 2
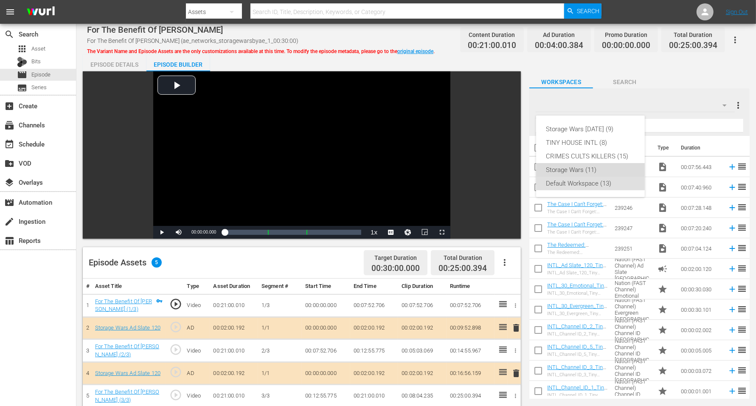
click at [582, 168] on div "Storage Wars (11)" at bounding box center [590, 170] width 88 height 14
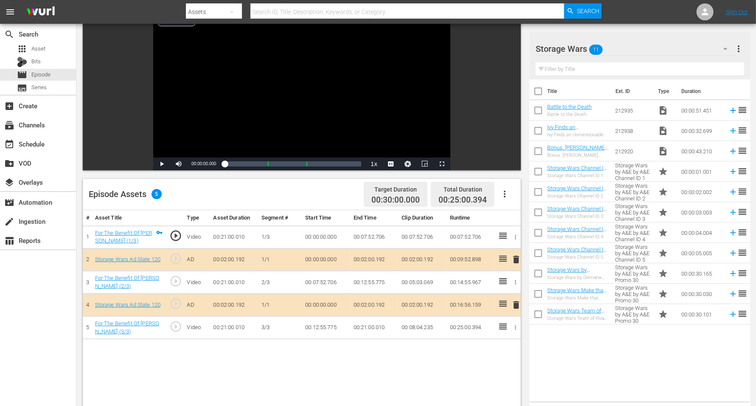
scroll to position [106, 0]
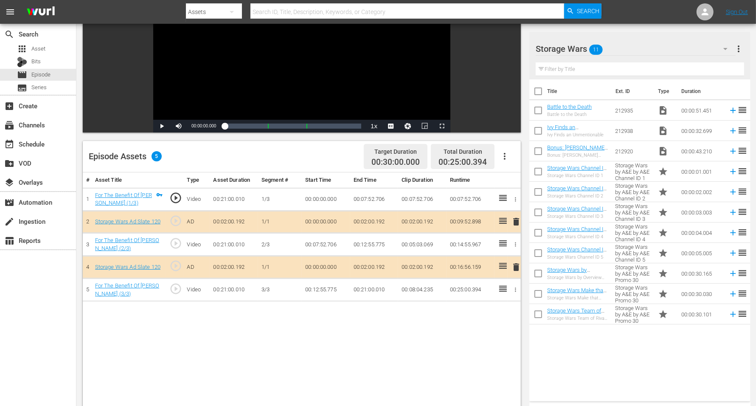
click at [516, 219] on span "delete" at bounding box center [516, 221] width 10 height 10
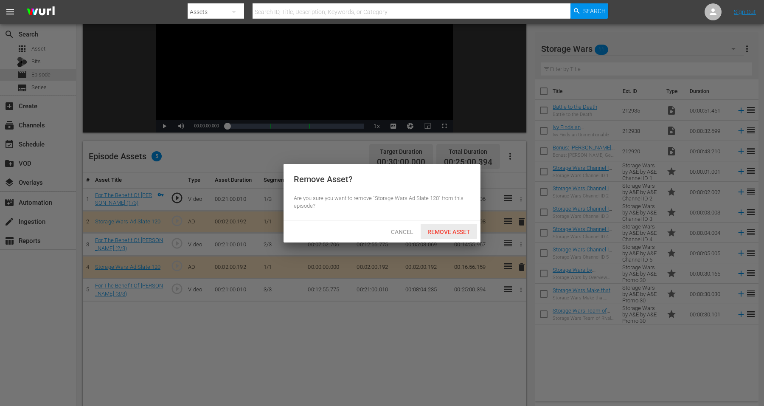
click at [431, 229] on span "Remove Asset" at bounding box center [449, 231] width 56 height 7
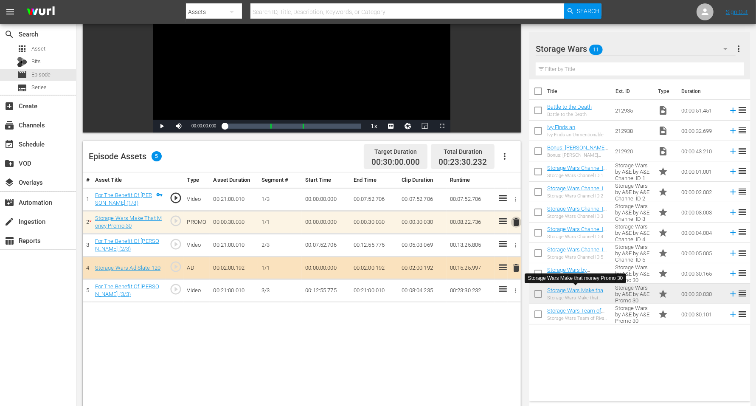
click at [517, 221] on span "delete" at bounding box center [516, 222] width 10 height 10
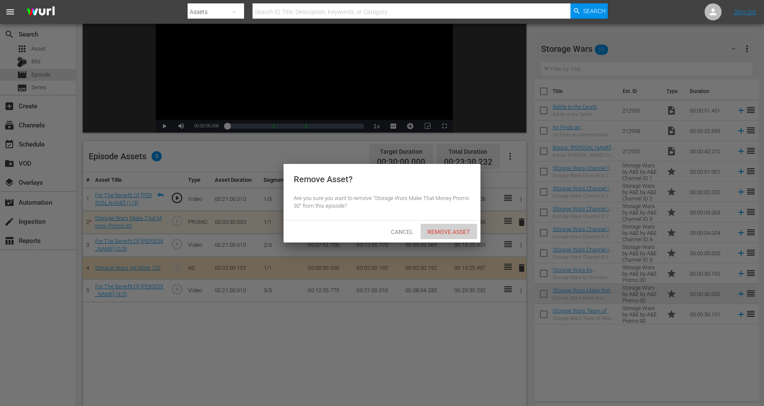
click at [434, 232] on span "Remove Asset" at bounding box center [449, 231] width 56 height 7
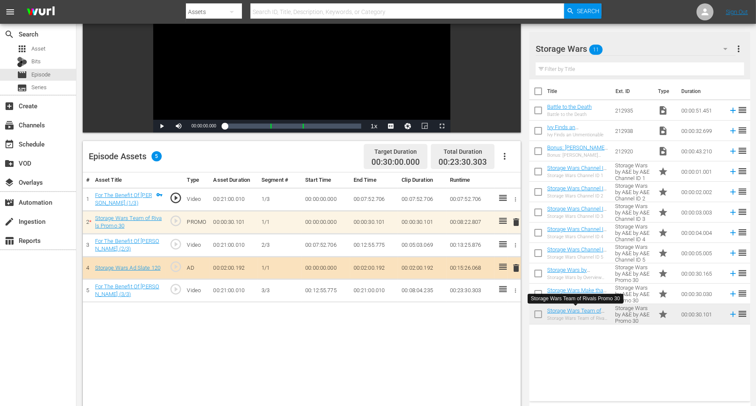
click at [516, 224] on span "delete" at bounding box center [516, 222] width 10 height 10
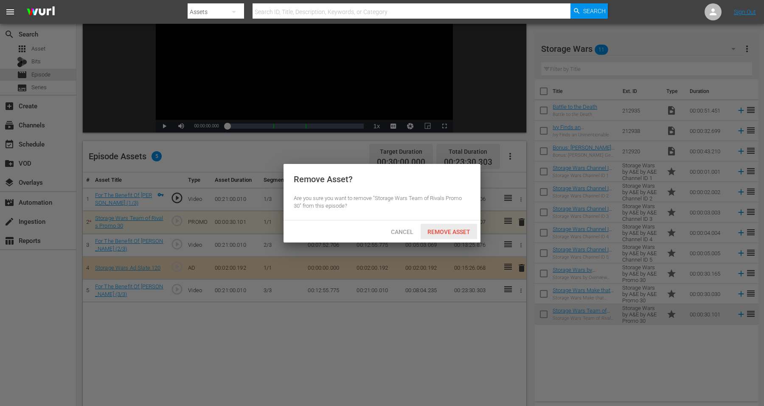
click at [445, 229] on span "Remove Asset" at bounding box center [449, 231] width 56 height 7
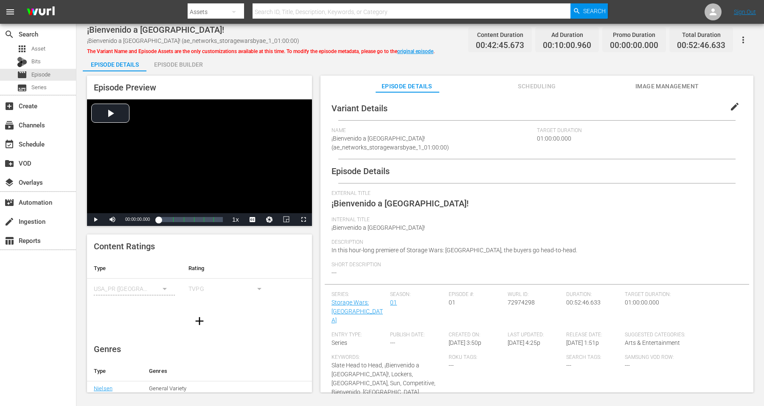
click at [184, 62] on div "Episode Builder" at bounding box center [178, 64] width 64 height 20
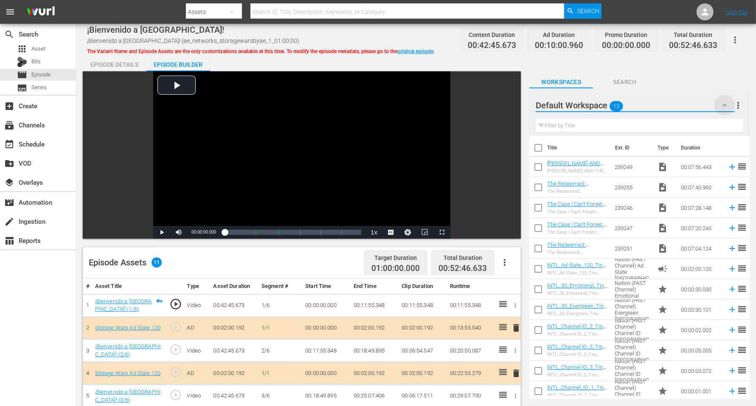
click at [611, 107] on icon "button" at bounding box center [724, 105] width 10 height 10
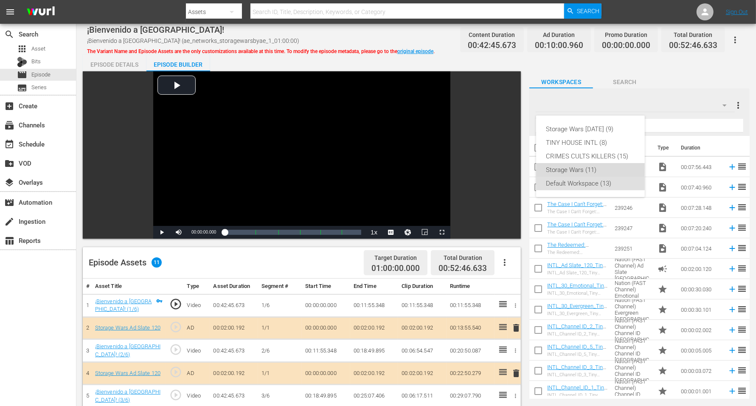
click at [544, 168] on div "Storage Wars (11)" at bounding box center [590, 170] width 109 height 14
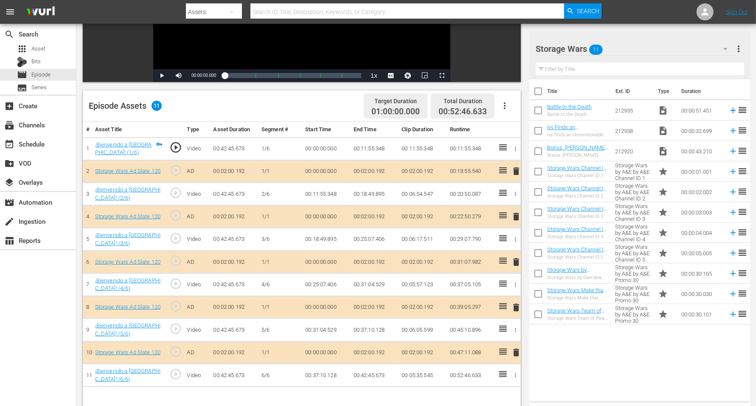
scroll to position [159, 0]
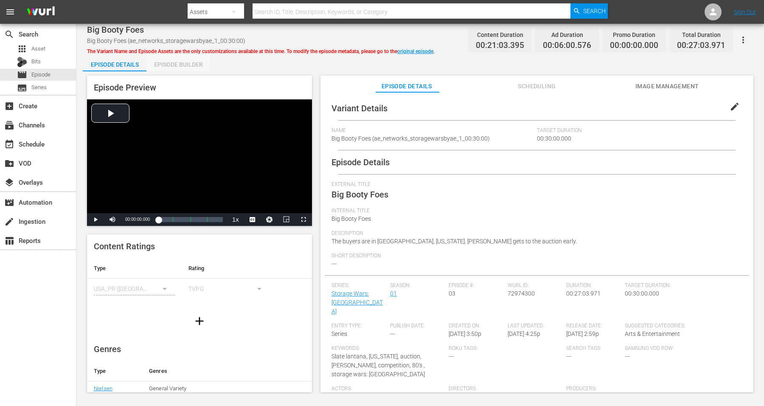
click at [182, 67] on div "Episode Builder" at bounding box center [178, 64] width 64 height 20
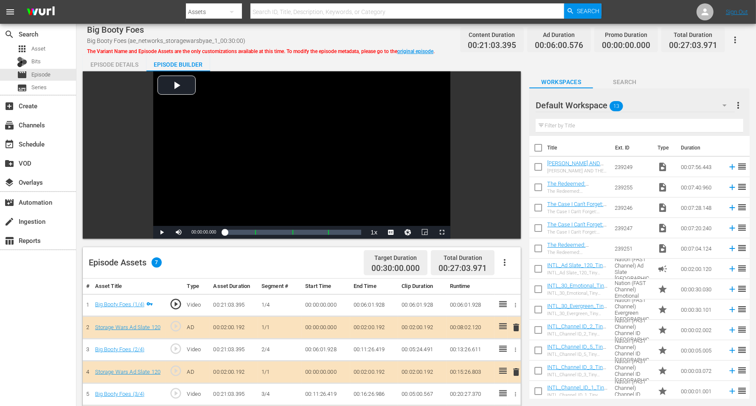
click at [611, 105] on icon "button" at bounding box center [724, 105] width 10 height 10
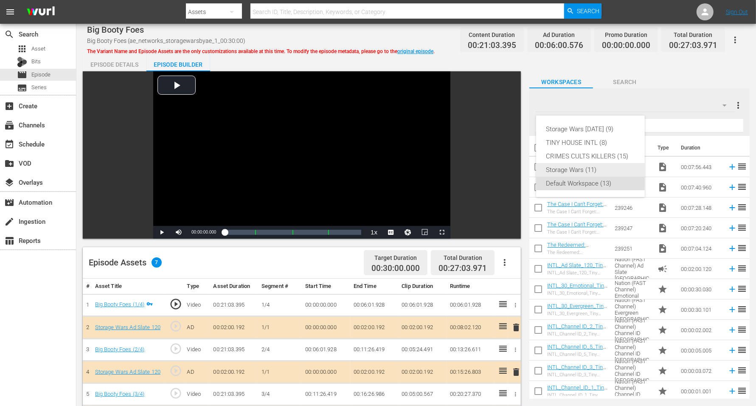
click at [593, 171] on div "Storage Wars (11)" at bounding box center [590, 170] width 88 height 14
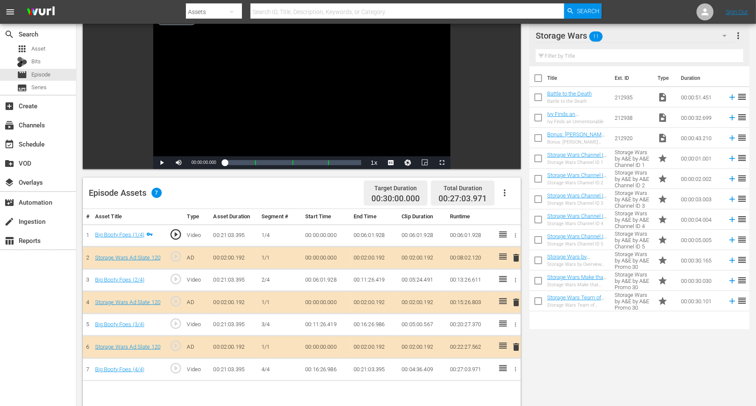
scroll to position [106, 0]
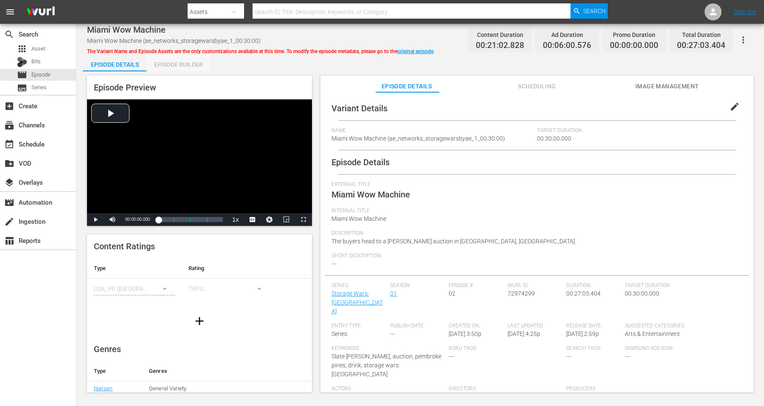
drag, startPoint x: 165, startPoint y: 67, endPoint x: 207, endPoint y: 45, distance: 47.8
click at [165, 66] on div "Episode Builder" at bounding box center [178, 64] width 64 height 20
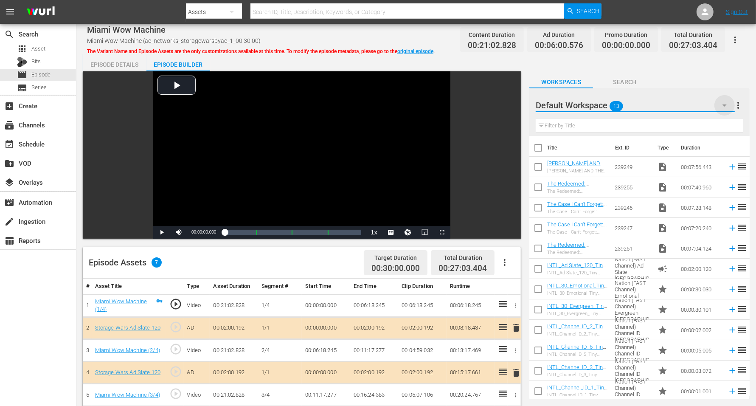
click at [611, 105] on icon "button" at bounding box center [724, 105] width 10 height 10
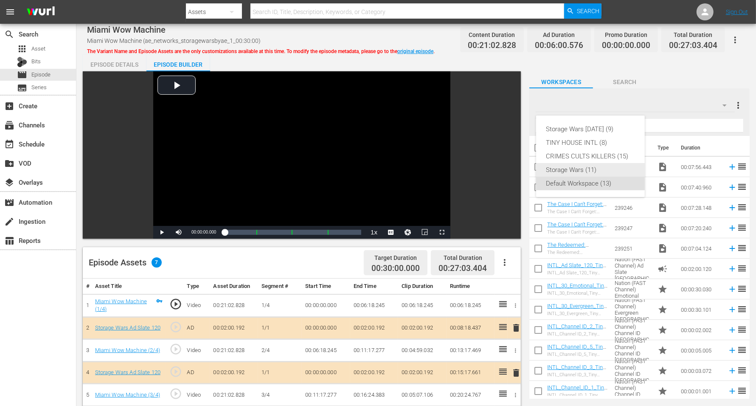
click at [564, 166] on div "Storage Wars (11)" at bounding box center [590, 170] width 88 height 14
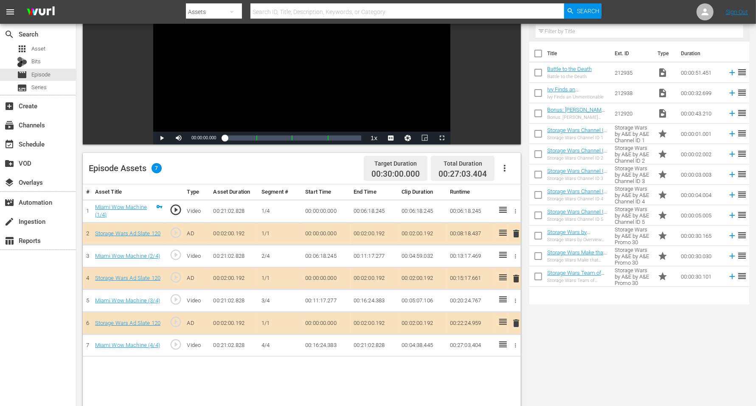
scroll to position [106, 0]
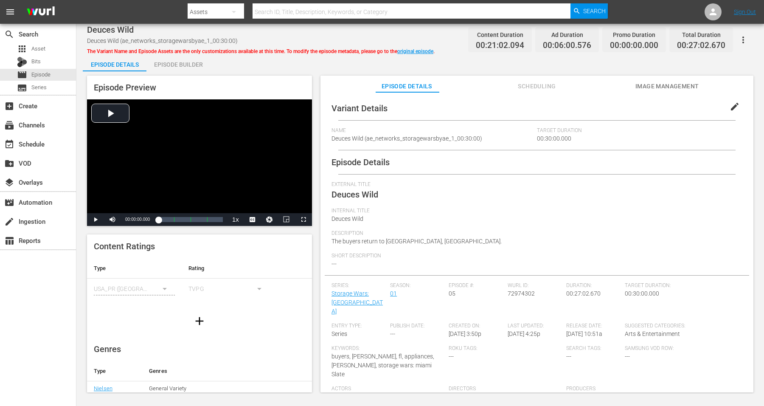
click at [186, 66] on div "Episode Builder" at bounding box center [178, 64] width 64 height 20
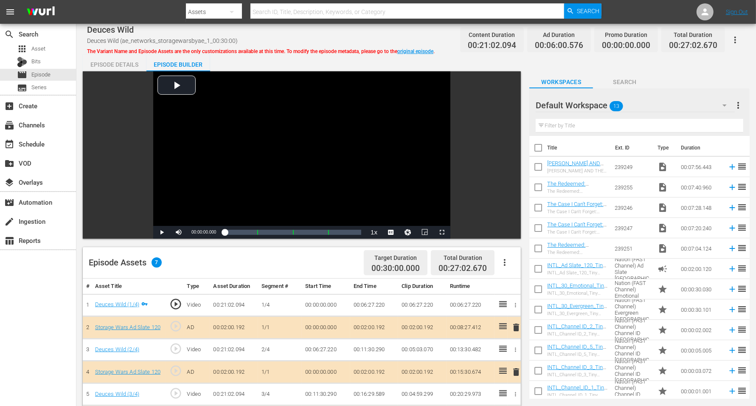
click at [611, 107] on icon "button" at bounding box center [724, 105] width 10 height 10
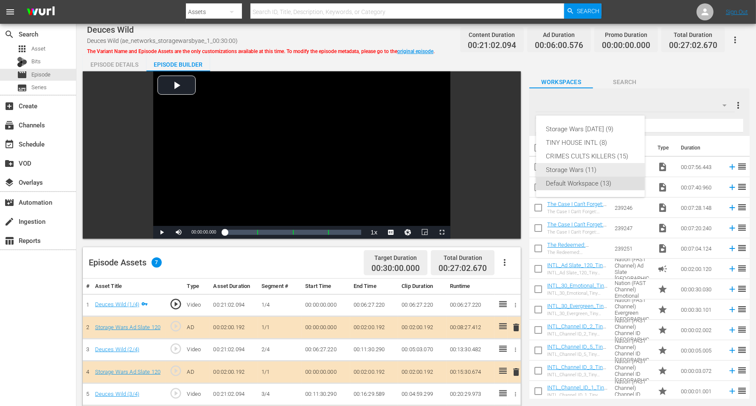
click at [589, 169] on div "Storage Wars (11)" at bounding box center [590, 170] width 88 height 14
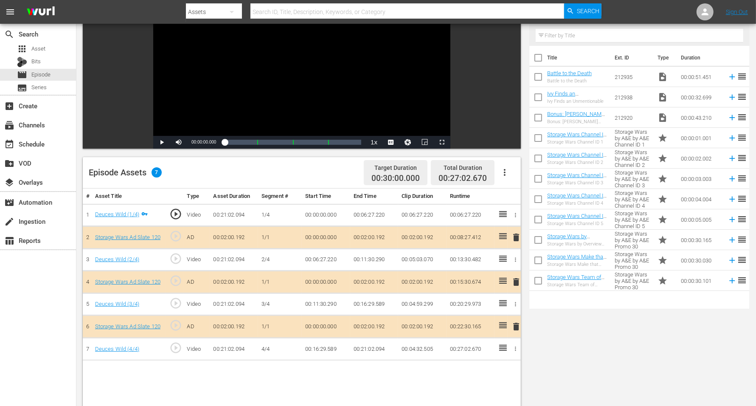
scroll to position [106, 0]
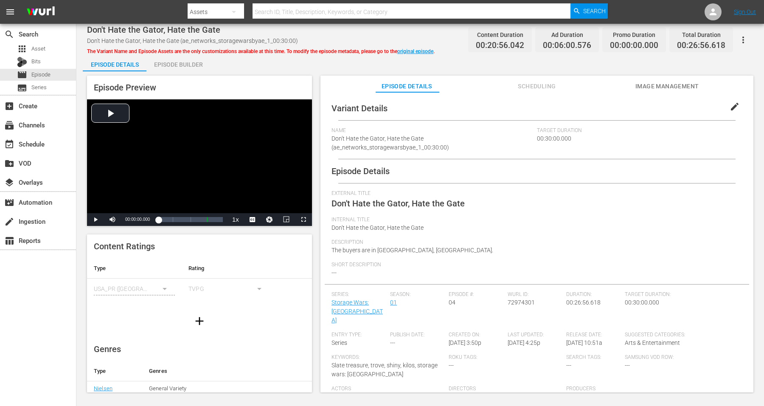
click at [171, 62] on div "Episode Builder" at bounding box center [178, 64] width 64 height 20
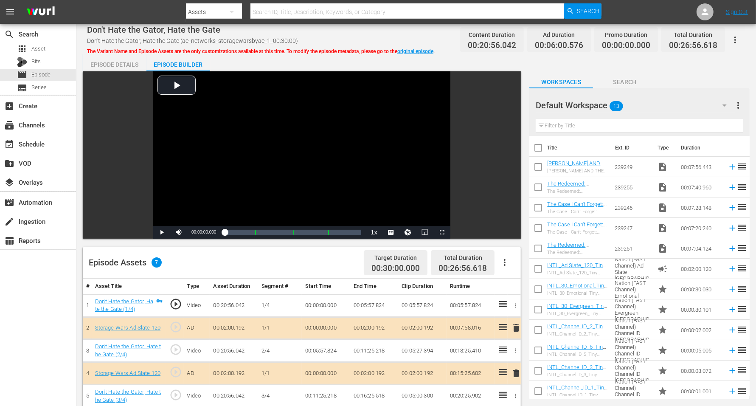
click at [611, 107] on icon "button" at bounding box center [724, 105] width 10 height 10
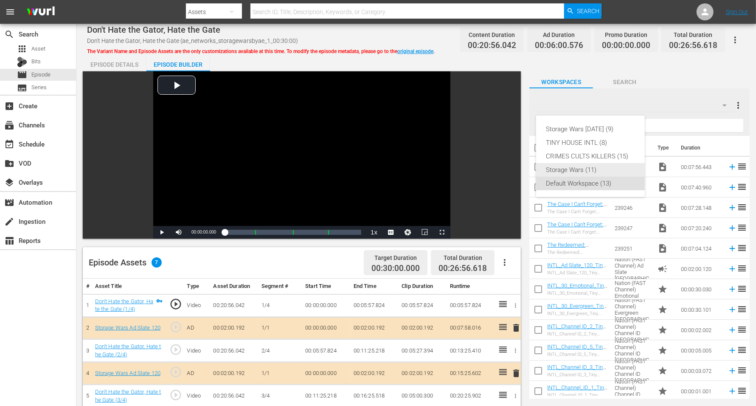
click at [580, 169] on div "Storage Wars (11)" at bounding box center [590, 170] width 88 height 14
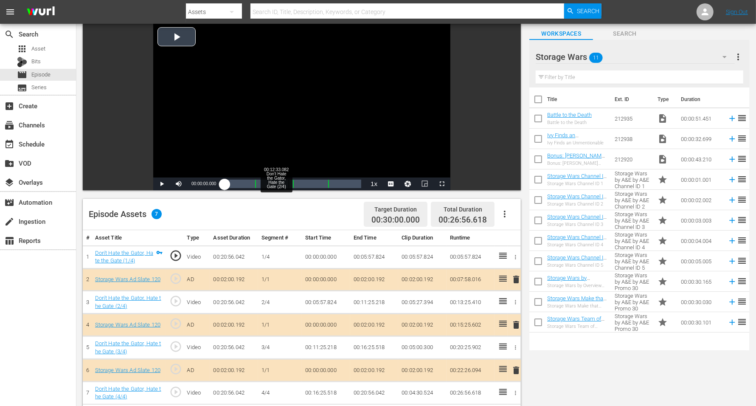
scroll to position [106, 0]
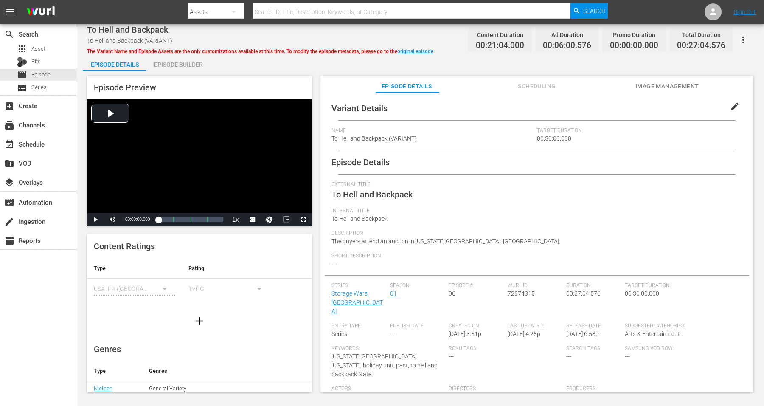
click at [177, 64] on div "Episode Builder" at bounding box center [178, 64] width 64 height 20
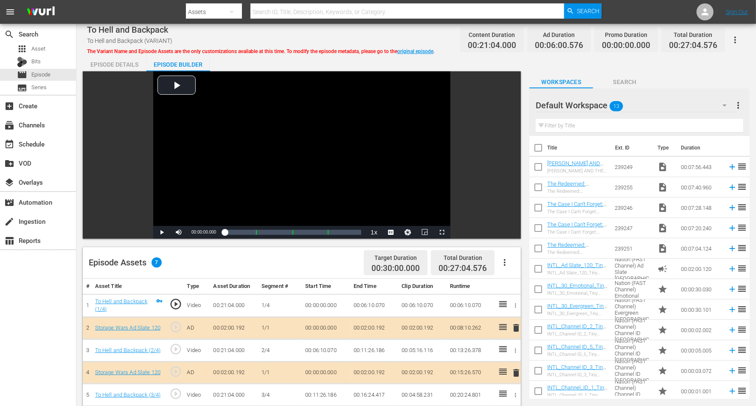
click at [611, 103] on icon "button" at bounding box center [724, 105] width 10 height 10
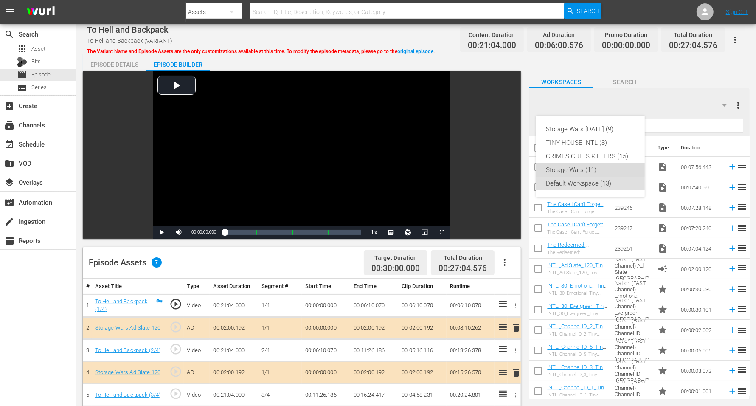
click at [567, 168] on div "Storage Wars (11)" at bounding box center [590, 170] width 88 height 14
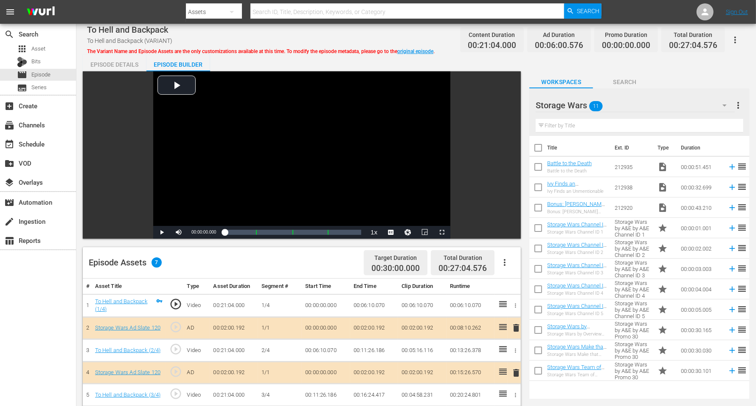
scroll to position [159, 0]
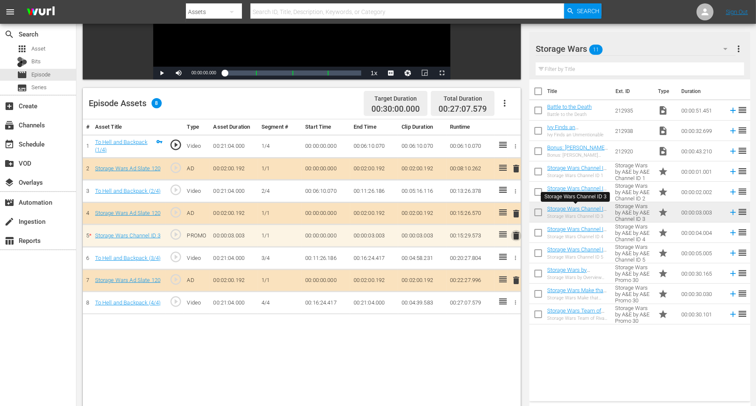
click at [516, 233] on span "delete" at bounding box center [516, 235] width 10 height 10
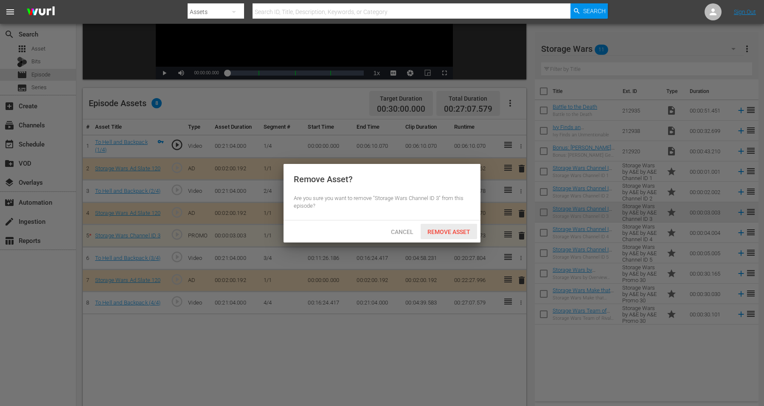
click at [435, 230] on span "Remove Asset" at bounding box center [449, 231] width 56 height 7
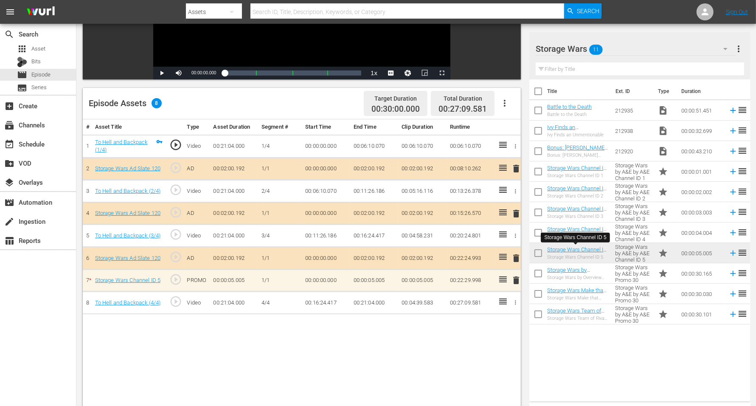
click at [516, 277] on span "delete" at bounding box center [516, 280] width 10 height 10
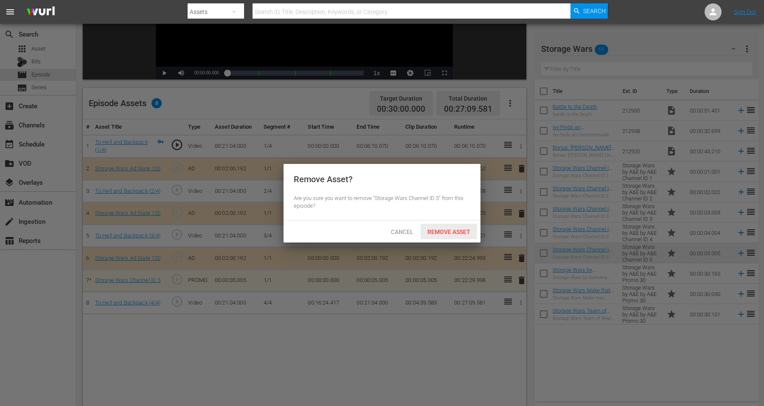
click at [444, 229] on span "Remove Asset" at bounding box center [449, 231] width 56 height 7
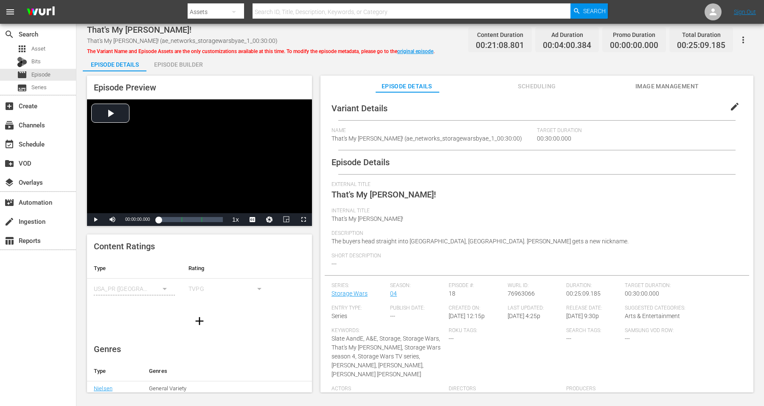
click at [176, 63] on div "Episode Builder" at bounding box center [178, 64] width 64 height 20
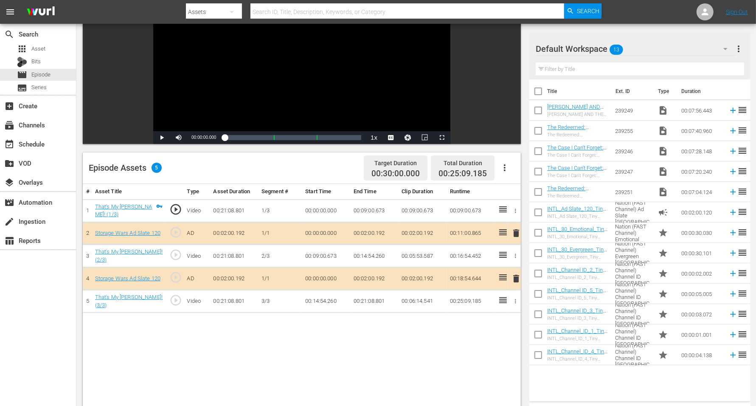
scroll to position [106, 0]
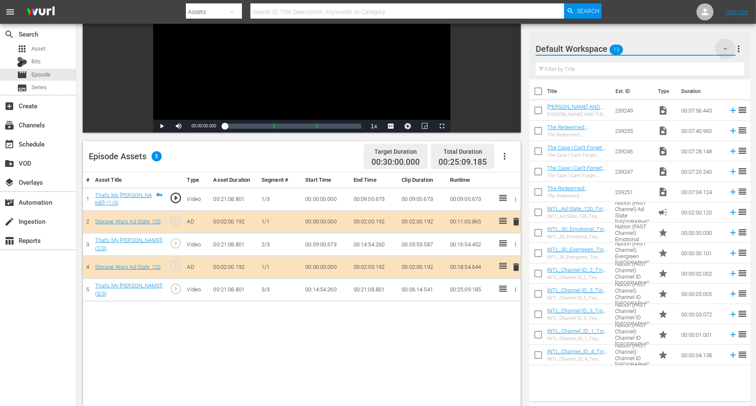
click at [611, 49] on icon "button" at bounding box center [725, 49] width 10 height 10
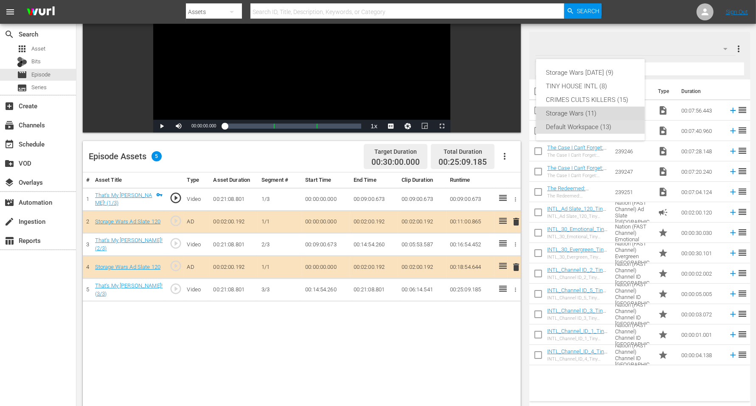
click at [588, 112] on div "Storage Wars (11)" at bounding box center [590, 114] width 88 height 14
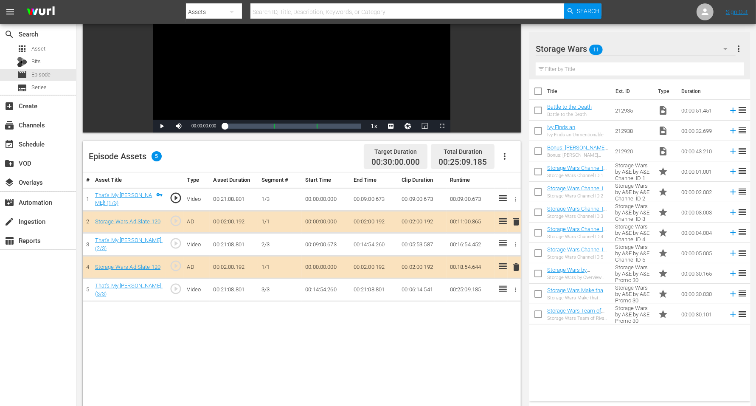
click at [517, 221] on span "delete" at bounding box center [516, 221] width 10 height 10
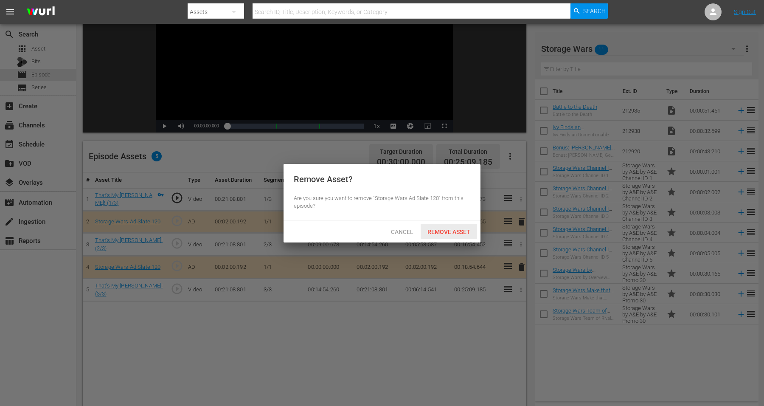
click at [455, 226] on div "Remove Asset" at bounding box center [449, 232] width 56 height 16
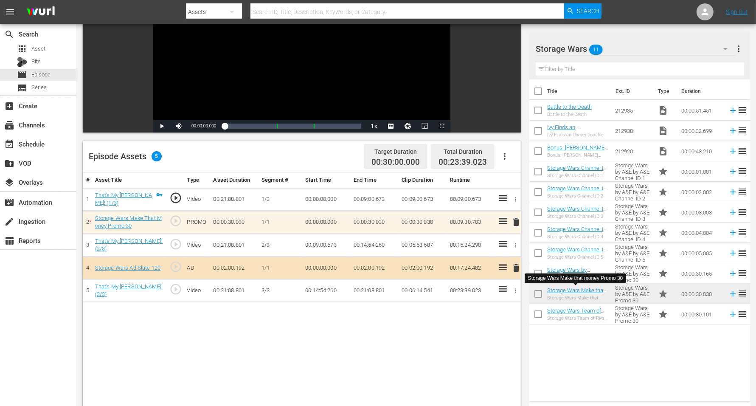
click at [516, 221] on span "delete" at bounding box center [516, 222] width 10 height 10
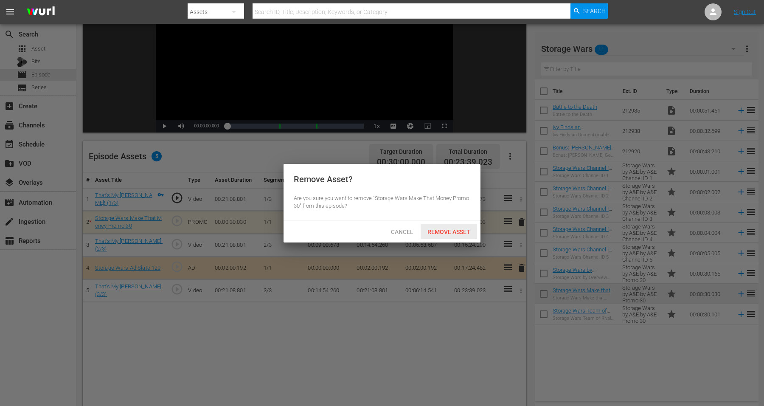
click at [441, 230] on span "Remove Asset" at bounding box center [449, 231] width 56 height 7
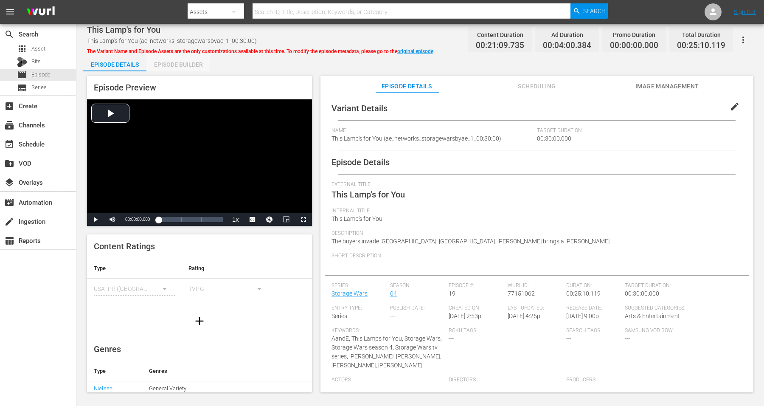
drag, startPoint x: 179, startPoint y: 64, endPoint x: 206, endPoint y: 22, distance: 50.6
click at [179, 64] on div "Episode Builder" at bounding box center [178, 64] width 64 height 20
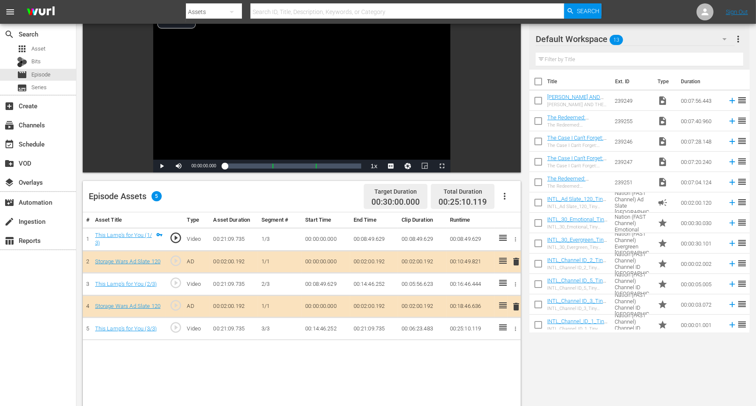
scroll to position [106, 0]
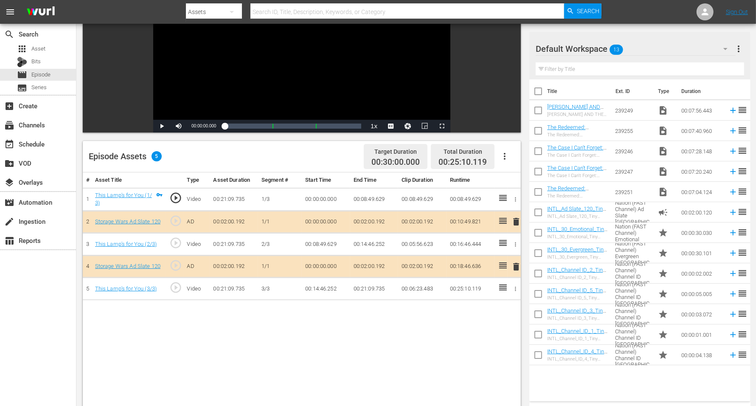
click at [515, 266] on span "delete" at bounding box center [516, 266] width 10 height 10
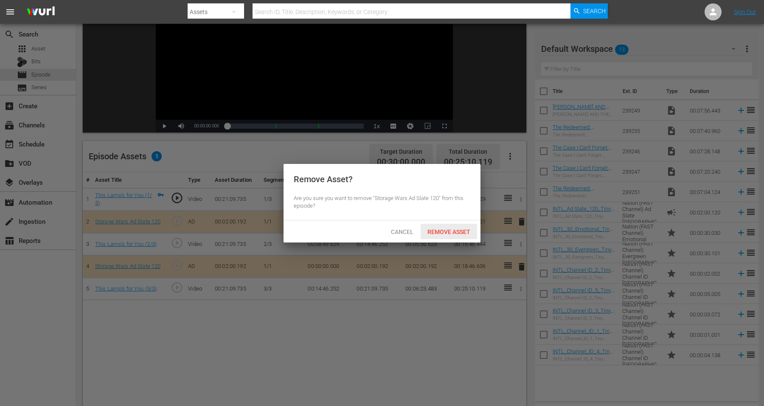
click at [453, 233] on span "Remove Asset" at bounding box center [449, 231] width 56 height 7
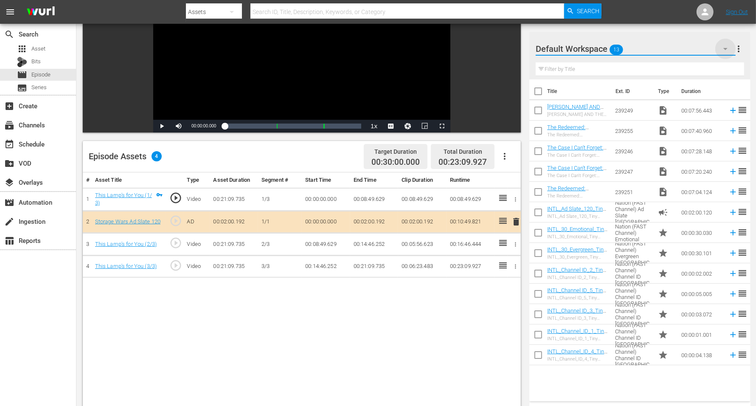
click at [611, 50] on icon "button" at bounding box center [725, 49] width 10 height 10
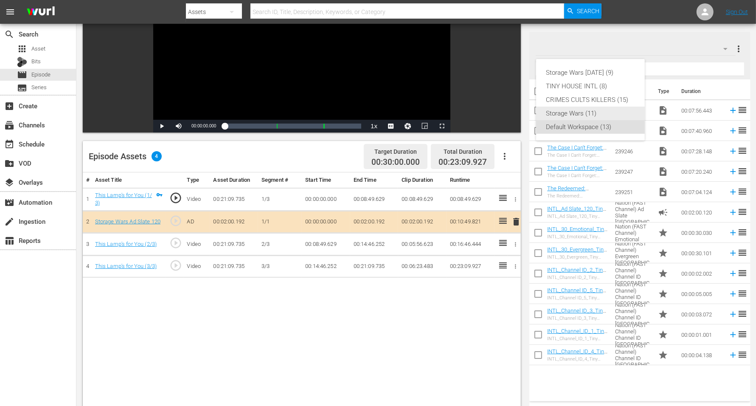
click at [596, 109] on div "Storage Wars (11)" at bounding box center [590, 114] width 88 height 14
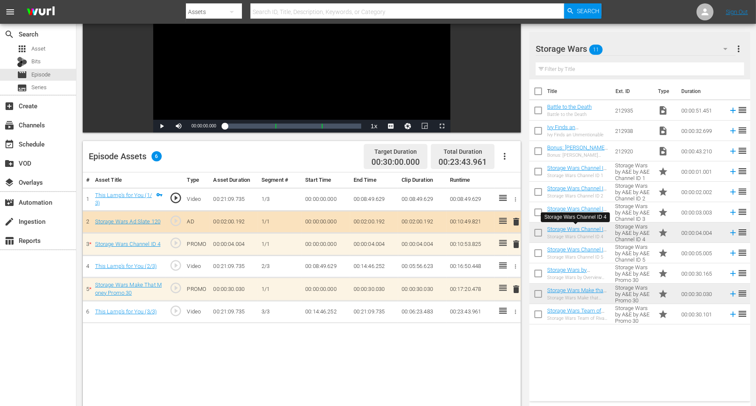
click at [518, 244] on span "delete" at bounding box center [516, 244] width 10 height 10
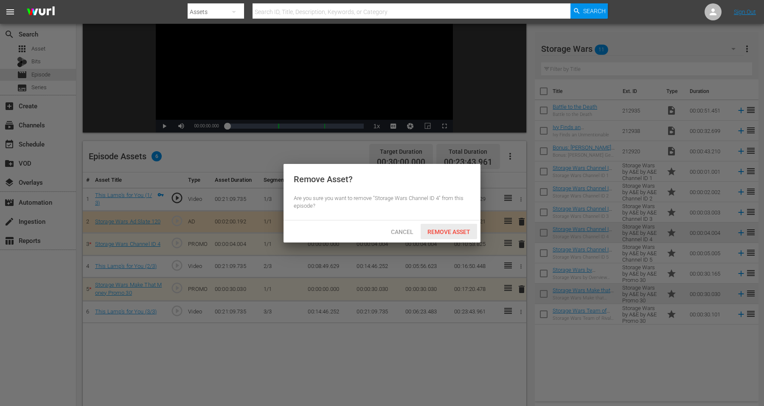
click at [465, 230] on span "Remove Asset" at bounding box center [449, 231] width 56 height 7
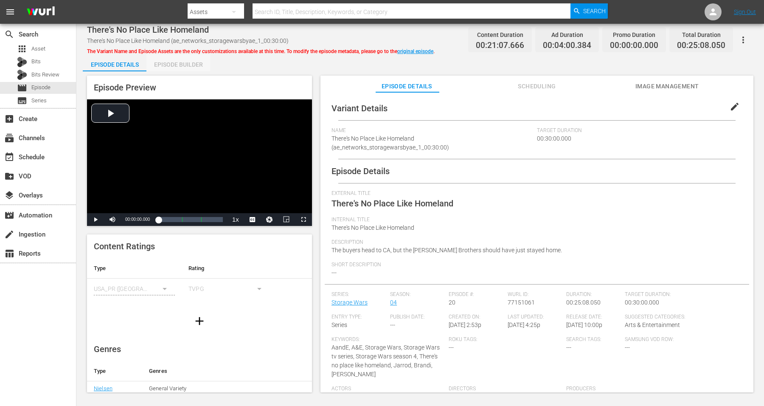
drag, startPoint x: 166, startPoint y: 63, endPoint x: 187, endPoint y: 39, distance: 32.5
click at [166, 63] on div "Episode Builder" at bounding box center [178, 64] width 64 height 20
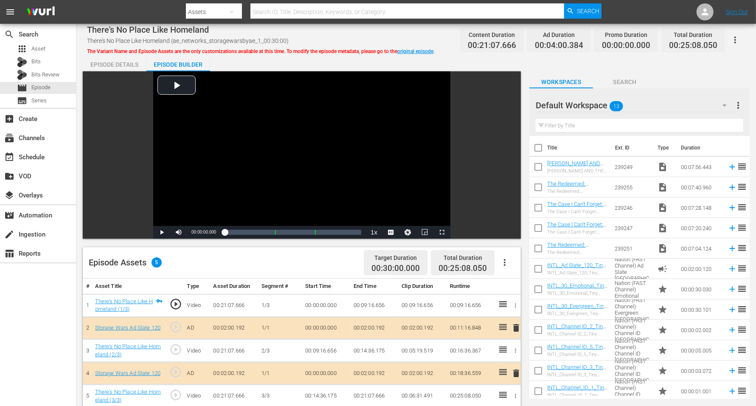
scroll to position [106, 0]
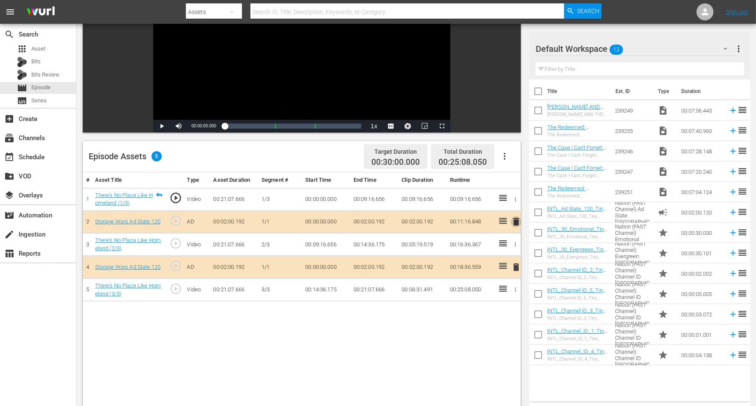
click at [516, 222] on span "delete" at bounding box center [516, 221] width 10 height 10
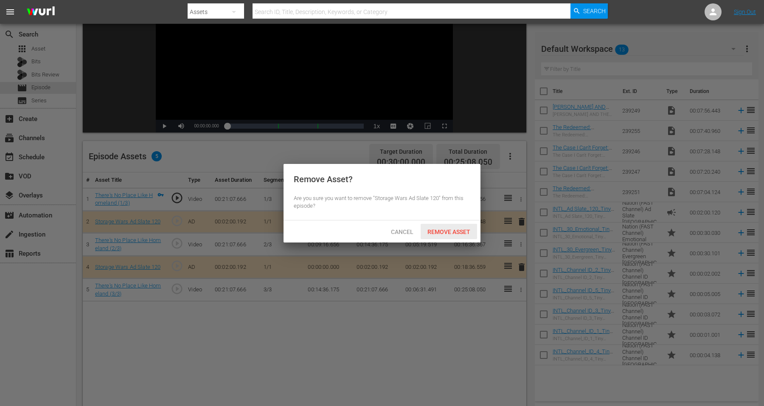
click at [444, 229] on span "Remove Asset" at bounding box center [449, 231] width 56 height 7
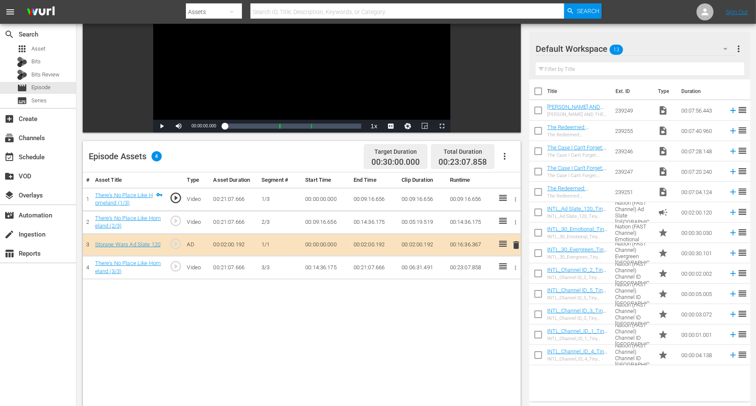
click at [611, 49] on icon "button" at bounding box center [725, 49] width 4 height 2
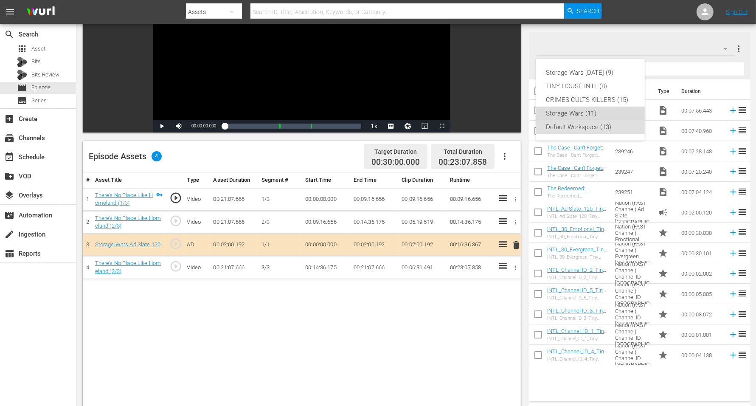
click at [580, 108] on div "Storage Wars (11)" at bounding box center [590, 114] width 88 height 14
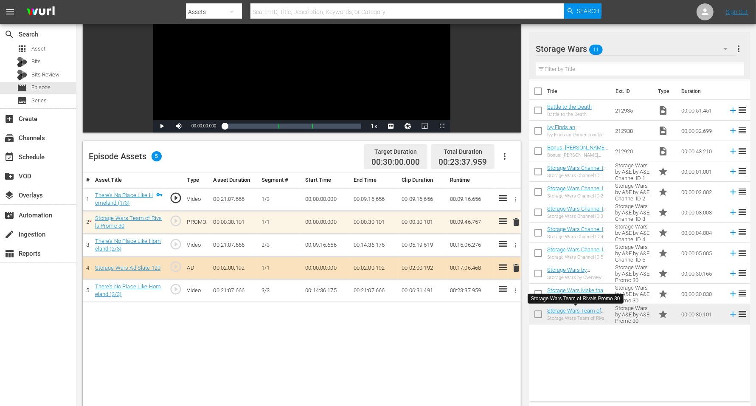
click at [516, 221] on span "delete" at bounding box center [516, 222] width 10 height 10
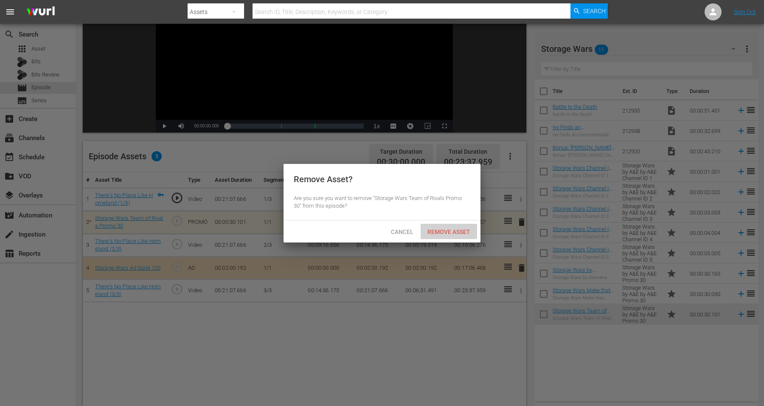
click at [440, 228] on span "Remove Asset" at bounding box center [449, 231] width 56 height 7
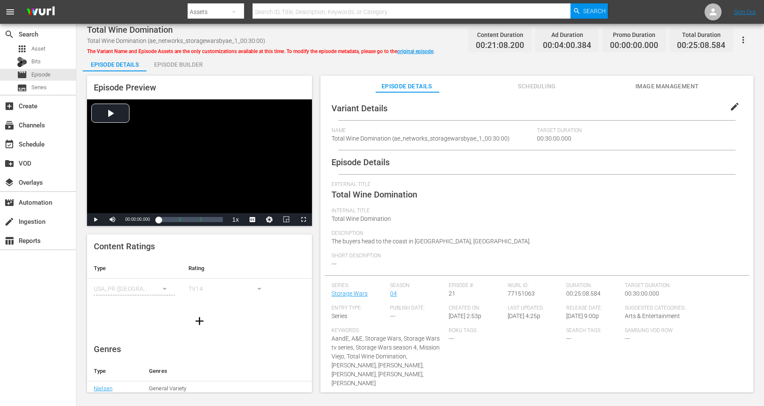
click at [164, 63] on div "Episode Builder" at bounding box center [178, 64] width 64 height 20
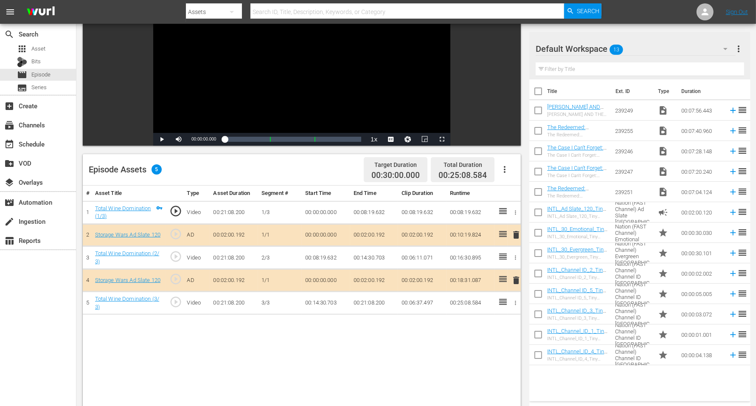
scroll to position [106, 0]
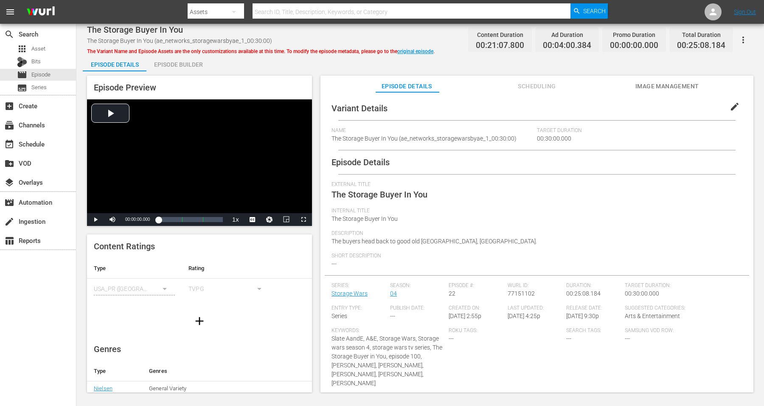
click at [166, 66] on div "Episode Builder" at bounding box center [178, 64] width 64 height 20
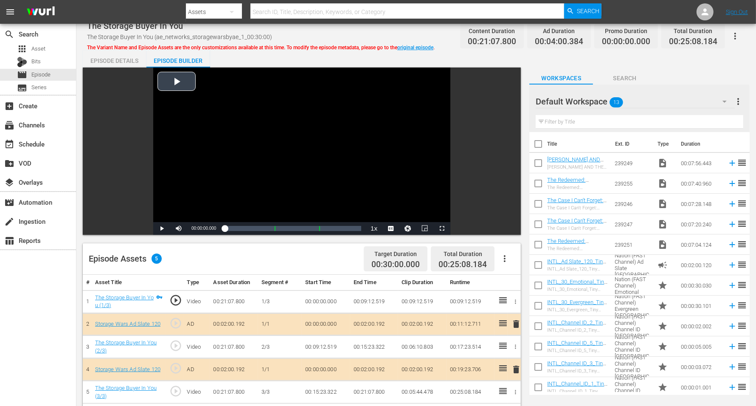
scroll to position [106, 0]
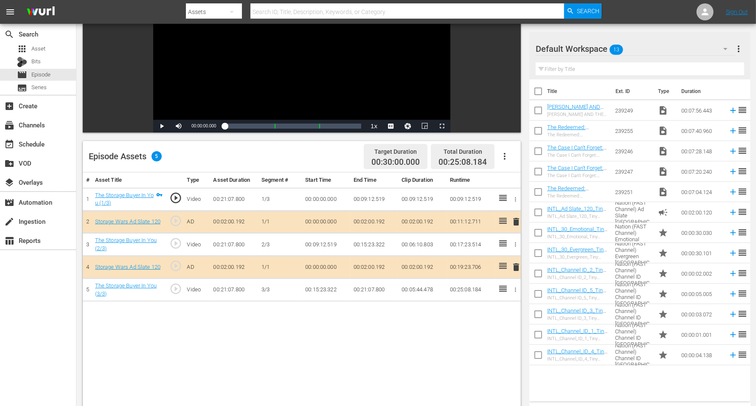
click at [611, 47] on icon "button" at bounding box center [725, 49] width 10 height 10
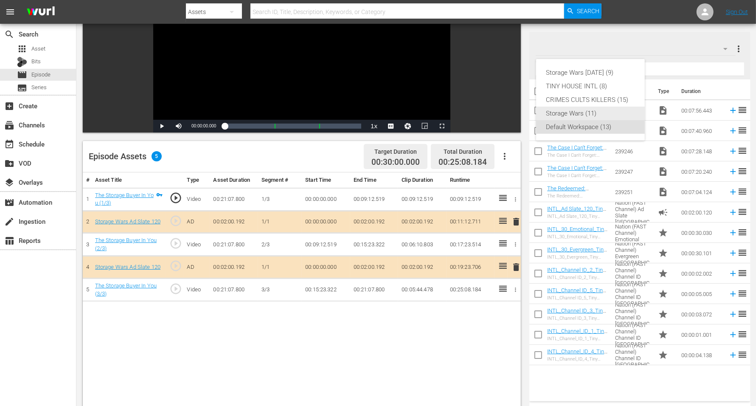
click at [560, 115] on div "Storage Wars (11)" at bounding box center [590, 114] width 88 height 14
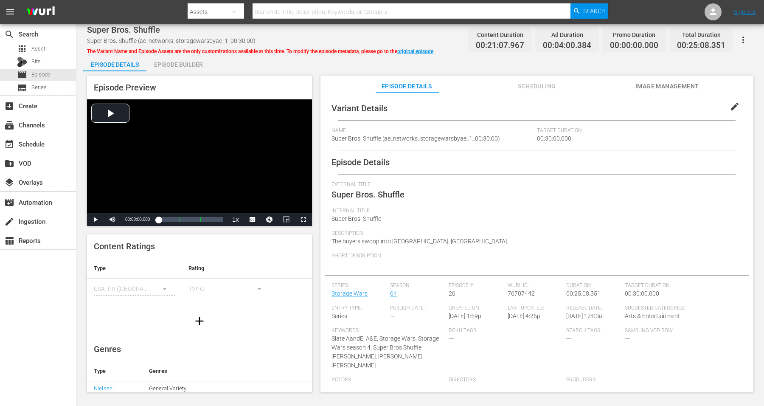
drag, startPoint x: 181, startPoint y: 67, endPoint x: 185, endPoint y: 59, distance: 8.7
click at [181, 67] on div "Episode Builder" at bounding box center [178, 64] width 64 height 20
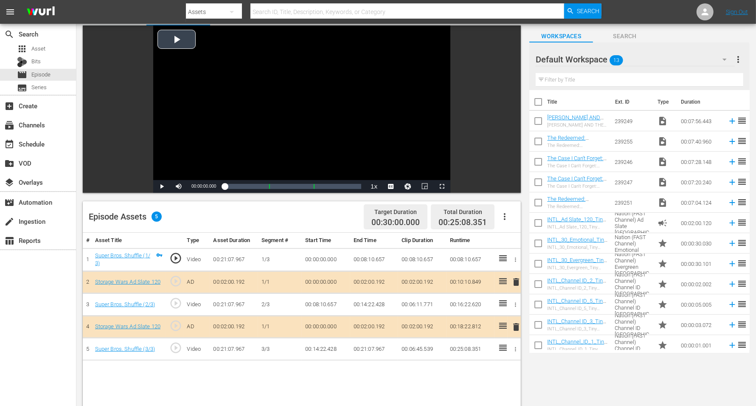
scroll to position [106, 0]
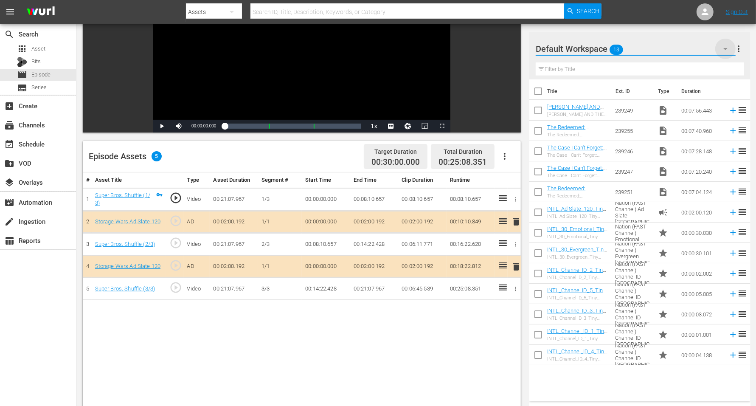
click at [611, 48] on icon "button" at bounding box center [725, 49] width 10 height 10
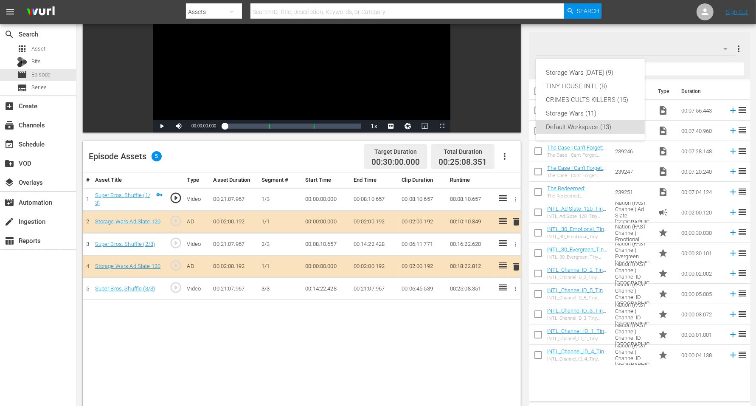
click at [565, 120] on div "Default Workspace (13)" at bounding box center [590, 127] width 88 height 14
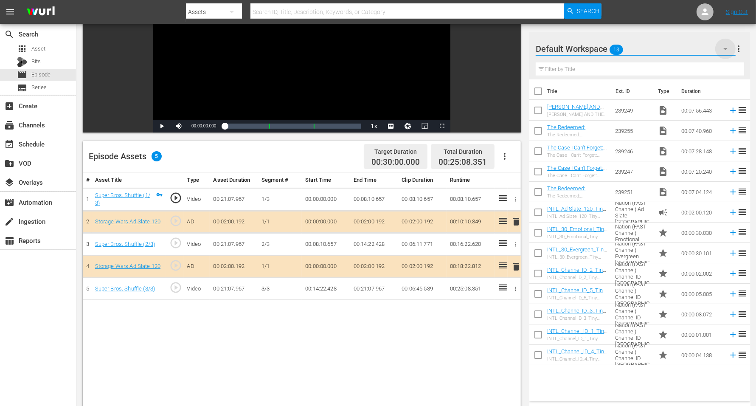
click at [611, 49] on icon "button" at bounding box center [725, 49] width 10 height 10
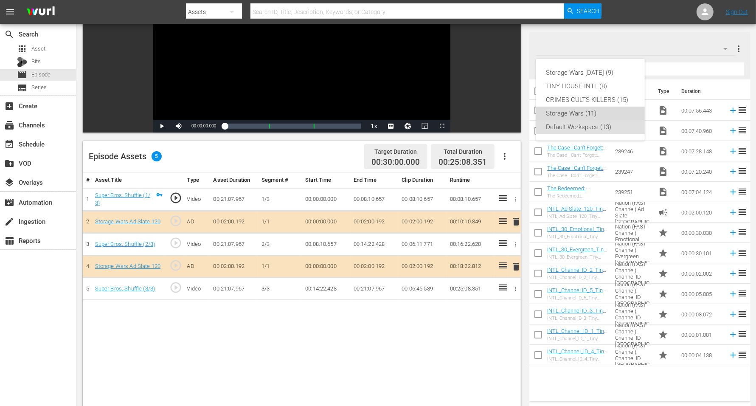
click at [558, 110] on div "Storage Wars (11)" at bounding box center [590, 114] width 88 height 14
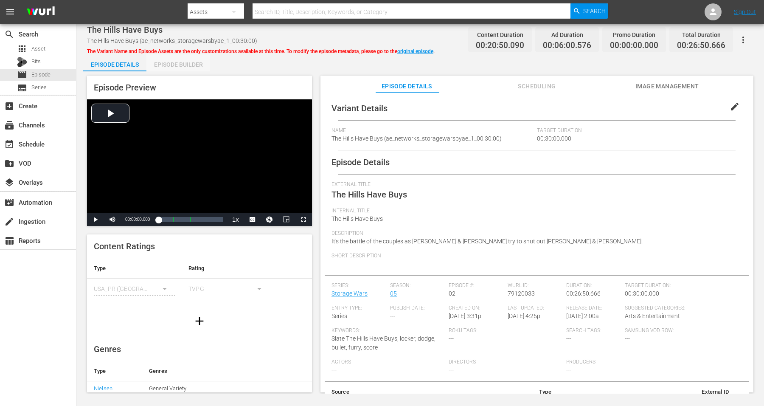
click at [179, 62] on div "Episode Builder" at bounding box center [178, 64] width 64 height 20
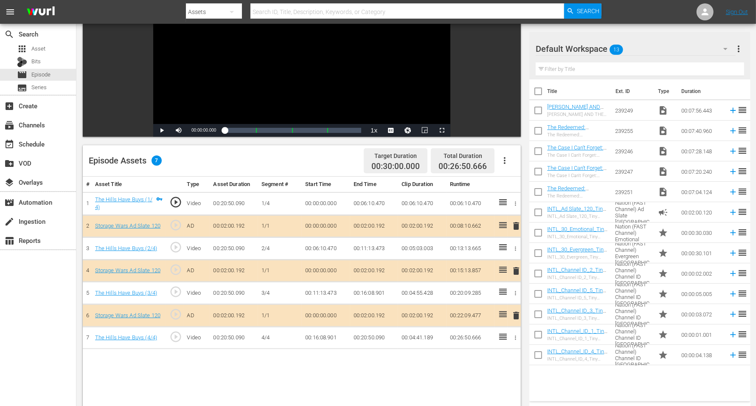
scroll to position [106, 0]
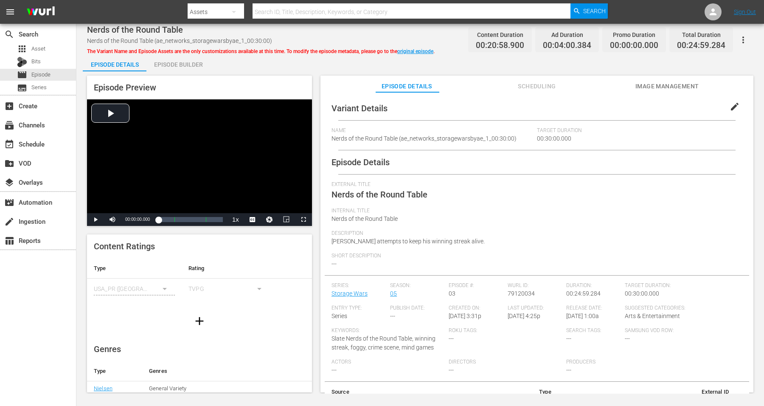
click at [185, 60] on div "Episode Builder" at bounding box center [178, 64] width 64 height 20
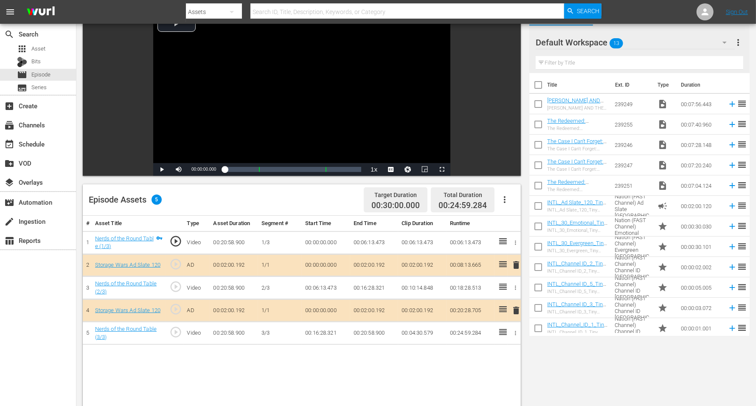
scroll to position [53, 0]
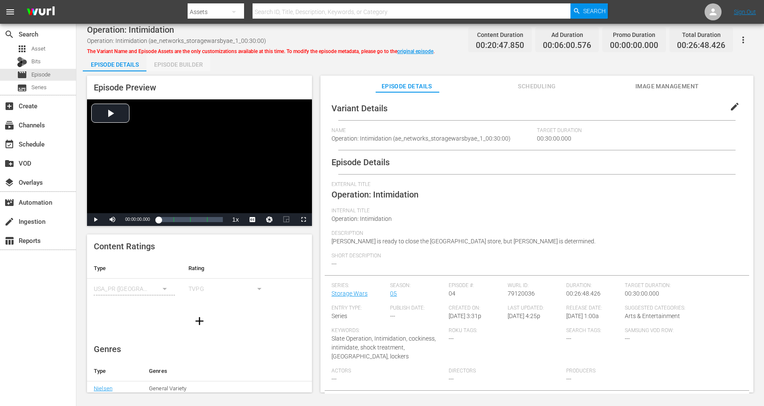
click at [174, 62] on div "Episode Builder" at bounding box center [178, 64] width 64 height 20
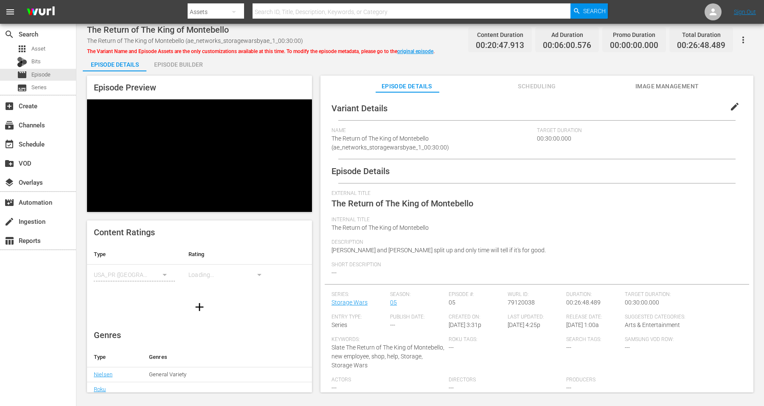
click at [196, 62] on div "Episode Builder" at bounding box center [178, 64] width 64 height 20
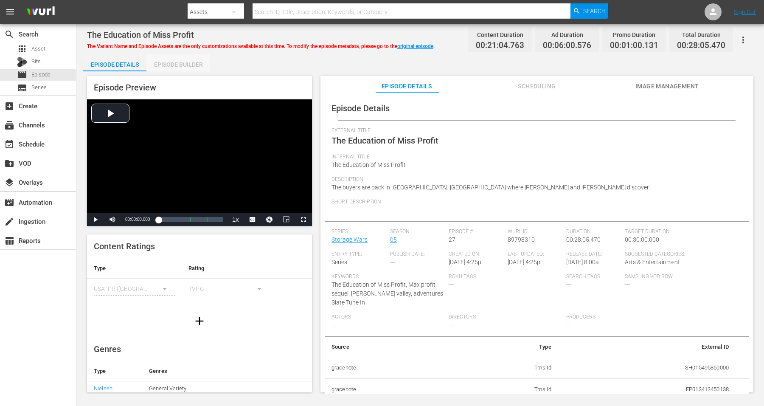
click at [182, 62] on div "Episode Builder" at bounding box center [178, 64] width 64 height 20
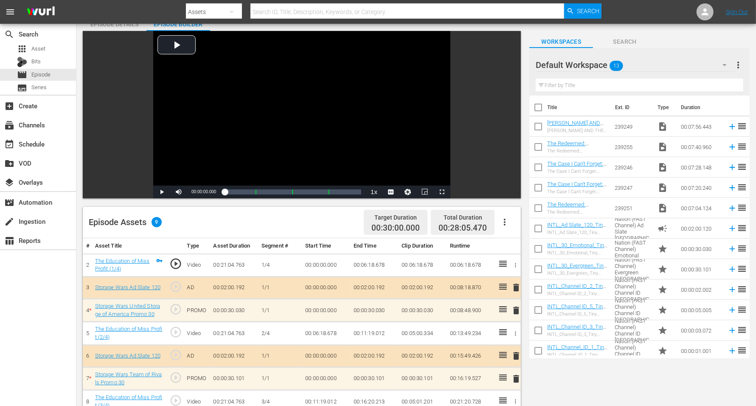
scroll to position [53, 0]
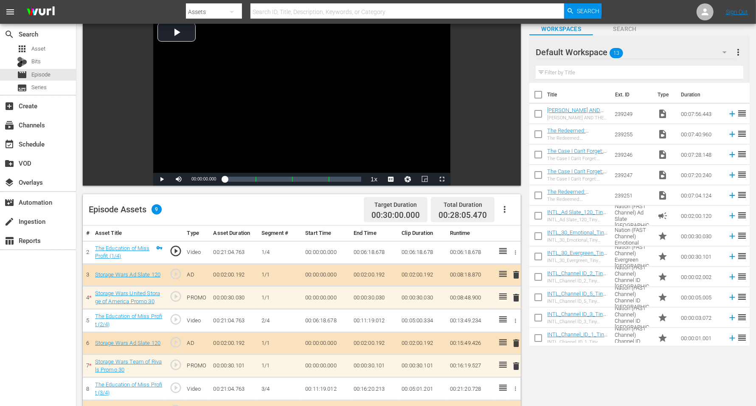
click at [611, 52] on icon "button" at bounding box center [724, 52] width 4 height 2
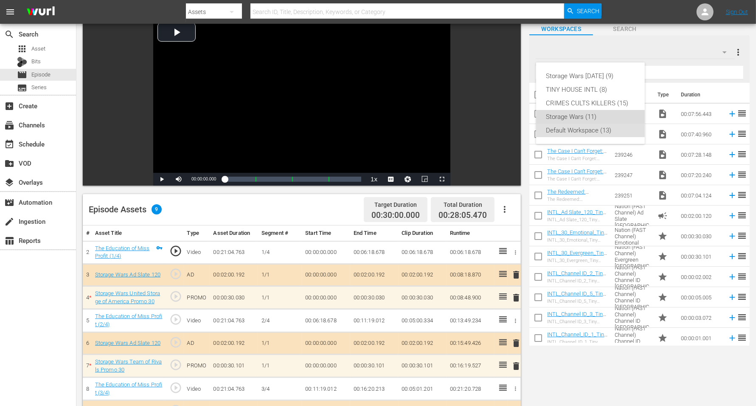
click at [590, 112] on div "Storage Wars (11)" at bounding box center [590, 117] width 88 height 14
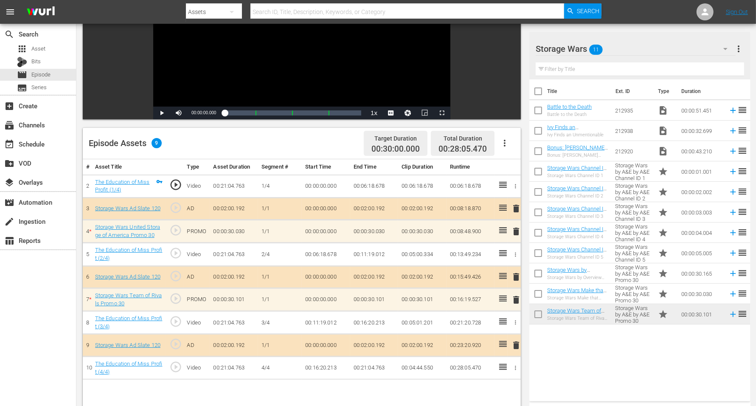
scroll to position [159, 0]
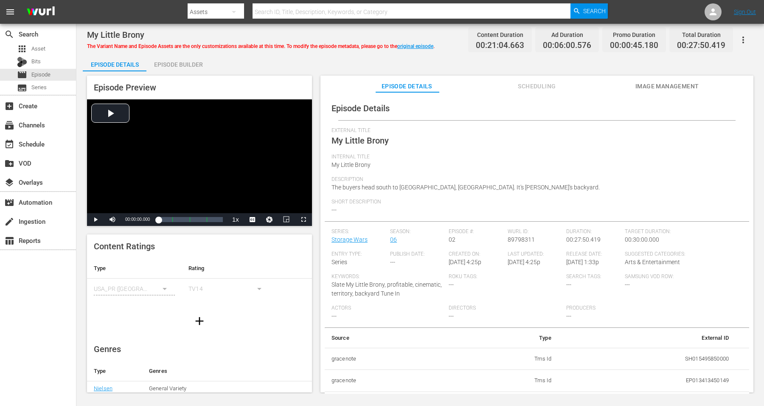
click at [174, 61] on div "Episode Builder" at bounding box center [178, 64] width 64 height 20
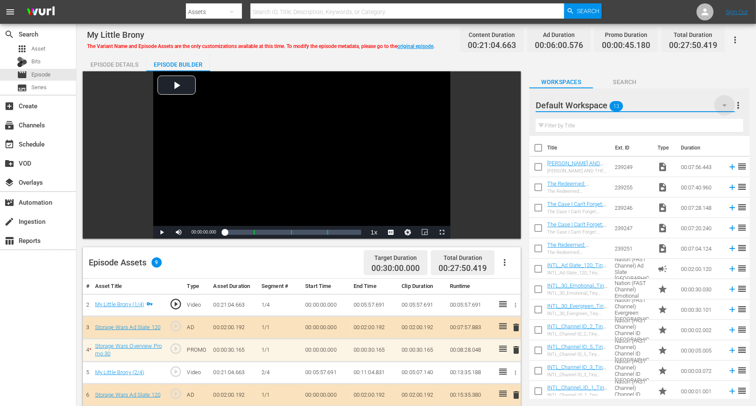
click at [611, 106] on icon "button" at bounding box center [724, 105] width 10 height 10
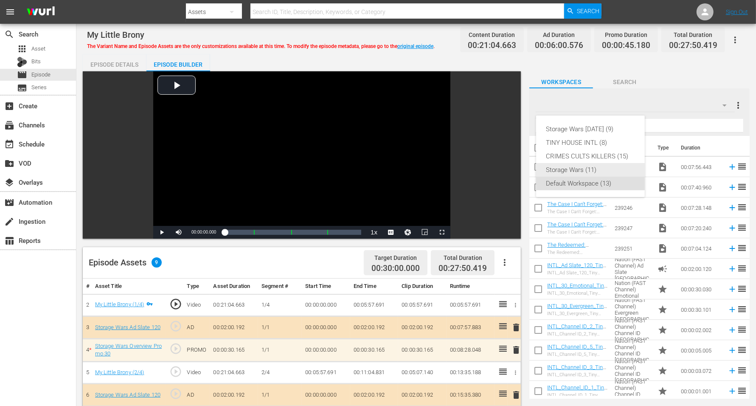
click at [578, 169] on div "Storage Wars (11)" at bounding box center [590, 170] width 88 height 14
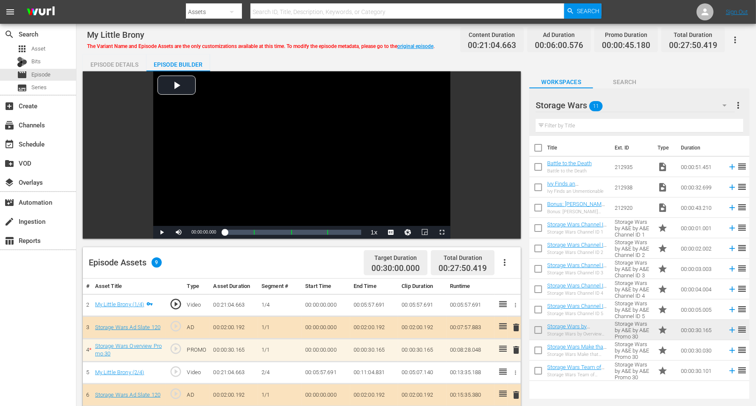
scroll to position [106, 0]
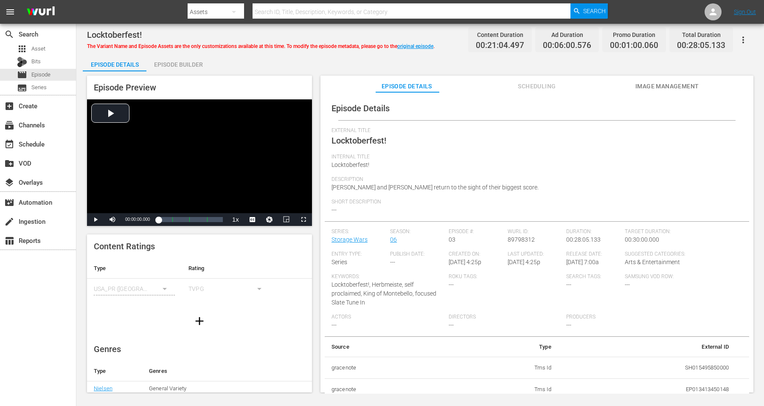
click at [187, 63] on div "Episode Builder" at bounding box center [178, 64] width 64 height 20
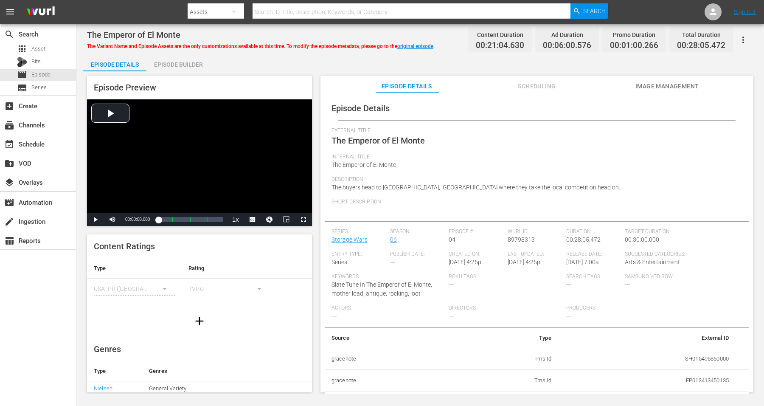
click at [161, 65] on div "Episode Builder" at bounding box center [178, 64] width 64 height 20
click at [178, 63] on div "Episode Builder" at bounding box center [178, 64] width 64 height 20
click at [186, 63] on div "Episode Builder" at bounding box center [178, 64] width 64 height 20
